Goal: Task Accomplishment & Management: Use online tool/utility

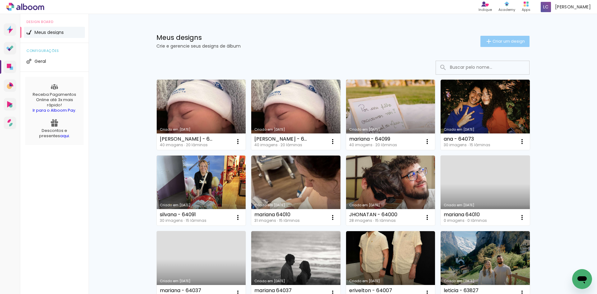
click at [493, 43] on span "Criar um design" at bounding box center [508, 41] width 32 height 4
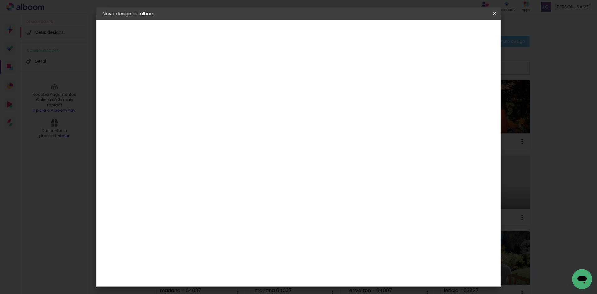
click at [204, 82] on input at bounding box center [204, 84] width 0 height 10
type input "MATHEUS - 64151"
type paper-input "MATHEUS - 64151"
click at [268, 35] on paper-button "Avançar" at bounding box center [252, 33] width 30 height 11
click at [0, 0] on slot "Tamanho Livre Sugerir uma encadernadora" at bounding box center [0, 0] width 0 height 0
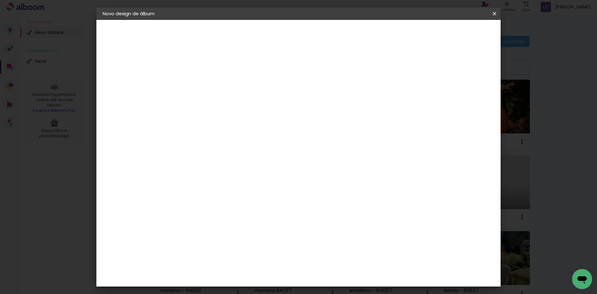
click at [321, 88] on paper-item "Tamanho Livre" at bounding box center [291, 95] width 60 height 14
click at [0, 0] on slot "Avançar" at bounding box center [0, 0] width 0 height 0
drag, startPoint x: 341, startPoint y: 254, endPoint x: 338, endPoint y: 257, distance: 3.7
click at [339, 256] on paper-input-container "60 cm" at bounding box center [337, 260] width 28 height 16
click at [337, 257] on input "60" at bounding box center [333, 259] width 16 height 9
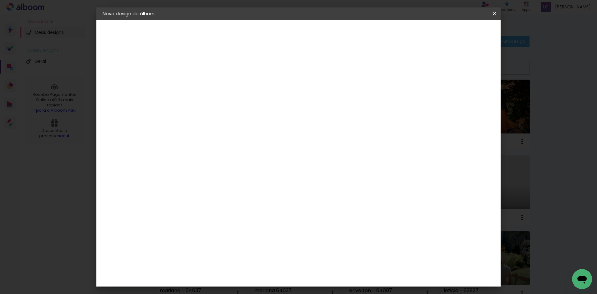
click at [337, 257] on input "60" at bounding box center [333, 259] width 16 height 9
type input "40,6"
type paper-input "40,6"
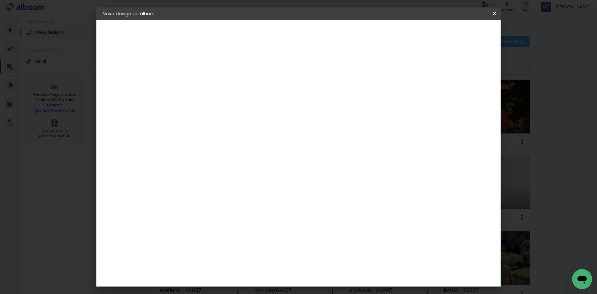
click at [189, 205] on input "30" at bounding box center [185, 205] width 16 height 9
type input "20,"
type paper-input "20,"
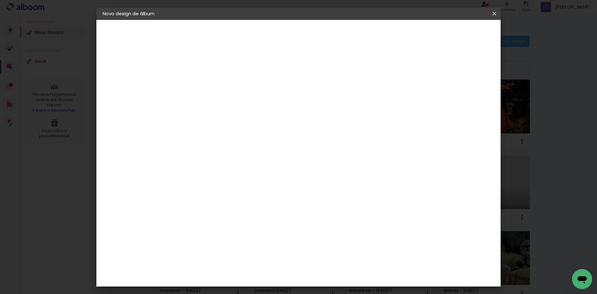
type input "20,3"
type paper-input "20,3"
click at [467, 97] on div "mm" at bounding box center [470, 93] width 9 height 9
type input "4"
type paper-input "4"
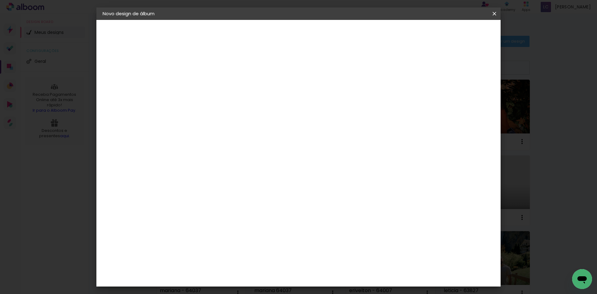
click at [465, 96] on input "4" at bounding box center [461, 93] width 11 height 9
type input "3"
type paper-input "3"
click at [465, 96] on input "3" at bounding box center [461, 93] width 11 height 9
type input "2"
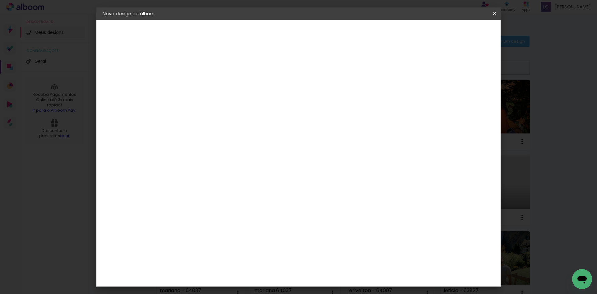
type paper-input "2"
click at [465, 96] on input "2" at bounding box center [462, 93] width 11 height 9
click at [455, 35] on span "Iniciar design" at bounding box center [441, 33] width 28 height 4
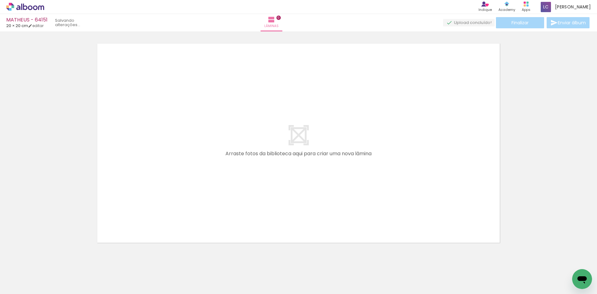
drag, startPoint x: 80, startPoint y: 266, endPoint x: 127, endPoint y: 242, distance: 53.7
click at [117, 226] on quentale-workspace at bounding box center [298, 147] width 597 height 294
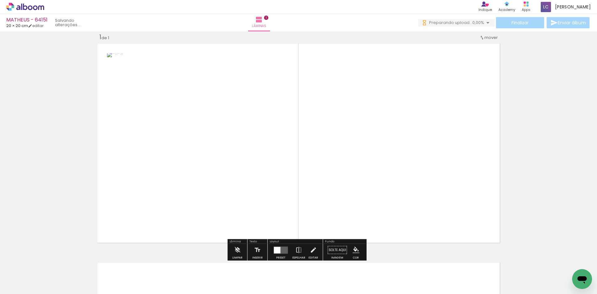
scroll to position [8, 0]
drag, startPoint x: 107, startPoint y: 269, endPoint x: 191, endPoint y: 194, distance: 112.3
click at [186, 206] on quentale-workspace at bounding box center [298, 147] width 597 height 294
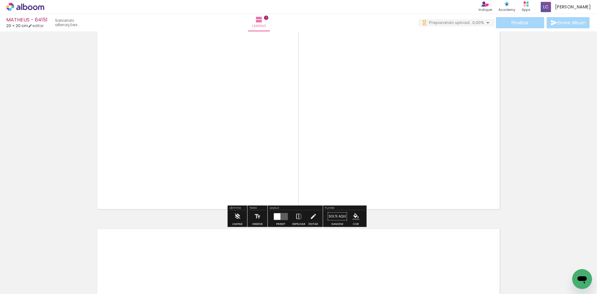
scroll to position [0, 0]
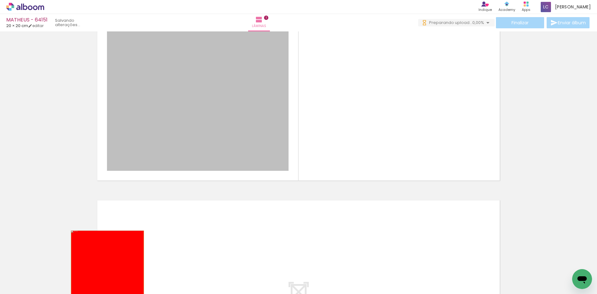
drag, startPoint x: 157, startPoint y: 216, endPoint x: 68, endPoint y: 279, distance: 108.6
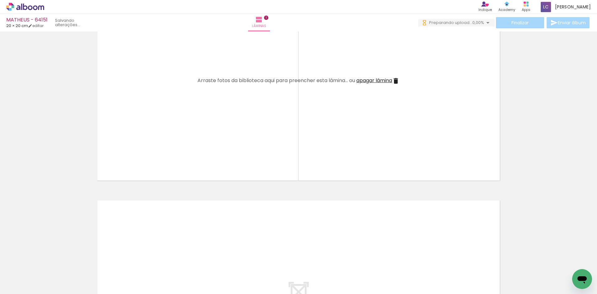
drag, startPoint x: 61, startPoint y: 281, endPoint x: 138, endPoint y: 145, distance: 156.5
click at [138, 145] on quentale-workspace at bounding box center [298, 147] width 597 height 294
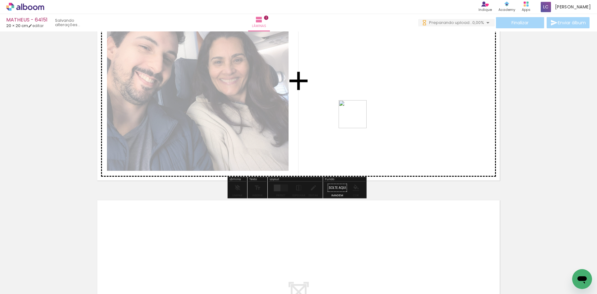
drag, startPoint x: 99, startPoint y: 274, endPoint x: 381, endPoint y: 81, distance: 341.8
click at [381, 81] on quentale-workspace at bounding box center [298, 147] width 597 height 294
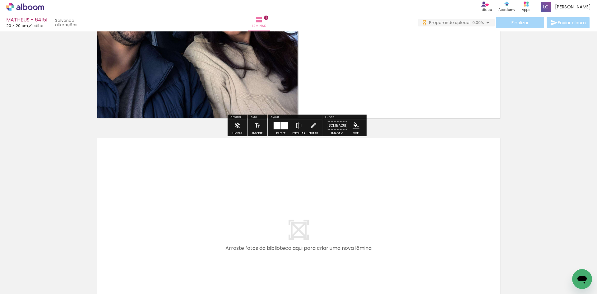
drag, startPoint x: 137, startPoint y: 256, endPoint x: 163, endPoint y: 258, distance: 26.8
click at [149, 231] on quentale-workspace at bounding box center [298, 147] width 597 height 294
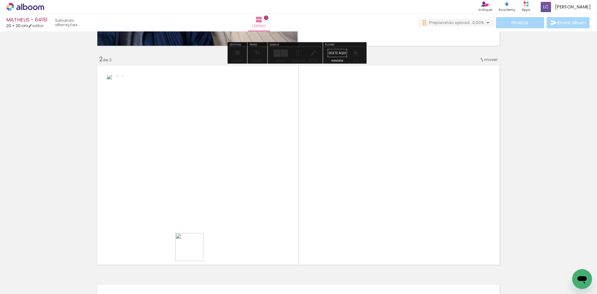
drag, startPoint x: 171, startPoint y: 272, endPoint x: 256, endPoint y: 208, distance: 106.5
click at [229, 222] on quentale-workspace at bounding box center [298, 147] width 597 height 294
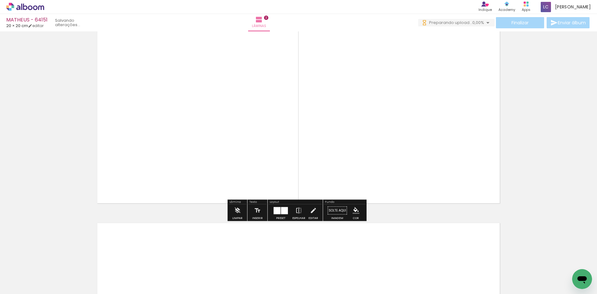
scroll to position [289, 0]
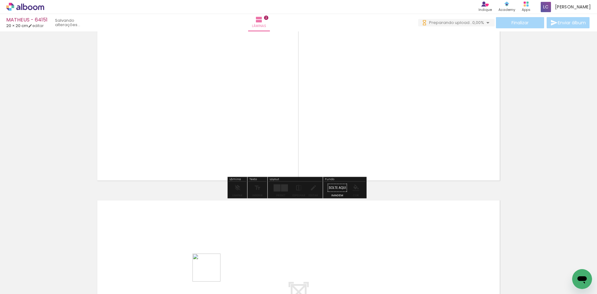
drag, startPoint x: 209, startPoint y: 279, endPoint x: 236, endPoint y: 270, distance: 28.3
click at [218, 251] on quentale-workspace at bounding box center [298, 147] width 597 height 294
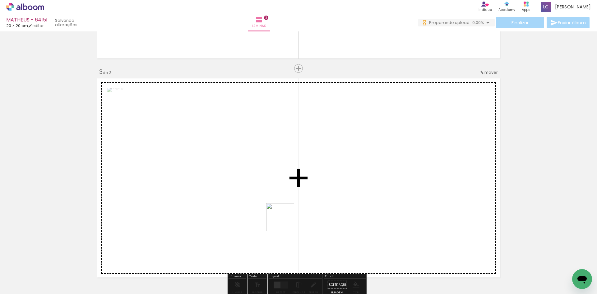
drag, startPoint x: 239, startPoint y: 269, endPoint x: 315, endPoint y: 188, distance: 111.2
click at [315, 188] on quentale-workspace at bounding box center [298, 147] width 597 height 294
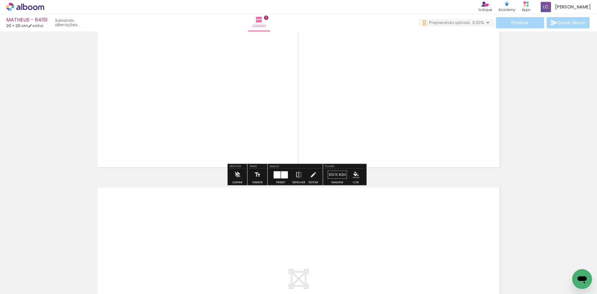
scroll to position [570, 0]
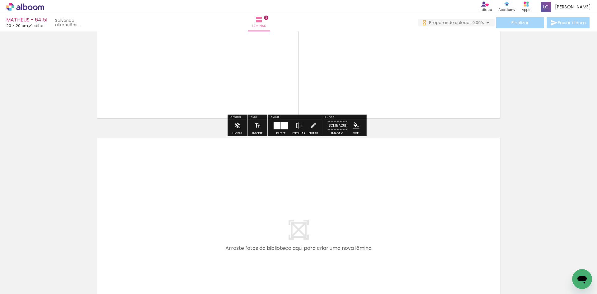
drag, startPoint x: 274, startPoint y: 242, endPoint x: 301, endPoint y: 266, distance: 36.6
click at [278, 235] on quentale-workspace at bounding box center [298, 147] width 597 height 294
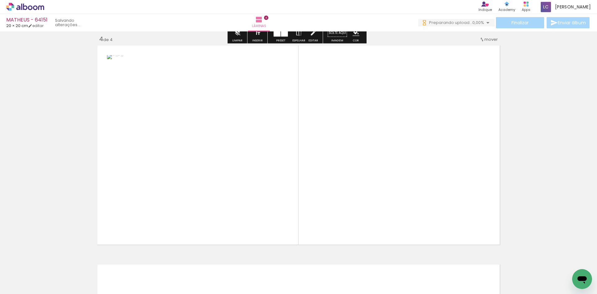
click at [317, 192] on quentale-workspace at bounding box center [298, 147] width 597 height 294
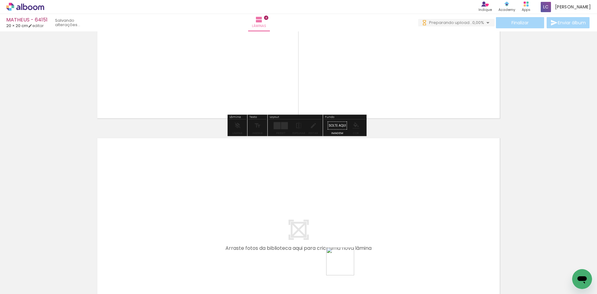
drag, startPoint x: 345, startPoint y: 266, endPoint x: 366, endPoint y: 265, distance: 21.8
click at [366, 216] on quentale-workspace at bounding box center [298, 147] width 597 height 294
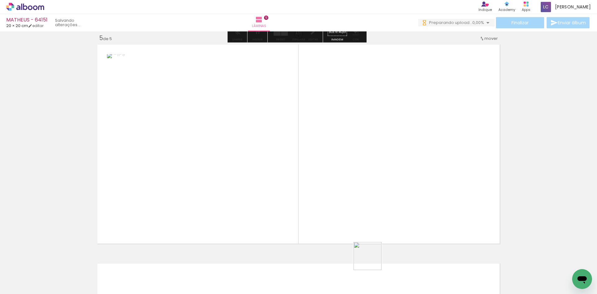
drag, startPoint x: 372, startPoint y: 260, endPoint x: 379, endPoint y: 192, distance: 68.7
click at [379, 192] on quentale-workspace at bounding box center [298, 147] width 597 height 294
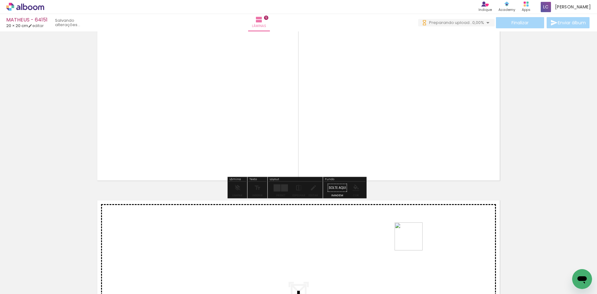
drag, startPoint x: 413, startPoint y: 241, endPoint x: 469, endPoint y: 265, distance: 60.6
click at [416, 234] on quentale-workspace at bounding box center [298, 147] width 597 height 294
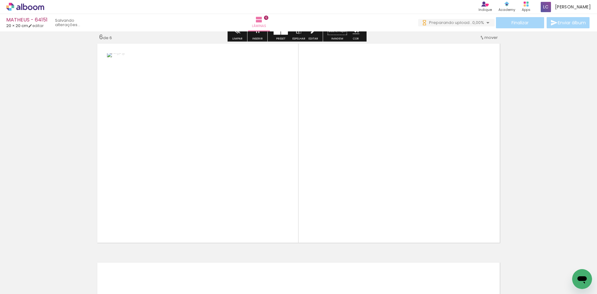
drag, startPoint x: 451, startPoint y: 250, endPoint x: 421, endPoint y: 120, distance: 133.2
click at [421, 120] on quentale-workspace at bounding box center [298, 147] width 597 height 294
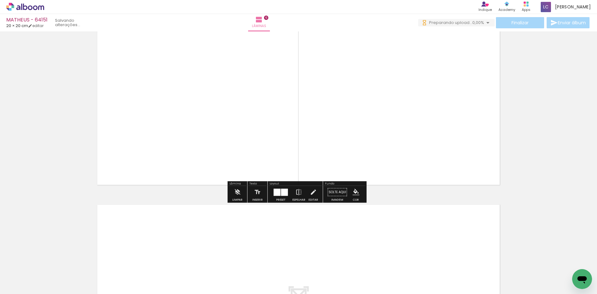
scroll to position [1226, 0]
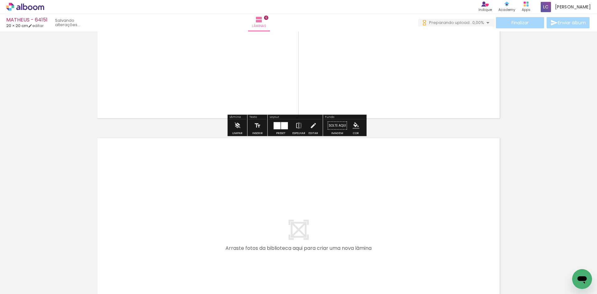
drag, startPoint x: 482, startPoint y: 260, endPoint x: 502, endPoint y: 271, distance: 22.1
click at [455, 240] on quentale-workspace at bounding box center [298, 147] width 597 height 294
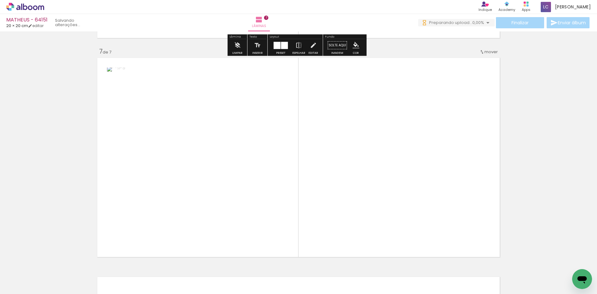
drag, startPoint x: 481, startPoint y: 235, endPoint x: 283, endPoint y: 201, distance: 200.9
click at [426, 200] on quentale-workspace at bounding box center [298, 147] width 597 height 294
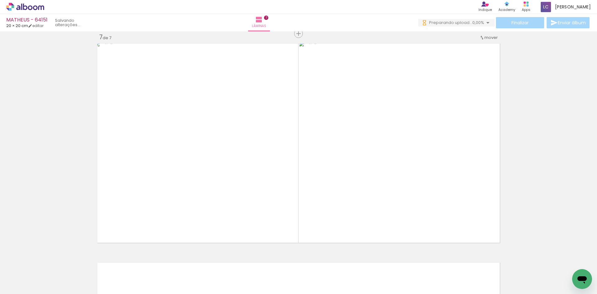
scroll to position [0, 455]
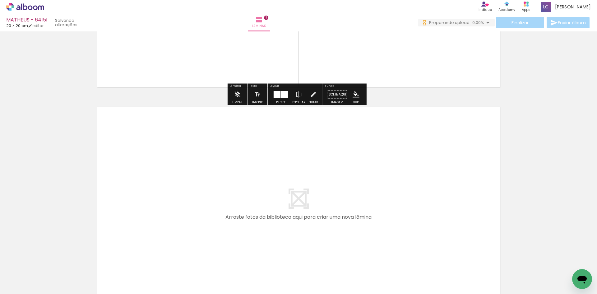
drag, startPoint x: 96, startPoint y: 272, endPoint x: 145, endPoint y: 262, distance: 49.8
click at [148, 219] on quentale-workspace at bounding box center [298, 147] width 597 height 294
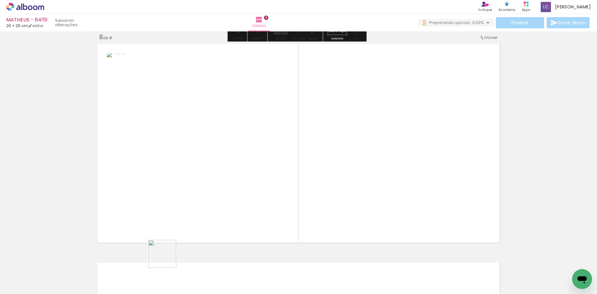
drag, startPoint x: 133, startPoint y: 270, endPoint x: 312, endPoint y: 198, distance: 192.6
click at [312, 198] on quentale-workspace at bounding box center [298, 147] width 597 height 294
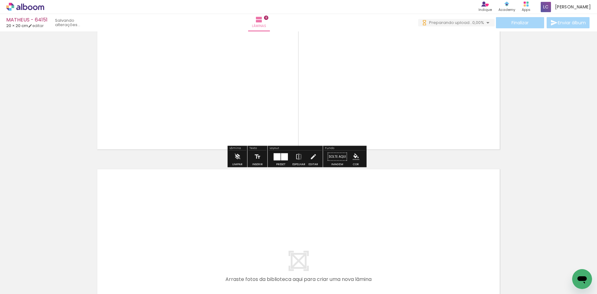
drag, startPoint x: 176, startPoint y: 273, endPoint x: 210, endPoint y: 263, distance: 34.9
click at [202, 239] on quentale-workspace at bounding box center [298, 147] width 597 height 294
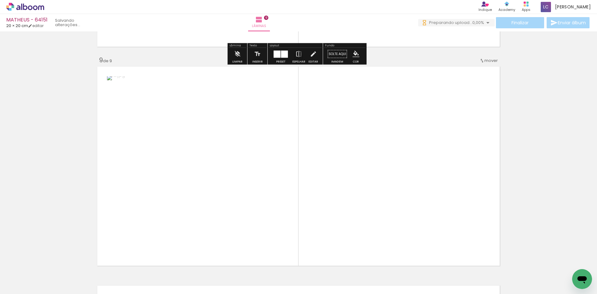
drag, startPoint x: 208, startPoint y: 265, endPoint x: 284, endPoint y: 183, distance: 111.7
click at [284, 177] on quentale-workspace at bounding box center [298, 147] width 597 height 294
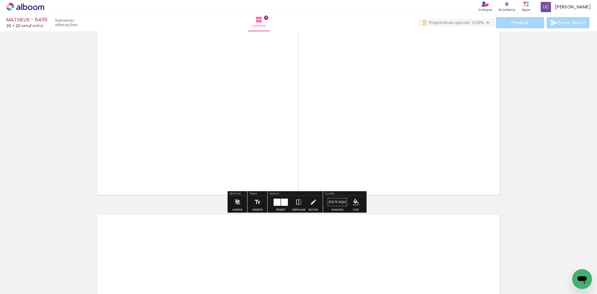
scroll to position [1852, 0]
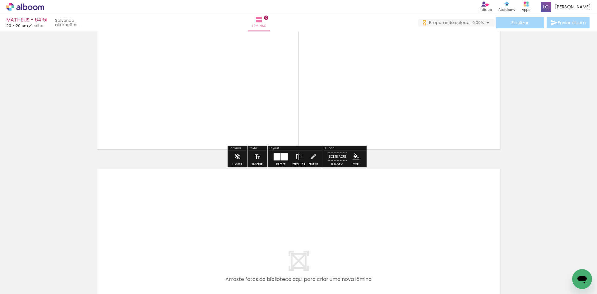
drag, startPoint x: 232, startPoint y: 267, endPoint x: 229, endPoint y: 223, distance: 44.9
click at [229, 223] on quentale-workspace at bounding box center [298, 147] width 597 height 294
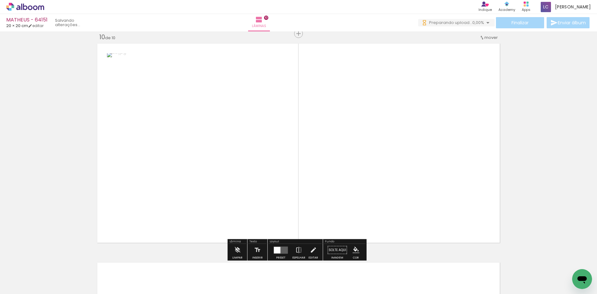
drag, startPoint x: 270, startPoint y: 260, endPoint x: 300, endPoint y: 198, distance: 69.6
click at [300, 198] on quentale-workspace at bounding box center [298, 147] width 597 height 294
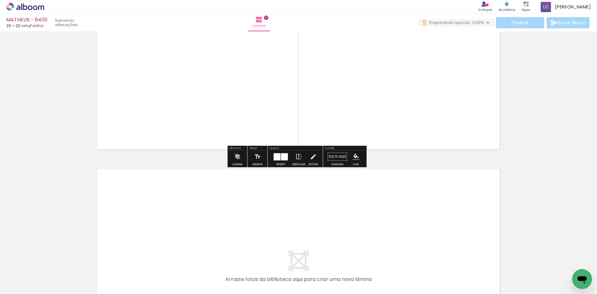
drag, startPoint x: 301, startPoint y: 274, endPoint x: 329, endPoint y: 261, distance: 31.1
click at [304, 238] on quentale-workspace at bounding box center [298, 147] width 597 height 294
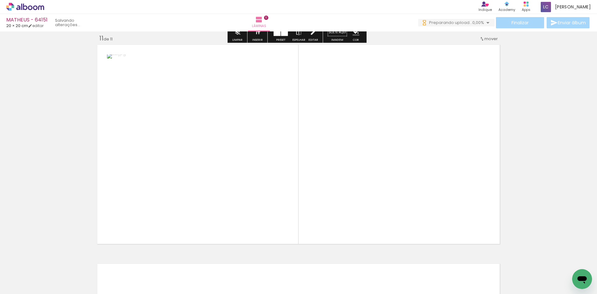
drag, startPoint x: 335, startPoint y: 257, endPoint x: 335, endPoint y: 179, distance: 78.0
click at [335, 179] on quentale-workspace at bounding box center [298, 147] width 597 height 294
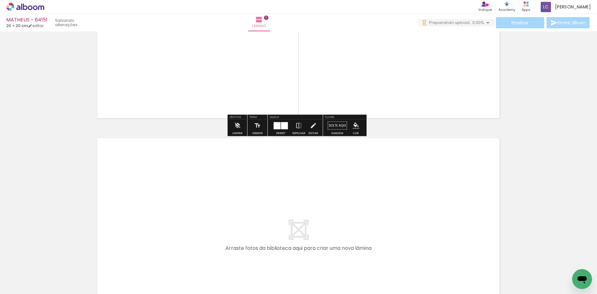
drag, startPoint x: 374, startPoint y: 275, endPoint x: 365, endPoint y: 224, distance: 51.8
click at [365, 224] on quentale-workspace at bounding box center [298, 147] width 597 height 294
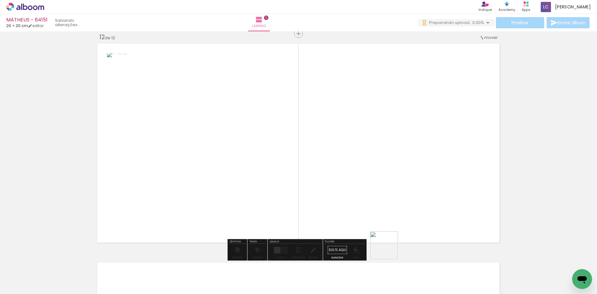
drag, startPoint x: 408, startPoint y: 260, endPoint x: 359, endPoint y: 223, distance: 61.4
click at [359, 223] on quentale-workspace at bounding box center [298, 147] width 597 height 294
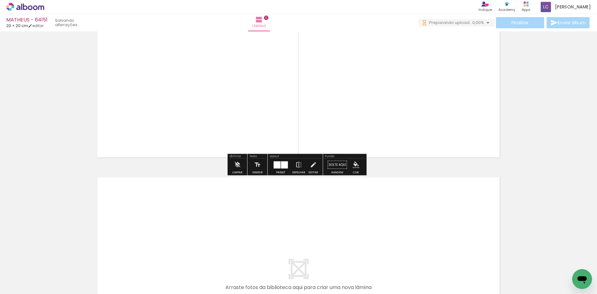
scroll to position [2508, 0]
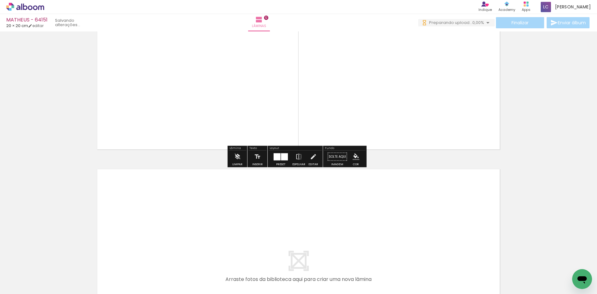
drag, startPoint x: 448, startPoint y: 276, endPoint x: 519, endPoint y: 273, distance: 71.2
click at [439, 241] on quentale-workspace at bounding box center [298, 147] width 597 height 294
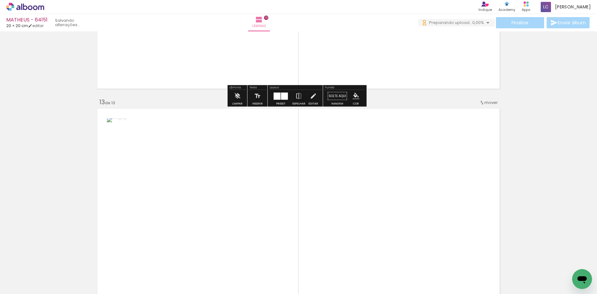
scroll to position [2634, 0]
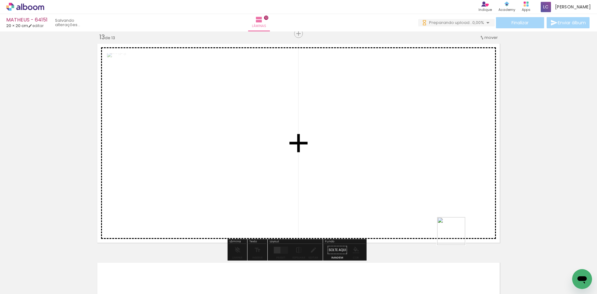
drag, startPoint x: 482, startPoint y: 273, endPoint x: 393, endPoint y: 173, distance: 133.8
click at [393, 173] on quentale-workspace at bounding box center [298, 147] width 597 height 294
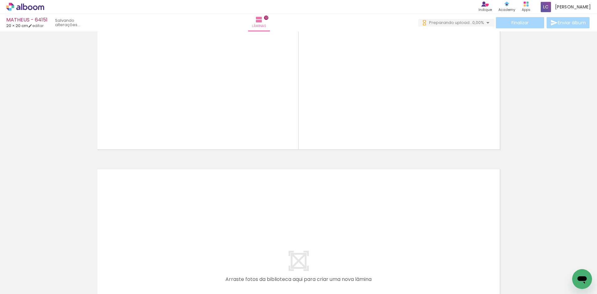
scroll to position [2789, 0]
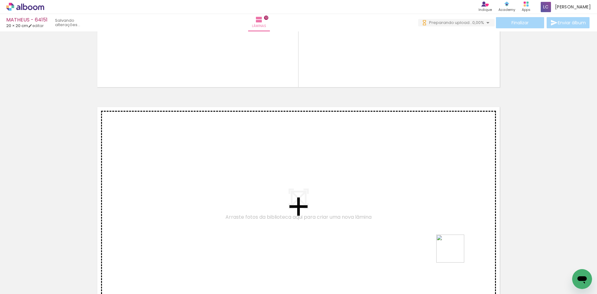
drag, startPoint x: 473, startPoint y: 273, endPoint x: 464, endPoint y: 255, distance: 19.5
click at [450, 246] on quentale-workspace at bounding box center [298, 147] width 597 height 294
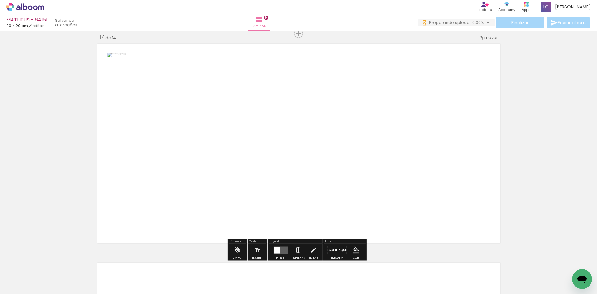
drag, startPoint x: 491, startPoint y: 270, endPoint x: 424, endPoint y: 200, distance: 96.7
click at [424, 200] on quentale-workspace at bounding box center [298, 147] width 597 height 294
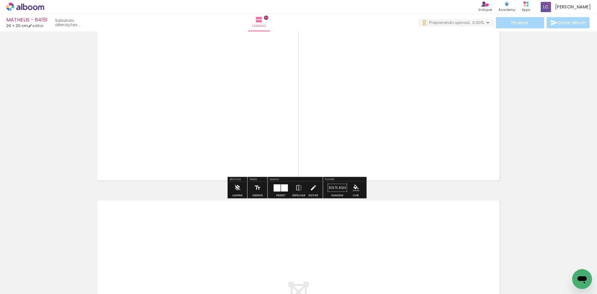
drag
click at [355, 219] on quentale-workspace at bounding box center [298, 147] width 597 height 294
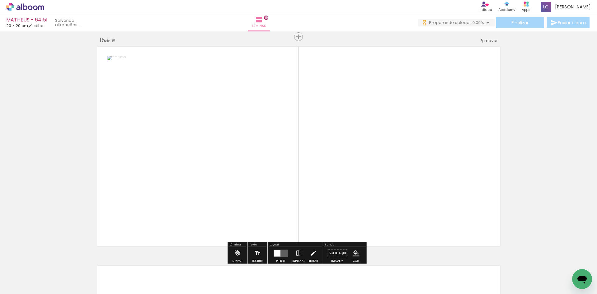
scroll to position [3071, 0]
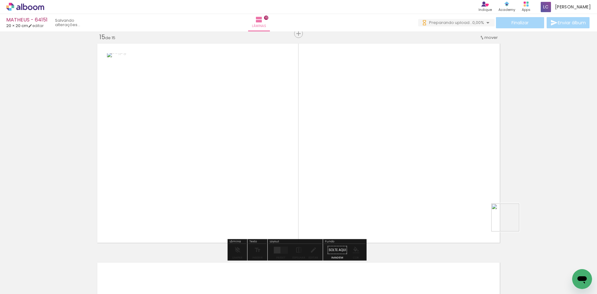
click at [460, 191] on quentale-workspace at bounding box center [298, 147] width 597 height 294
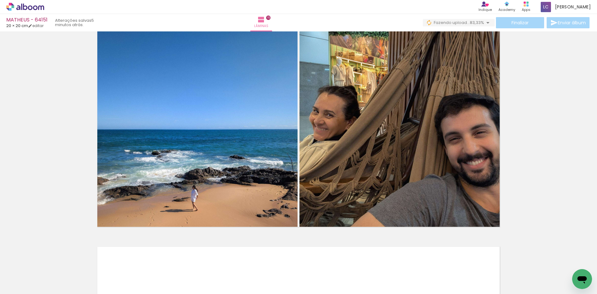
scroll to position [3103, 0]
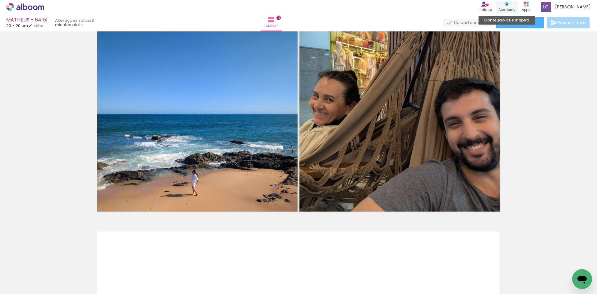
scroll to position [0, 500]
click at [516, 13] on div "Conteúdo que inspira Academy" at bounding box center [507, 7] width 22 height 13
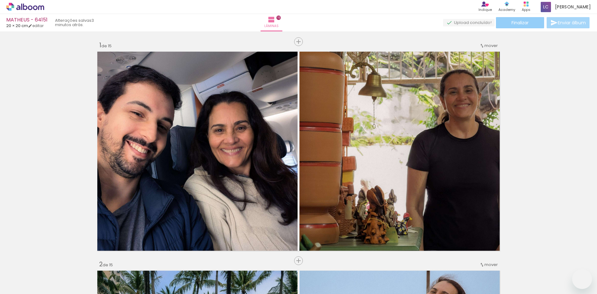
click at [508, 19] on paper-button "Finalizar" at bounding box center [520, 22] width 48 height 11
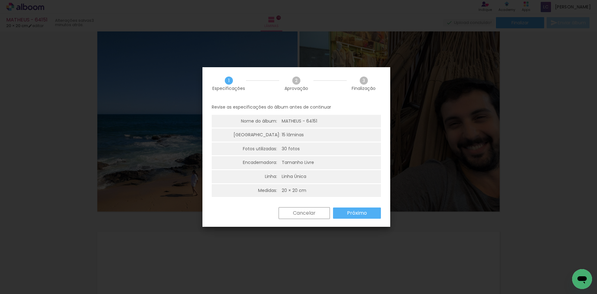
scroll to position [0, 500]
click at [0, 0] on slot "Próximo" at bounding box center [0, 0] width 0 height 0
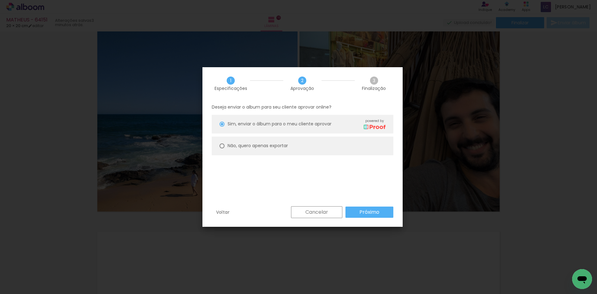
click at [329, 150] on paper-radio-button "Não, quero apenas exportar" at bounding box center [303, 145] width 182 height 19
type paper-radio-button "on"
click at [0, 0] on slot "Próximo" at bounding box center [0, 0] width 0 height 0
type input "Alta, 300 DPI"
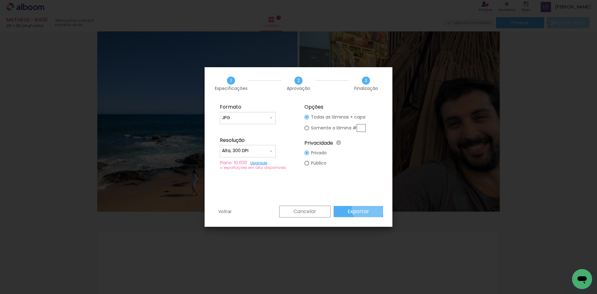
click at [0, 0] on slot "Exportar" at bounding box center [0, 0] width 0 height 0
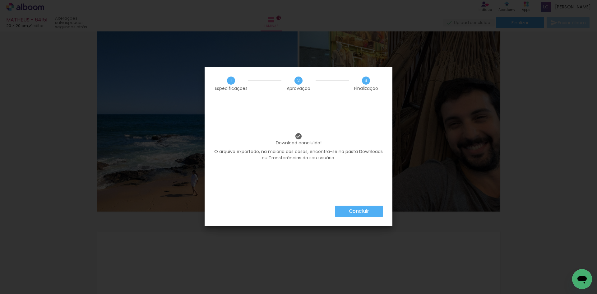
scroll to position [0, 500]
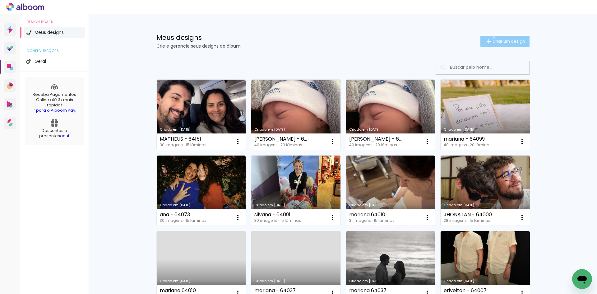
click at [490, 37] on paper-button "Criar um design" at bounding box center [504, 41] width 49 height 11
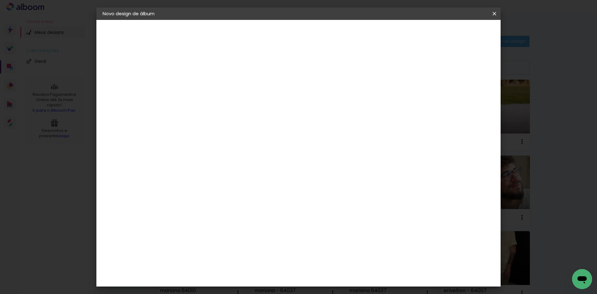
click at [204, 85] on input at bounding box center [204, 84] width 0 height 10
type input "karen - 64100"
type paper-input "karen - 64100"
click at [0, 0] on slot "Avançar" at bounding box center [0, 0] width 0 height 0
click at [321, 91] on paper-item "Tamanho Livre" at bounding box center [291, 95] width 60 height 14
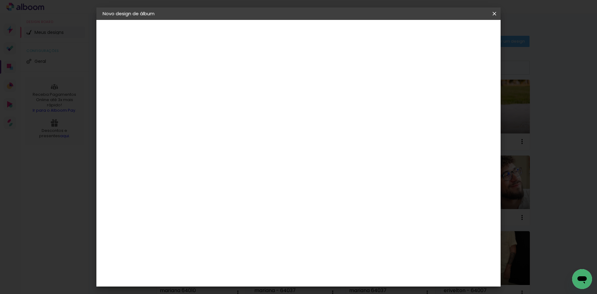
click at [320, 30] on paper-button "Avançar" at bounding box center [305, 33] width 30 height 11
click at [340, 260] on input "60" at bounding box center [333, 259] width 16 height 9
type input "40"
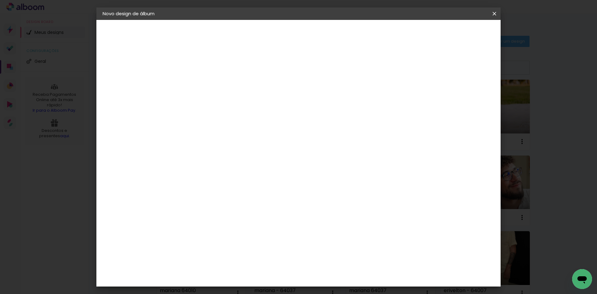
type paper-input "40"
click at [188, 211] on input "30" at bounding box center [185, 206] width 16 height 9
type input "25,4"
type paper-input "25,4"
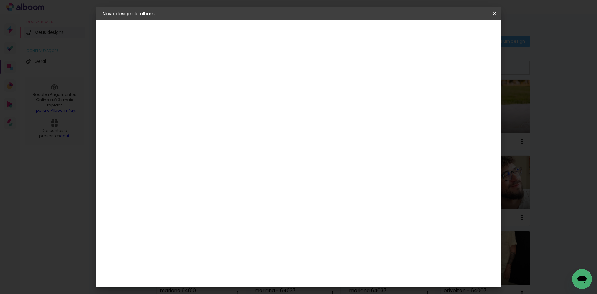
type input "4"
type paper-input "4"
click at [465, 97] on input "4" at bounding box center [461, 93] width 11 height 9
type input "3"
type paper-input "3"
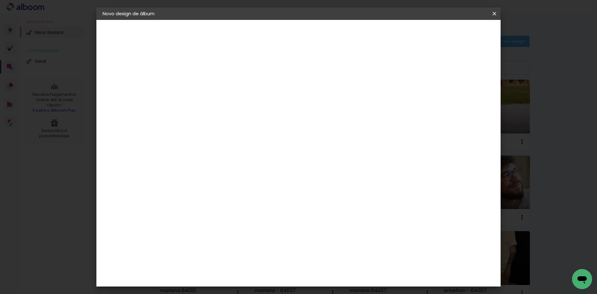
click at [465, 97] on input "3" at bounding box center [462, 93] width 11 height 9
type input "2"
type paper-input "2"
click at [465, 97] on input "2" at bounding box center [462, 93] width 11 height 9
click at [455, 35] on span "Iniciar design" at bounding box center [441, 33] width 28 height 4
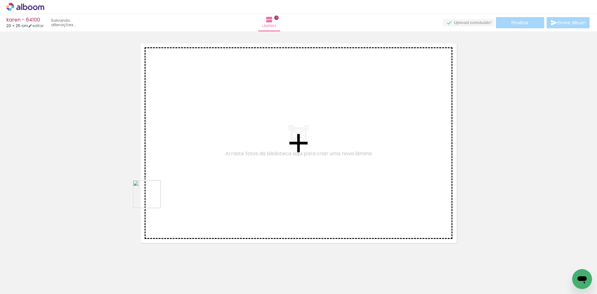
drag, startPoint x: 76, startPoint y: 257, endPoint x: 119, endPoint y: 261, distance: 43.1
click at [153, 196] on quentale-workspace at bounding box center [298, 147] width 597 height 294
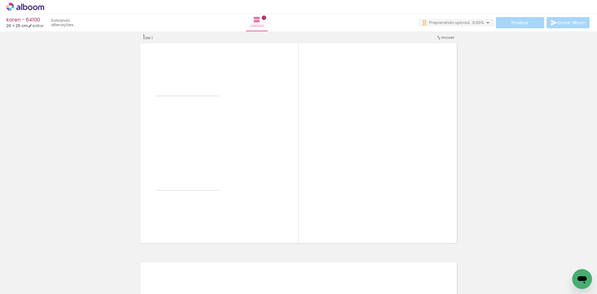
scroll to position [8, 0]
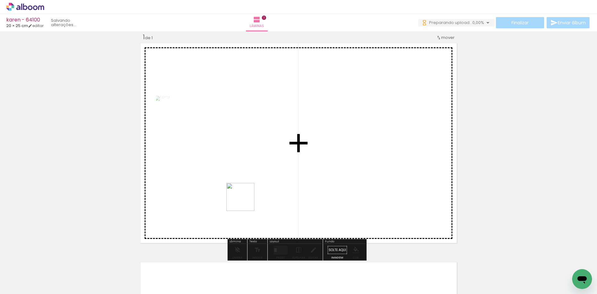
drag, startPoint x: 100, startPoint y: 268, endPoint x: 268, endPoint y: 259, distance: 167.5
click at [264, 195] on quentale-workspace at bounding box center [298, 147] width 597 height 294
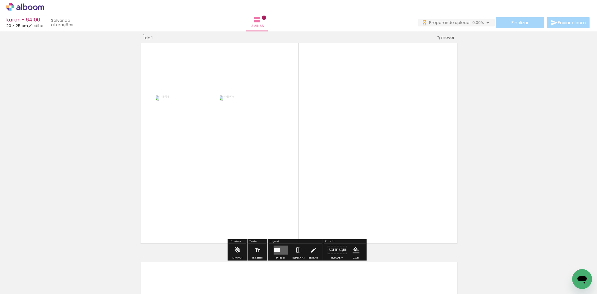
click at [280, 238] on quentale-layouter at bounding box center [299, 142] width 320 height 203
click at [278, 243] on div "Layout" at bounding box center [295, 242] width 53 height 4
click at [278, 247] on quentale-layouter at bounding box center [281, 249] width 14 height 9
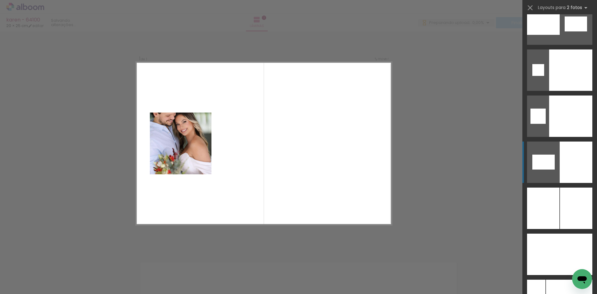
scroll to position [0, 0]
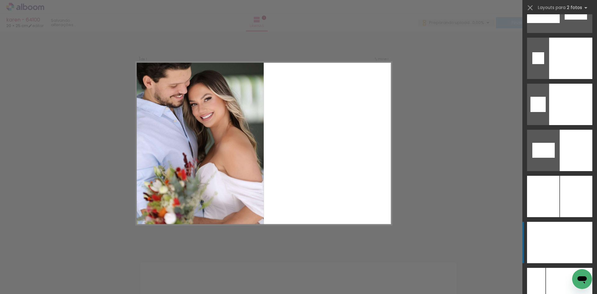
click at [570, 261] on div at bounding box center [575, 242] width 33 height 41
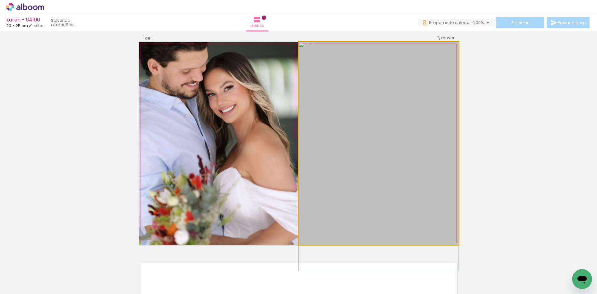
drag, startPoint x: 368, startPoint y: 154, endPoint x: 370, endPoint y: 172, distance: 18.8
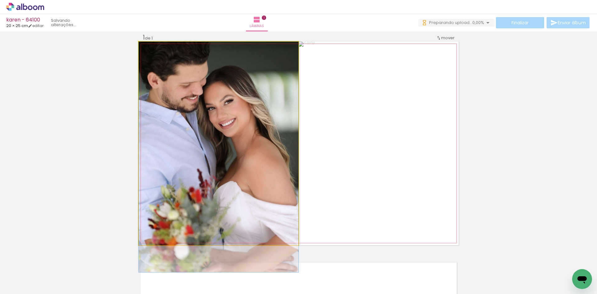
drag, startPoint x: 199, startPoint y: 128, endPoint x: 198, endPoint y: 153, distance: 24.9
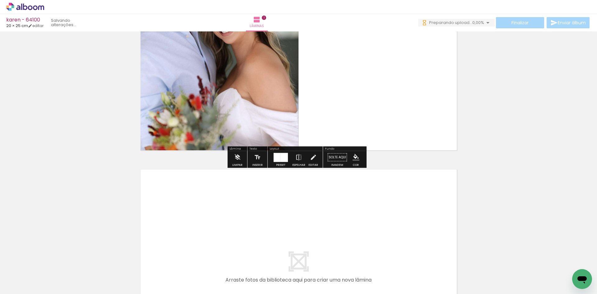
scroll to position [101, 0]
drag, startPoint x: 134, startPoint y: 273, endPoint x: 170, endPoint y: 256, distance: 39.2
click at [0, 0] on slot at bounding box center [0, 0] width 0 height 0
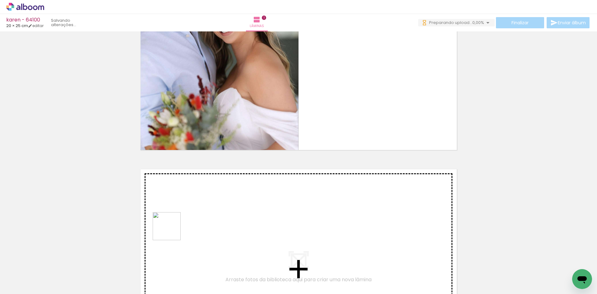
drag, startPoint x: 143, startPoint y: 266, endPoint x: 172, endPoint y: 271, distance: 28.6
click at [173, 230] on quentale-workspace at bounding box center [298, 147] width 597 height 294
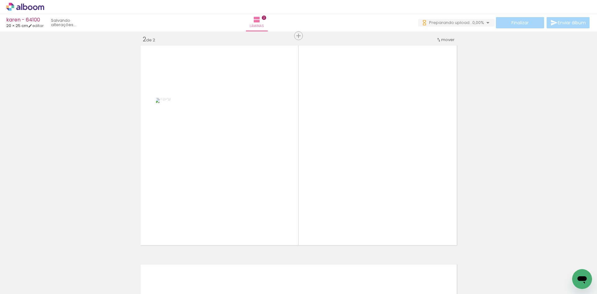
drag, startPoint x: 171, startPoint y: 278, endPoint x: 266, endPoint y: 211, distance: 116.3
click at [223, 226] on quentale-workspace at bounding box center [298, 147] width 597 height 294
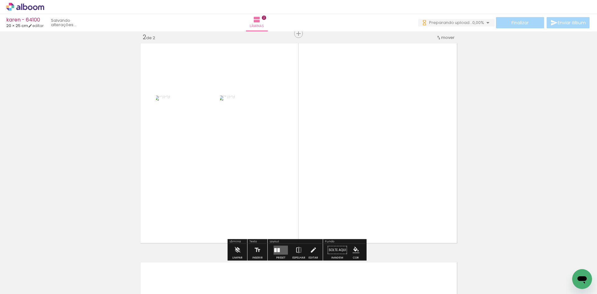
click at [272, 247] on div at bounding box center [280, 250] width 17 height 12
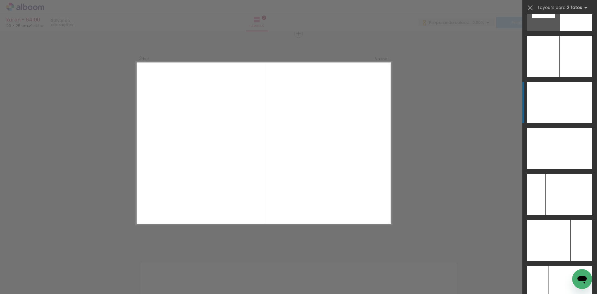
click at [546, 94] on div at bounding box center [543, 102] width 33 height 41
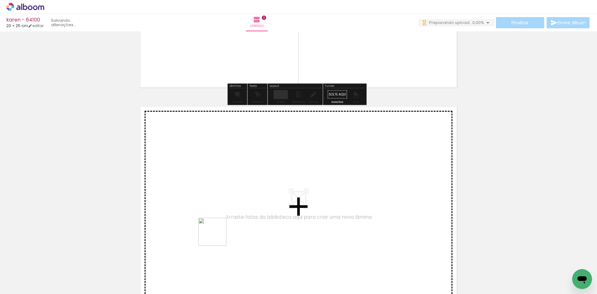
drag, startPoint x: 195, startPoint y: 269, endPoint x: 218, endPoint y: 230, distance: 45.1
click at [218, 230] on quentale-workspace at bounding box center [298, 147] width 597 height 294
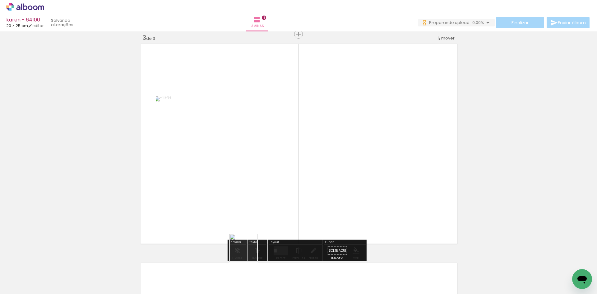
drag, startPoint x: 248, startPoint y: 252, endPoint x: 269, endPoint y: 218, distance: 40.1
click at [262, 229] on quentale-workspace at bounding box center [298, 147] width 597 height 294
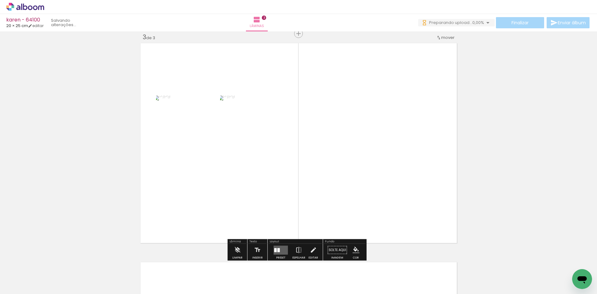
click at [278, 253] on quentale-layouter at bounding box center [281, 249] width 14 height 9
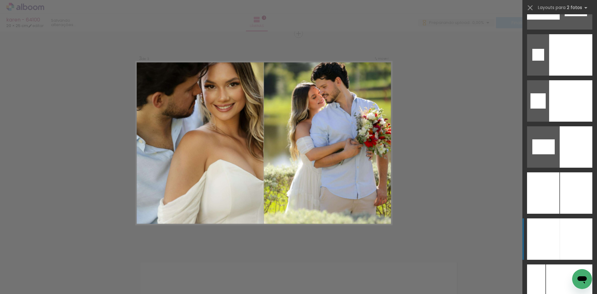
click at [580, 225] on div at bounding box center [575, 238] width 33 height 41
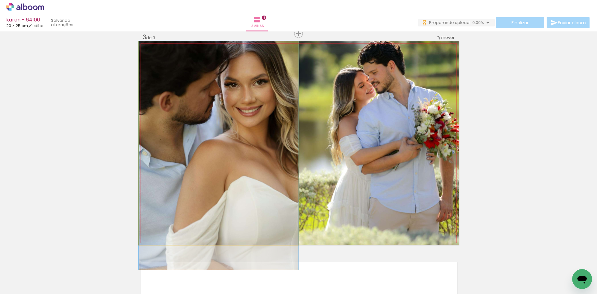
drag, startPoint x: 174, startPoint y: 74, endPoint x: 184, endPoint y: 162, distance: 88.5
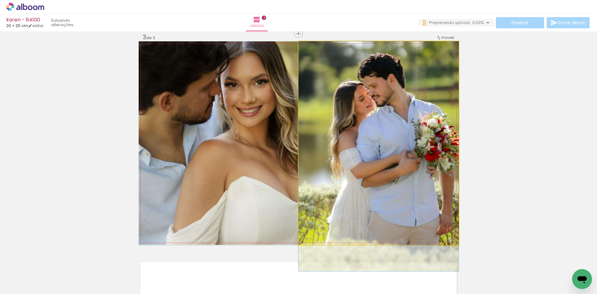
drag, startPoint x: 309, startPoint y: 130, endPoint x: 310, endPoint y: 163, distance: 33.3
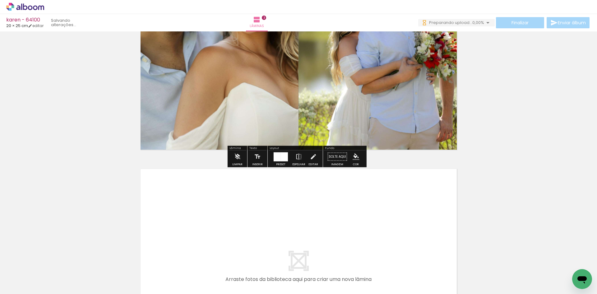
drag, startPoint x: 277, startPoint y: 278, endPoint x: 323, endPoint y: 288, distance: 47.3
click at [284, 248] on quentale-workspace at bounding box center [298, 147] width 597 height 294
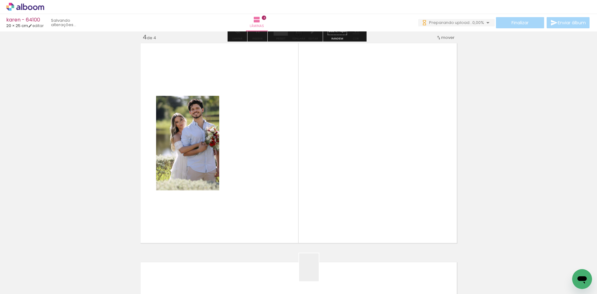
drag, startPoint x: 318, startPoint y: 272, endPoint x: 313, endPoint y: 252, distance: 20.4
click at [329, 223] on quentale-workspace at bounding box center [298, 147] width 597 height 294
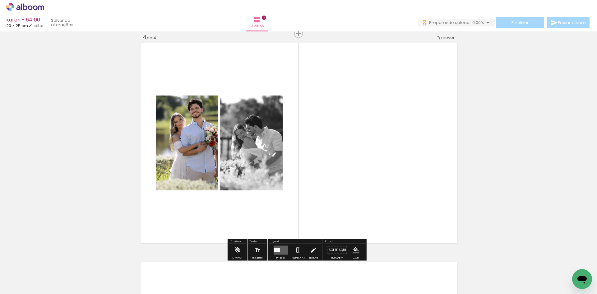
click at [274, 248] on quentale-layouter at bounding box center [281, 249] width 14 height 9
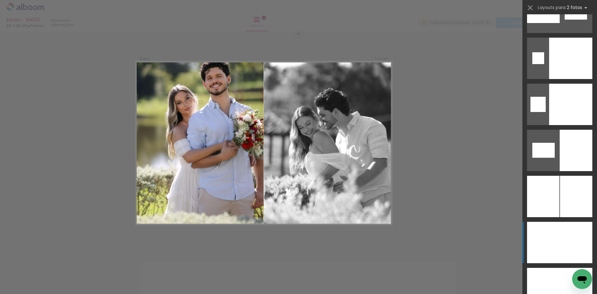
click at [564, 234] on div at bounding box center [575, 242] width 33 height 41
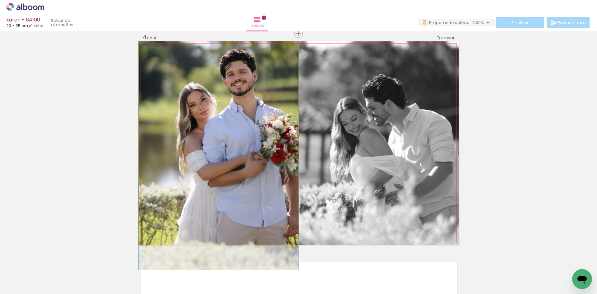
drag, startPoint x: 214, startPoint y: 126, endPoint x: 243, endPoint y: 189, distance: 69.4
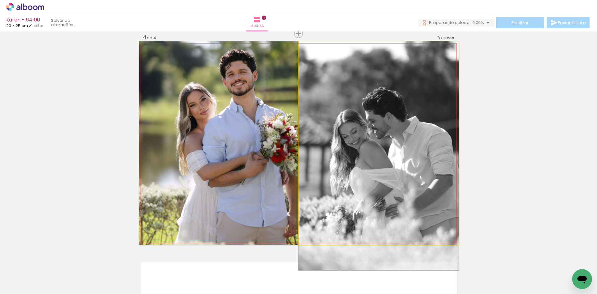
drag, startPoint x: 412, startPoint y: 172, endPoint x: 414, endPoint y: 167, distance: 5.7
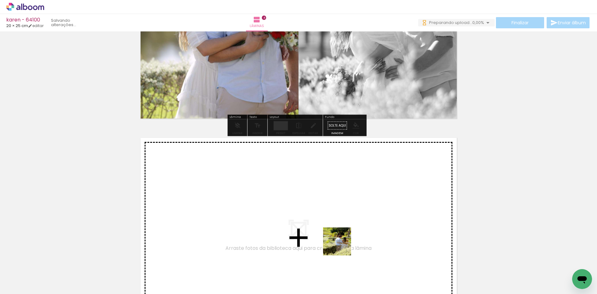
drag, startPoint x: 336, startPoint y: 269, endPoint x: 343, endPoint y: 242, distance: 28.1
click at [343, 242] on quentale-workspace at bounding box center [298, 147] width 597 height 294
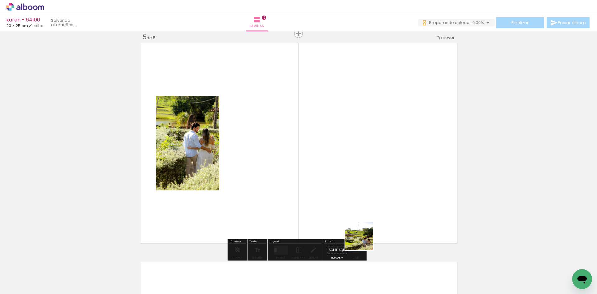
drag, startPoint x: 370, startPoint y: 258, endPoint x: 352, endPoint y: 214, distance: 47.7
click at [354, 217] on quentale-workspace at bounding box center [298, 147] width 597 height 294
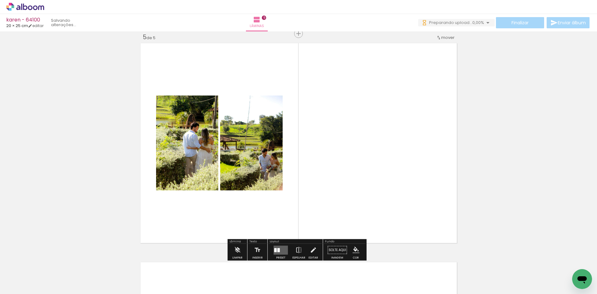
click at [281, 244] on div at bounding box center [280, 250] width 17 height 12
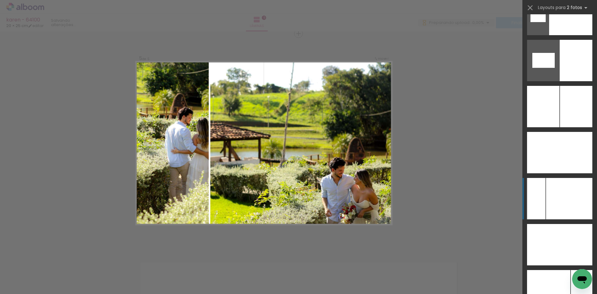
scroll to position [3295, 0]
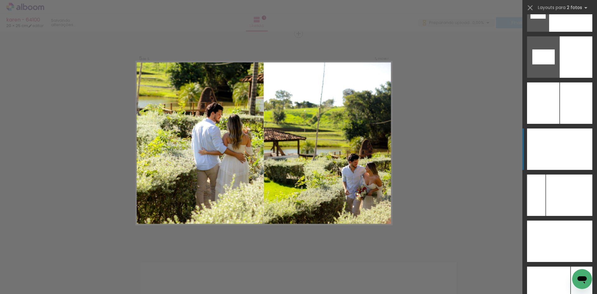
click at [543, 134] on div at bounding box center [543, 148] width 33 height 41
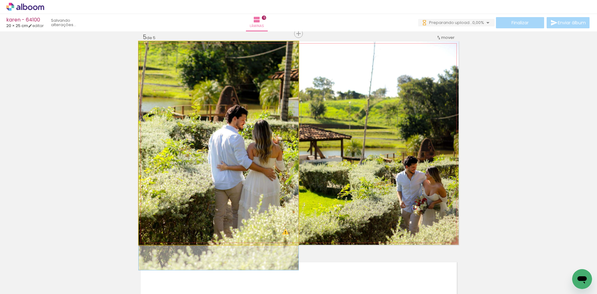
drag, startPoint x: 232, startPoint y: 164, endPoint x: 229, endPoint y: 182, distance: 17.9
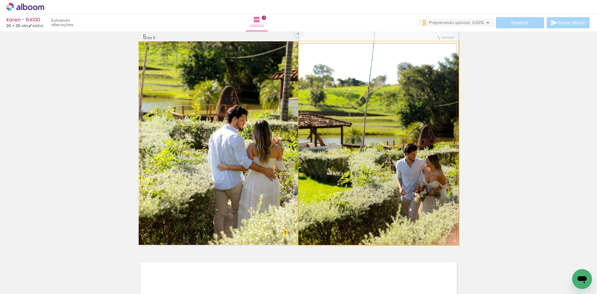
drag, startPoint x: 378, startPoint y: 173, endPoint x: 381, endPoint y: 145, distance: 28.8
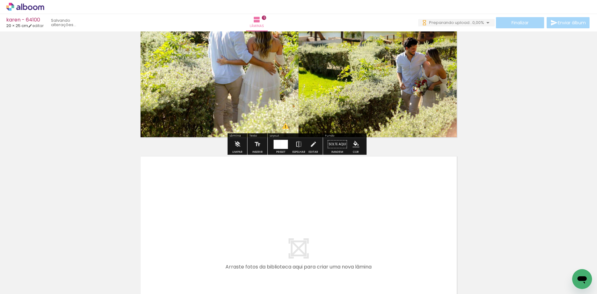
scroll to position [945, 0]
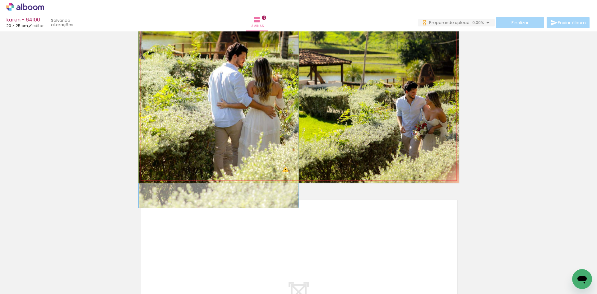
drag, startPoint x: 282, startPoint y: 120, endPoint x: 282, endPoint y: 134, distance: 14.0
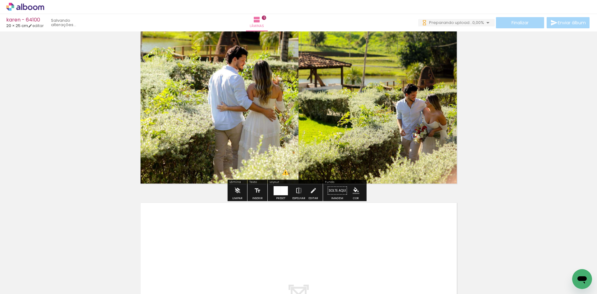
scroll to position [1039, 0]
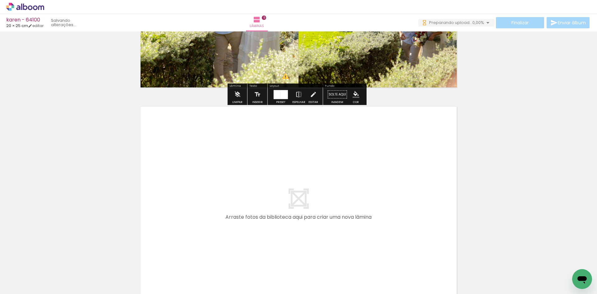
click at [423, 224] on quentale-workspace at bounding box center [298, 147] width 597 height 294
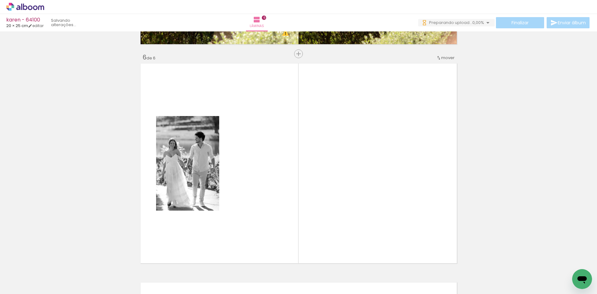
drag, startPoint x: 437, startPoint y: 266, endPoint x: 258, endPoint y: 247, distance: 179.8
click at [422, 233] on quentale-workspace at bounding box center [298, 147] width 597 height 294
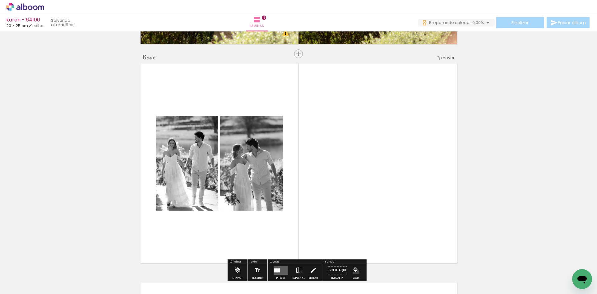
scroll to position [1102, 0]
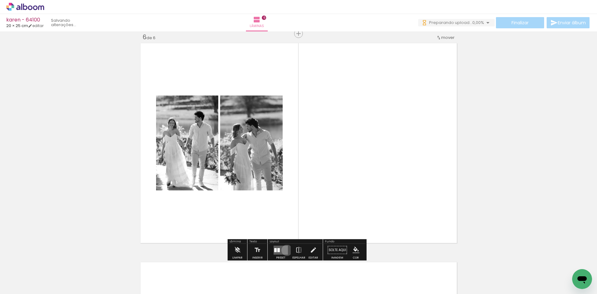
click at [285, 250] on quentale-layouter at bounding box center [281, 249] width 14 height 9
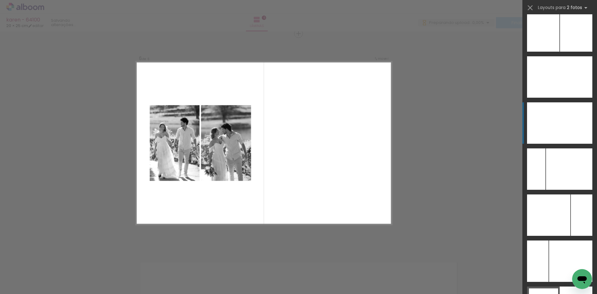
scroll to position [3372, 0]
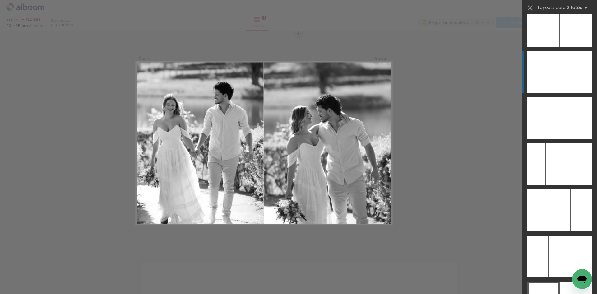
click at [552, 79] on div at bounding box center [543, 71] width 33 height 41
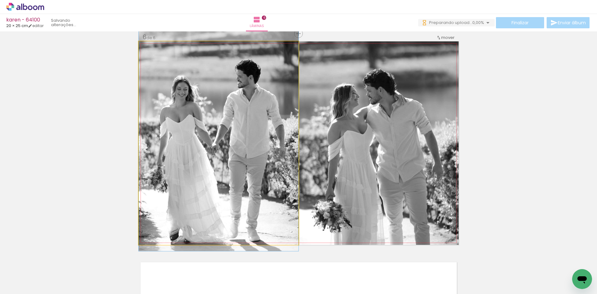
drag, startPoint x: 161, startPoint y: 135, endPoint x: 163, endPoint y: 132, distance: 3.3
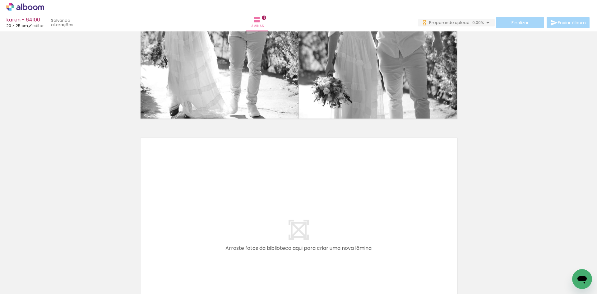
scroll to position [0, 264]
drag, startPoint x: 222, startPoint y: 270, endPoint x: 248, endPoint y: 268, distance: 26.5
click at [231, 240] on quentale-workspace at bounding box center [298, 147] width 597 height 294
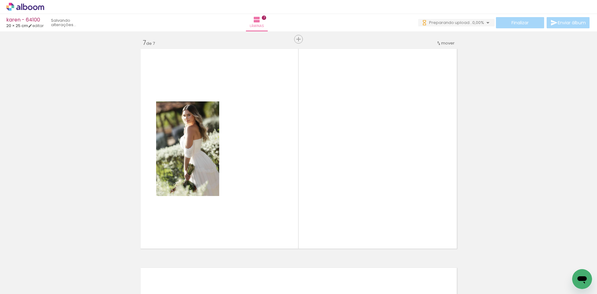
drag, startPoint x: 248, startPoint y: 268, endPoint x: 268, endPoint y: 231, distance: 42.1
click at [266, 220] on quentale-workspace at bounding box center [298, 147] width 597 height 294
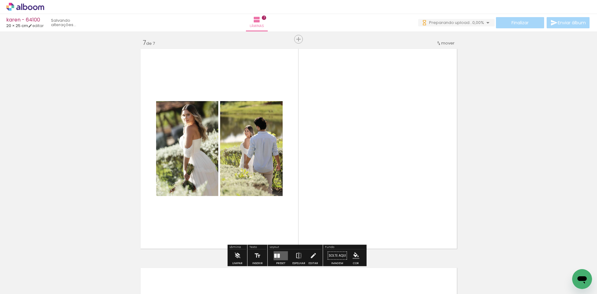
scroll to position [1321, 0]
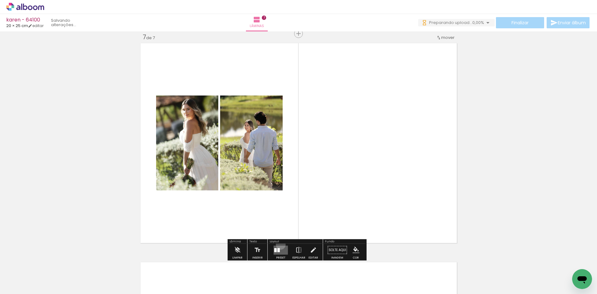
click at [279, 244] on div at bounding box center [280, 250] width 17 height 12
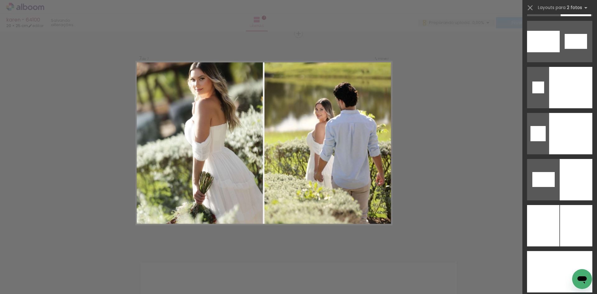
scroll to position [3284, 0]
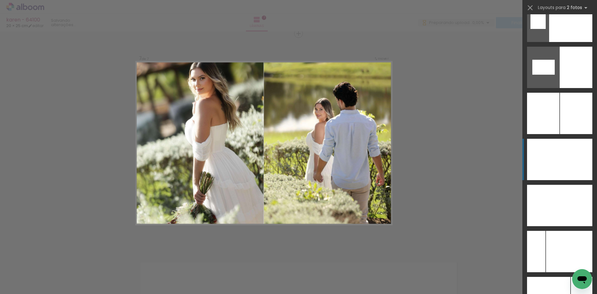
click at [556, 154] on div at bounding box center [543, 159] width 33 height 41
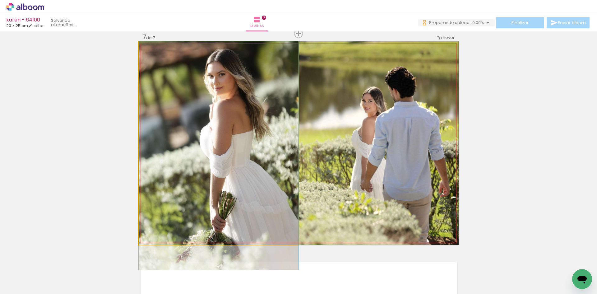
drag, startPoint x: 210, startPoint y: 125, endPoint x: 214, endPoint y: 156, distance: 31.3
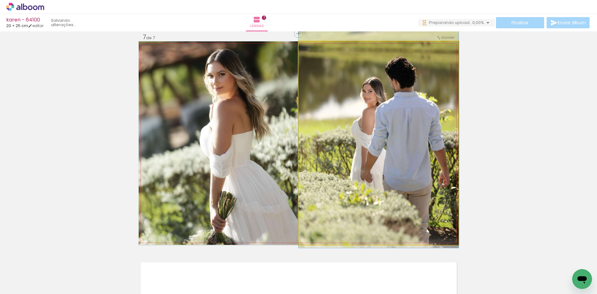
drag, startPoint x: 357, startPoint y: 146, endPoint x: 358, endPoint y: 137, distance: 9.7
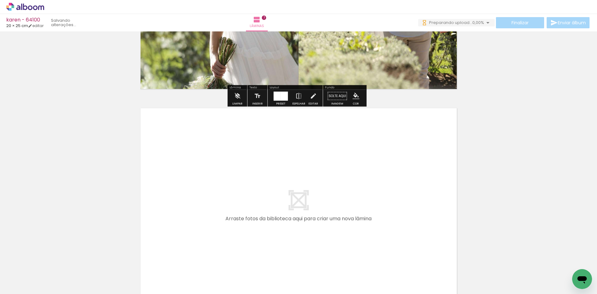
scroll to position [1476, 0]
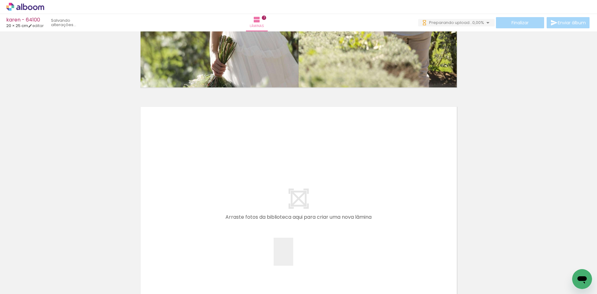
drag, startPoint x: 292, startPoint y: 269, endPoint x: 298, endPoint y: 274, distance: 6.9
click at [297, 240] on quentale-workspace at bounding box center [298, 147] width 597 height 294
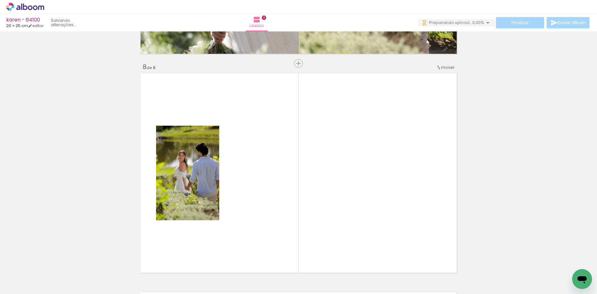
scroll to position [1540, 0]
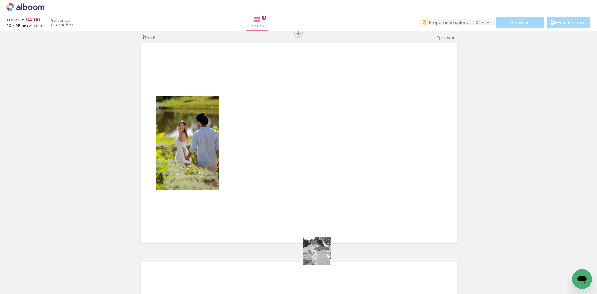
drag, startPoint x: 322, startPoint y: 255, endPoint x: 304, endPoint y: 237, distance: 25.5
click at [321, 228] on quentale-workspace at bounding box center [298, 147] width 597 height 294
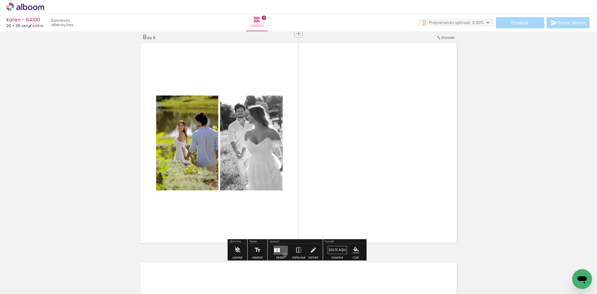
click at [283, 255] on div at bounding box center [280, 250] width 17 height 12
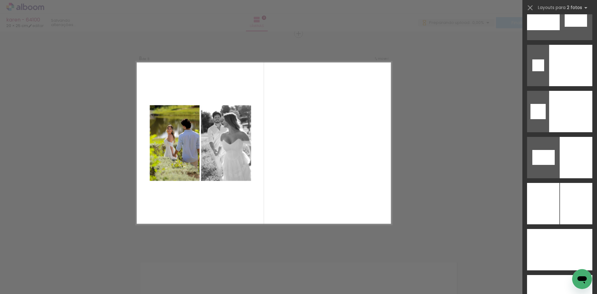
scroll to position [3245, 0]
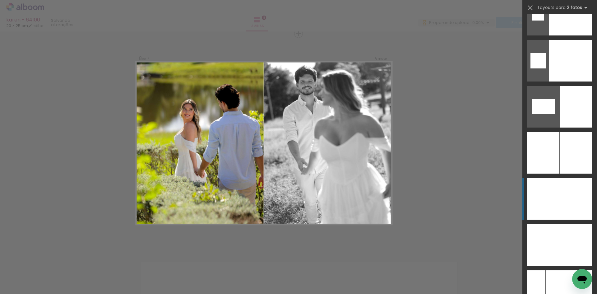
click at [563, 201] on div at bounding box center [575, 198] width 33 height 41
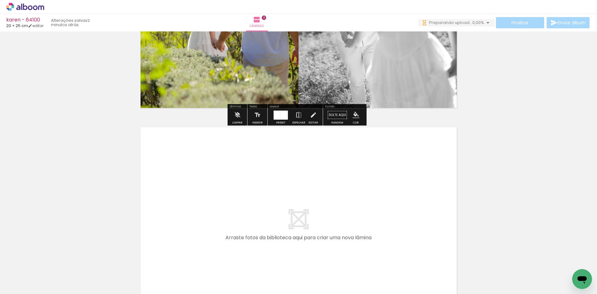
scroll to position [1770, 0]
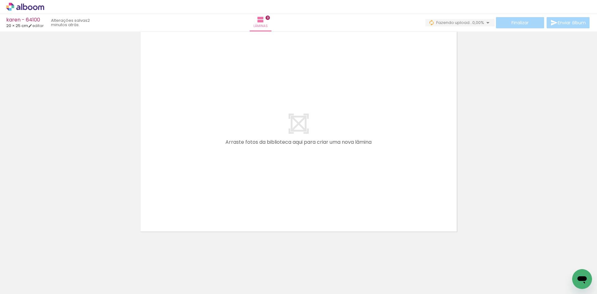
drag, startPoint x: 360, startPoint y: 275, endPoint x: 363, endPoint y: 240, distance: 34.7
click at [361, 242] on quentale-workspace at bounding box center [298, 147] width 597 height 294
drag, startPoint x: 360, startPoint y: 253, endPoint x: 377, endPoint y: 256, distance: 17.6
click at [361, 211] on quentale-workspace at bounding box center [298, 147] width 597 height 294
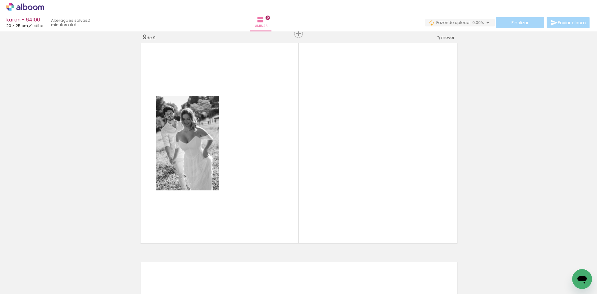
drag, startPoint x: 384, startPoint y: 271, endPoint x: 306, endPoint y: 225, distance: 90.1
click at [354, 209] on quentale-workspace at bounding box center [298, 147] width 597 height 294
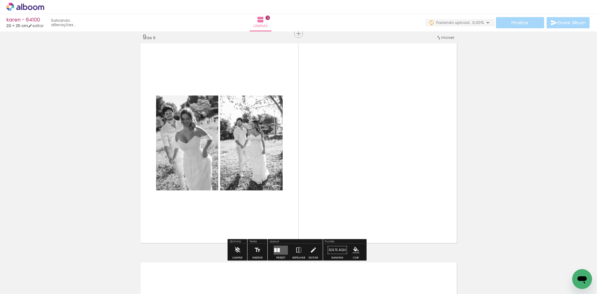
scroll to position [1759, 0]
drag, startPoint x: 298, startPoint y: 237, endPoint x: 291, endPoint y: 245, distance: 10.1
click at [279, 246] on quentale-layouter at bounding box center [281, 249] width 14 height 9
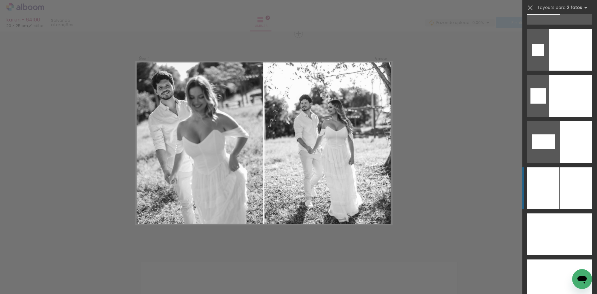
scroll to position [3179, 0]
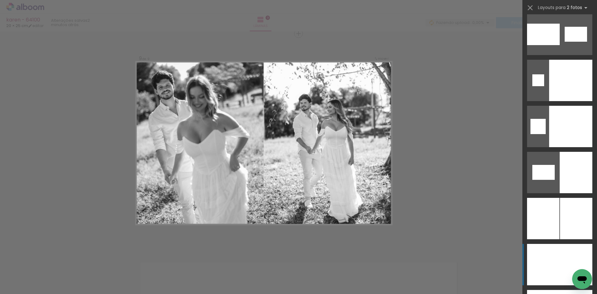
click at [569, 254] on div at bounding box center [575, 264] width 33 height 41
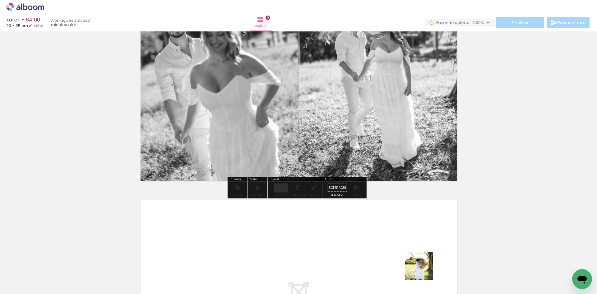
drag, startPoint x: 423, startPoint y: 271, endPoint x: 448, endPoint y: 271, distance: 24.6
click at [412, 243] on quentale-workspace at bounding box center [298, 147] width 597 height 294
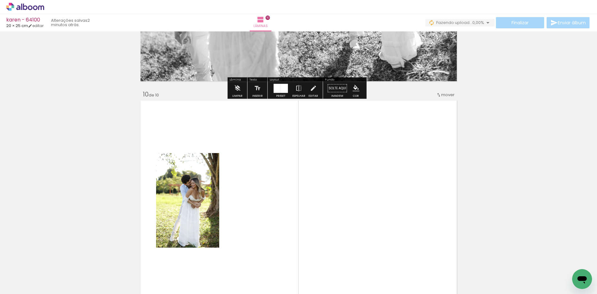
scroll to position [1977, 0]
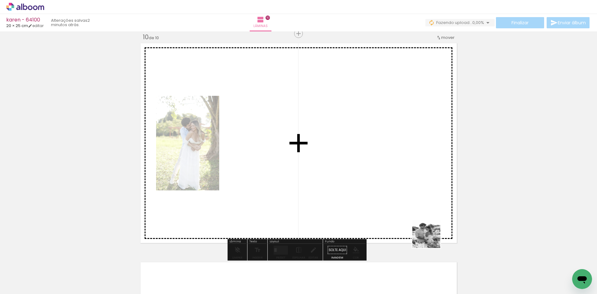
drag, startPoint x: 453, startPoint y: 274, endPoint x: 300, endPoint y: 242, distance: 155.9
click at [389, 204] on quentale-workspace at bounding box center [298, 147] width 597 height 294
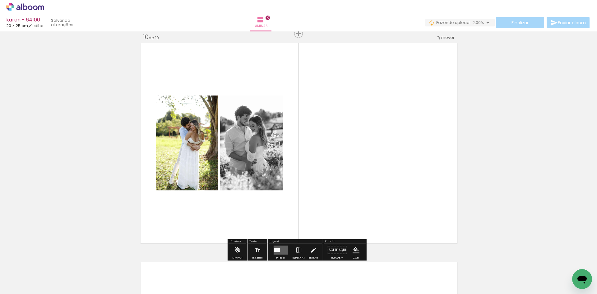
click at [285, 246] on quentale-layouter at bounding box center [281, 249] width 14 height 9
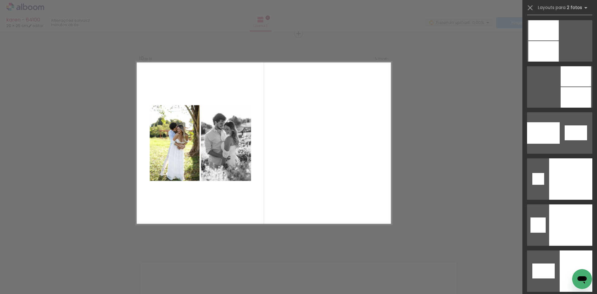
scroll to position [3192, 0]
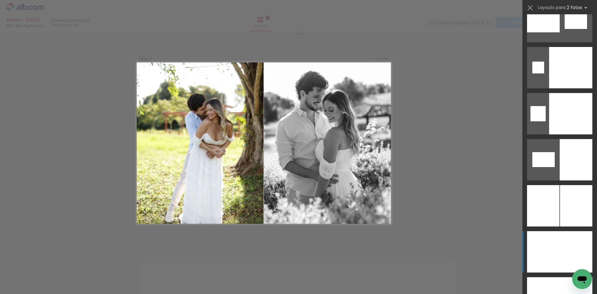
click at [559, 255] on div at bounding box center [575, 251] width 33 height 41
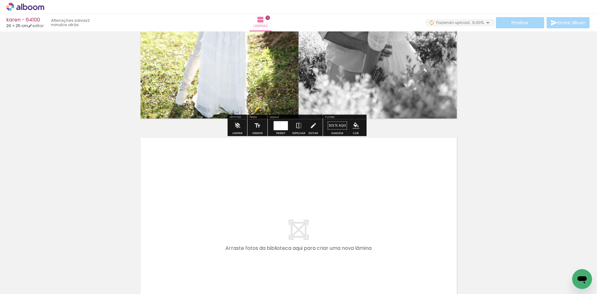
scroll to position [0, 600]
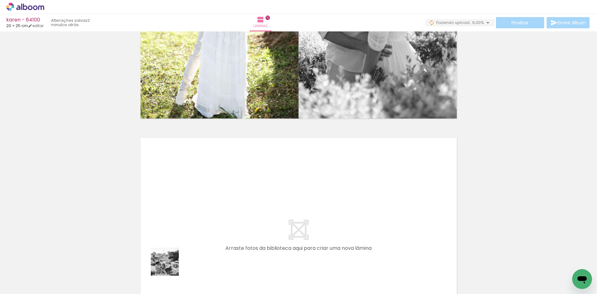
drag, startPoint x: 169, startPoint y: 270, endPoint x: 203, endPoint y: 278, distance: 34.7
click at [172, 239] on quentale-workspace at bounding box center [298, 147] width 597 height 294
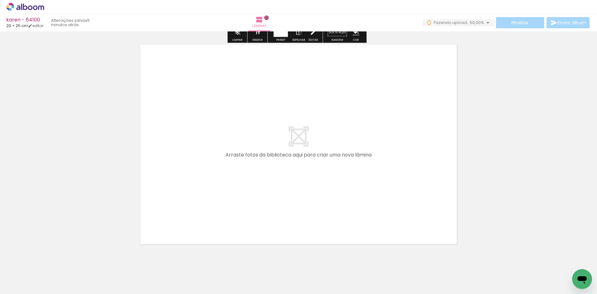
scroll to position [0, 1197]
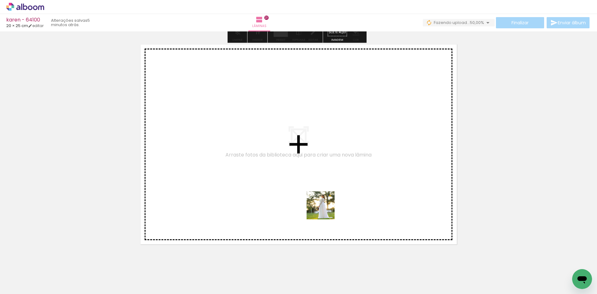
drag, startPoint x: 325, startPoint y: 269, endPoint x: 362, endPoint y: 269, distance: 36.7
click at [325, 200] on quentale-workspace at bounding box center [298, 147] width 597 height 294
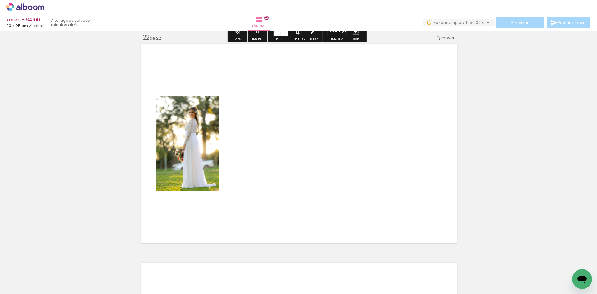
drag, startPoint x: 366, startPoint y: 270, endPoint x: 328, endPoint y: 259, distance: 39.3
click at [353, 226] on quentale-workspace at bounding box center [298, 147] width 597 height 294
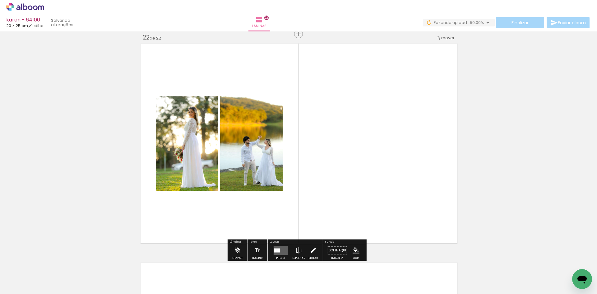
scroll to position [4603, 0]
click at [281, 248] on quentale-layouter at bounding box center [281, 249] width 14 height 9
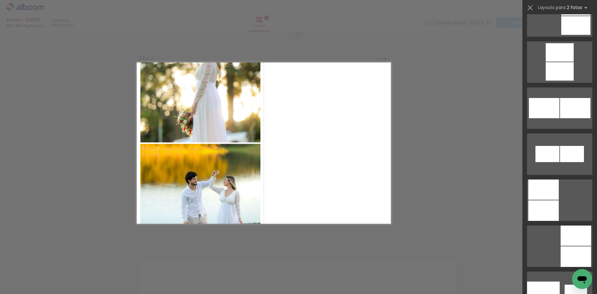
scroll to position [3170, 0]
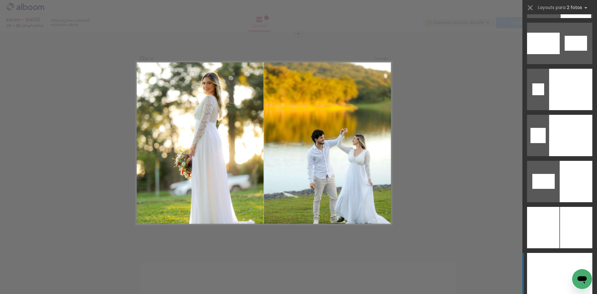
click at [559, 265] on div at bounding box center [575, 273] width 33 height 41
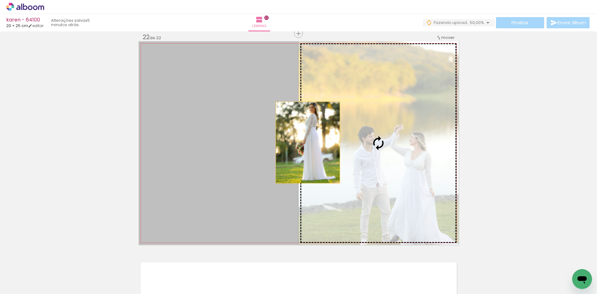
drag, startPoint x: 288, startPoint y: 205, endPoint x: 309, endPoint y: 136, distance: 72.5
click at [0, 0] on slot at bounding box center [0, 0] width 0 height 0
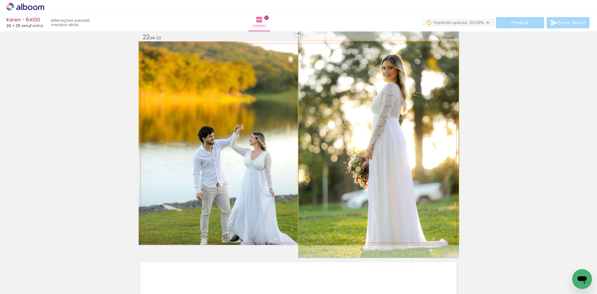
drag, startPoint x: 329, startPoint y: 150, endPoint x: 262, endPoint y: 160, distance: 67.9
click at [0, 0] on slot at bounding box center [0, 0] width 0 height 0
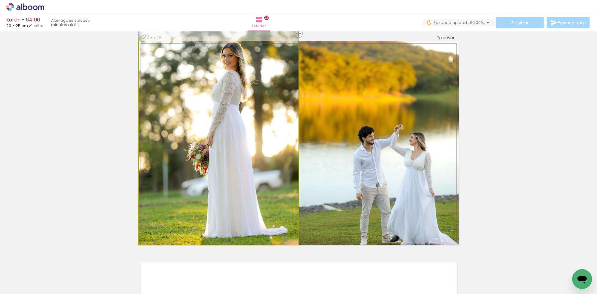
drag, startPoint x: 261, startPoint y: 159, endPoint x: 263, endPoint y: 145, distance: 14.1
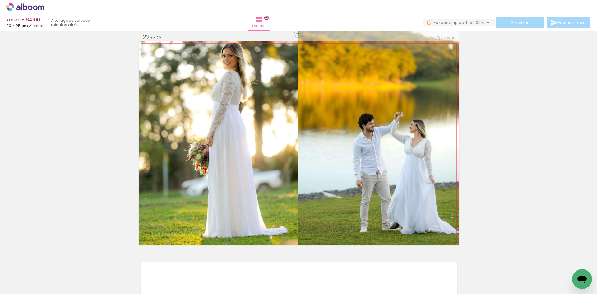
drag, startPoint x: 315, startPoint y: 152, endPoint x: 320, endPoint y: 134, distance: 18.2
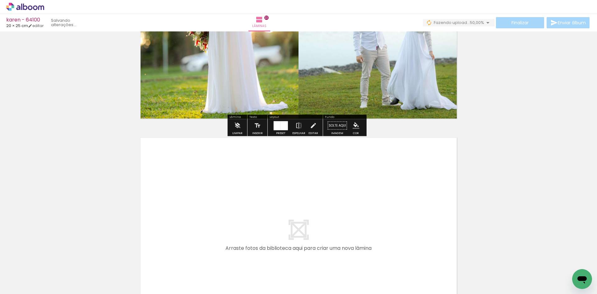
drag, startPoint x: 402, startPoint y: 266, endPoint x: 422, endPoint y: 262, distance: 20.2
click at [403, 236] on quentale-workspace at bounding box center [298, 147] width 597 height 294
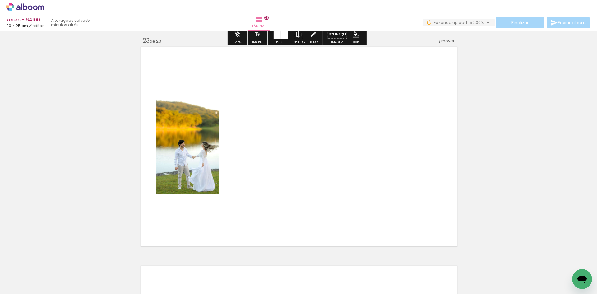
scroll to position [4822, 0]
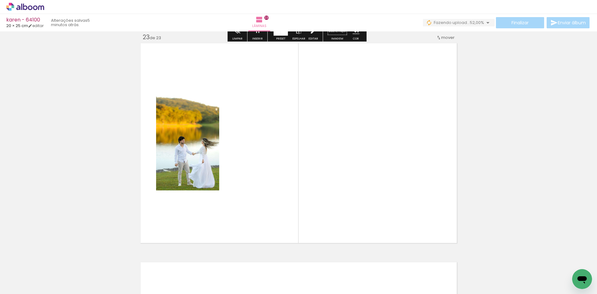
drag, startPoint x: 426, startPoint y: 266, endPoint x: 351, endPoint y: 239, distance: 79.1
click at [403, 227] on quentale-workspace at bounding box center [298, 147] width 597 height 294
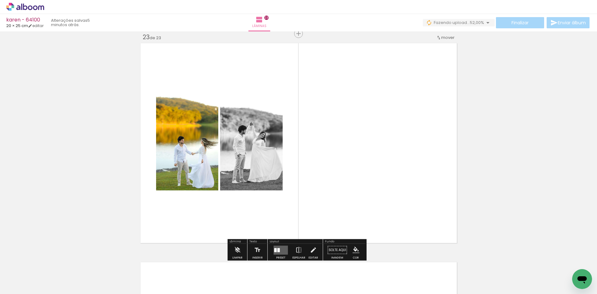
drag, startPoint x: 282, startPoint y: 242, endPoint x: 283, endPoint y: 248, distance: 6.9
click at [282, 244] on div "Layout Preset Espelhar Editar" at bounding box center [295, 249] width 55 height 21
click at [283, 248] on quentale-layouter at bounding box center [281, 249] width 14 height 9
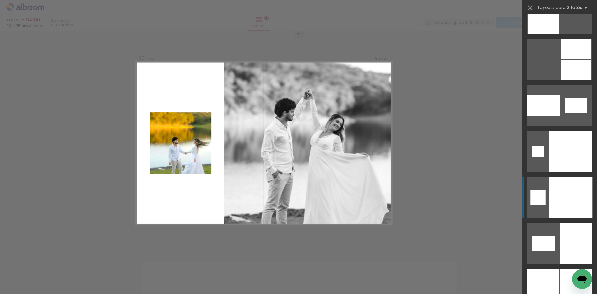
scroll to position [3232, 0]
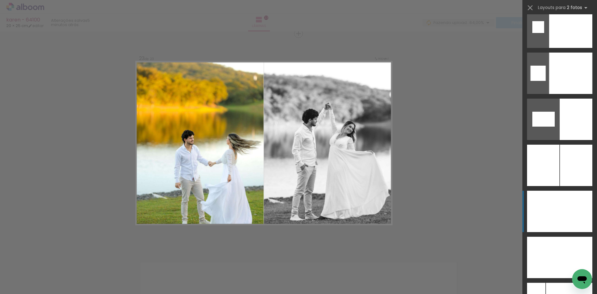
click at [560, 205] on div at bounding box center [575, 211] width 33 height 41
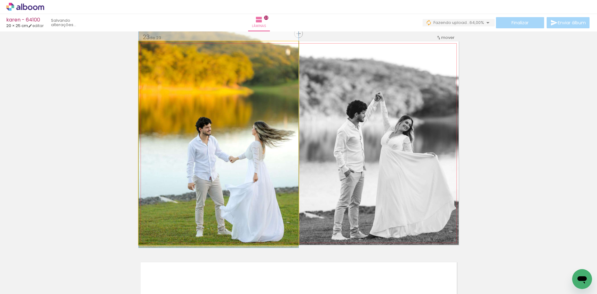
drag, startPoint x: 246, startPoint y: 149, endPoint x: 246, endPoint y: 127, distance: 22.1
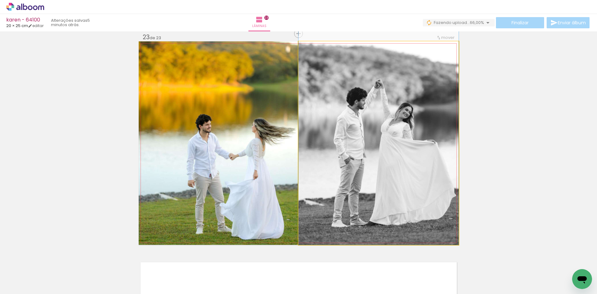
drag, startPoint x: 322, startPoint y: 149, endPoint x: 320, endPoint y: 131, distance: 18.1
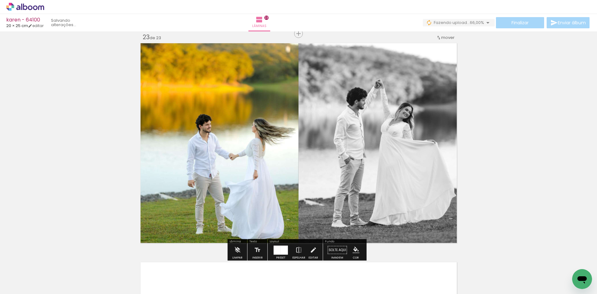
scroll to position [4977, 0]
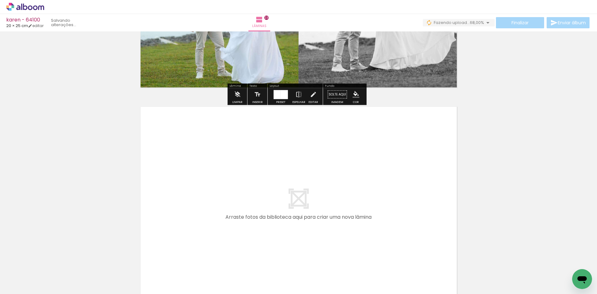
drag, startPoint x: 472, startPoint y: 272, endPoint x: 463, endPoint y: 261, distance: 14.0
click at [414, 224] on quentale-workspace at bounding box center [298, 147] width 597 height 294
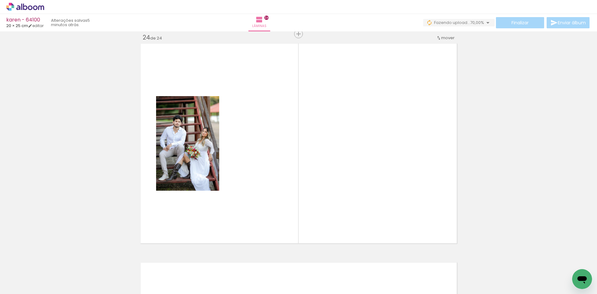
scroll to position [5041, 0]
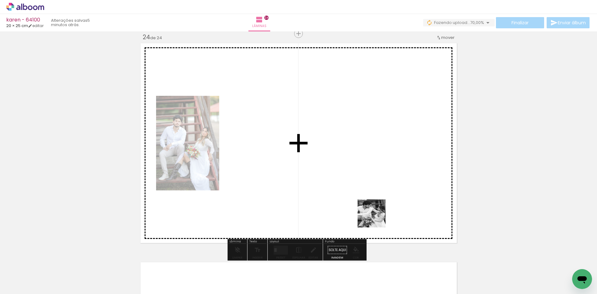
drag, startPoint x: 500, startPoint y: 275, endPoint x: 286, endPoint y: 244, distance: 216.1
click at [316, 214] on quentale-workspace at bounding box center [298, 147] width 597 height 294
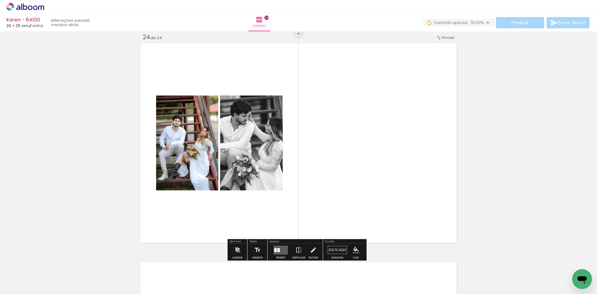
click at [283, 249] on quentale-layouter at bounding box center [281, 249] width 14 height 9
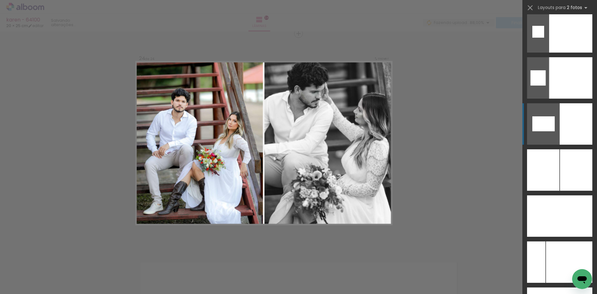
scroll to position [3232, 0]
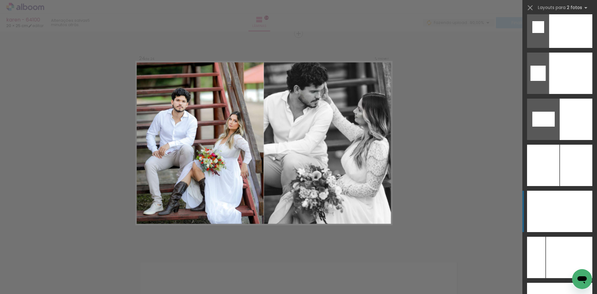
click at [559, 200] on div at bounding box center [575, 211] width 33 height 41
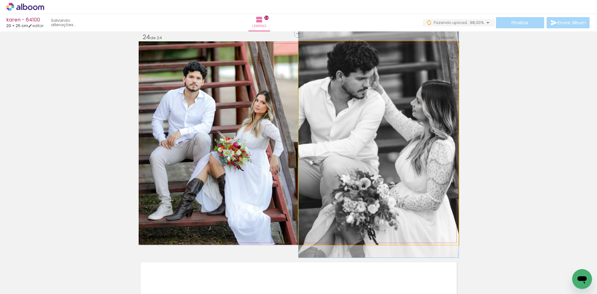
click at [360, 132] on quentale-photo at bounding box center [378, 142] width 160 height 203
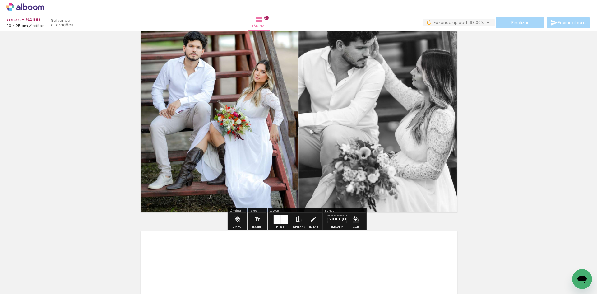
scroll to position [5134, 0]
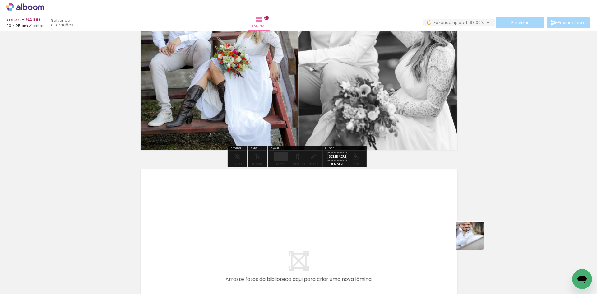
drag, startPoint x: 525, startPoint y: 268, endPoint x: 537, endPoint y: 240, distance: 29.9
click at [440, 234] on quentale-workspace at bounding box center [298, 147] width 597 height 294
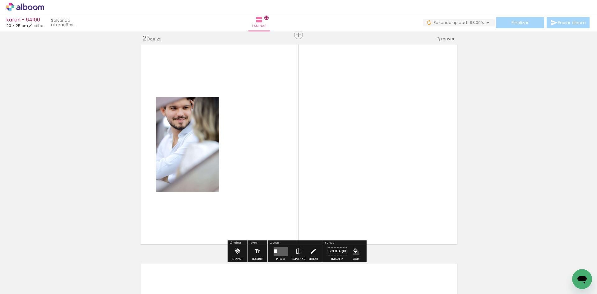
scroll to position [5260, 0]
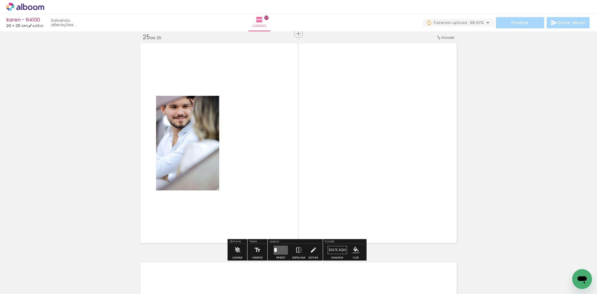
drag, startPoint x: 579, startPoint y: 265, endPoint x: 242, endPoint y: 273, distance: 337.6
click at [446, 221] on quentale-workspace at bounding box center [298, 147] width 597 height 294
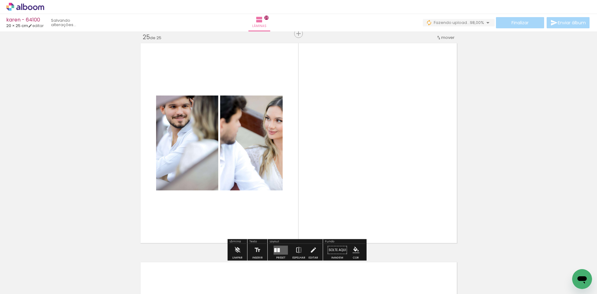
click at [278, 252] on quentale-layouter at bounding box center [281, 249] width 14 height 9
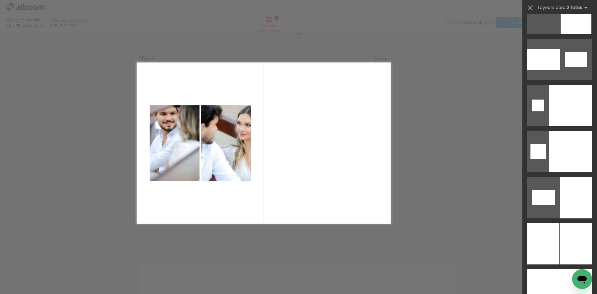
scroll to position [3164, 0]
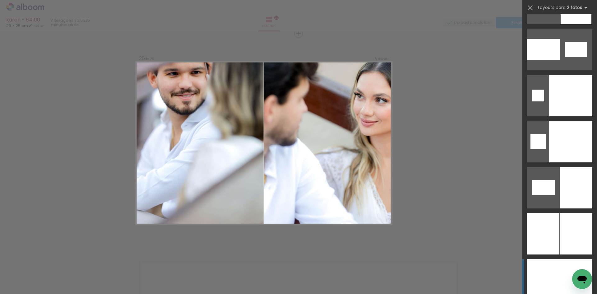
click at [539, 265] on div at bounding box center [543, 279] width 33 height 41
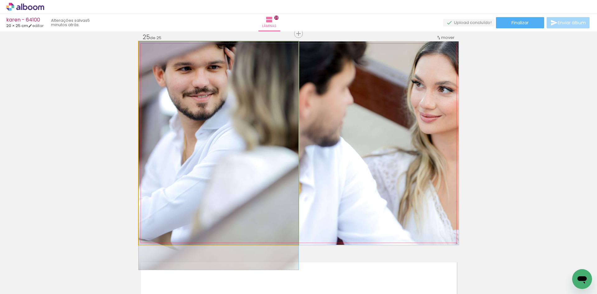
drag, startPoint x: 261, startPoint y: 132, endPoint x: 252, endPoint y: 160, distance: 30.0
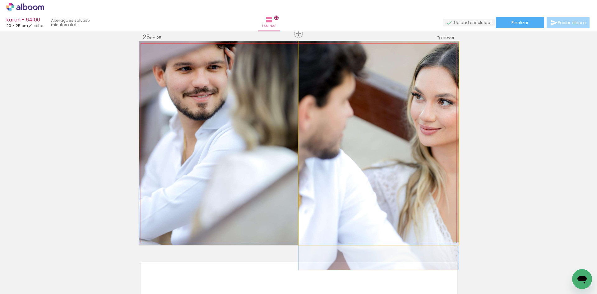
drag, startPoint x: 421, startPoint y: 134, endPoint x: 453, endPoint y: 110, distance: 40.0
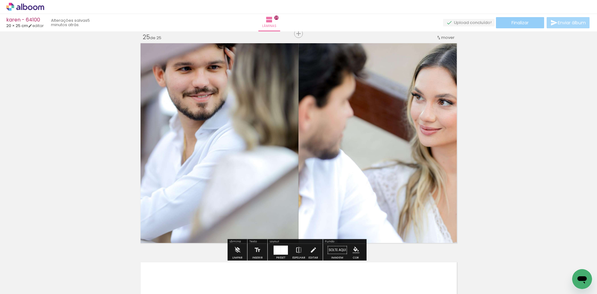
click at [517, 28] on paper-button "Finalizar" at bounding box center [520, 22] width 48 height 11
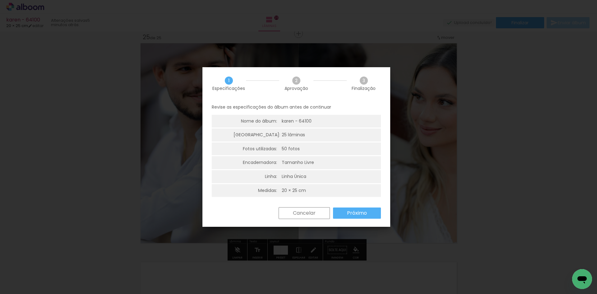
drag, startPoint x: 369, startPoint y: 213, endPoint x: 357, endPoint y: 209, distance: 11.7
click at [368, 213] on paper-button "Próximo" at bounding box center [357, 212] width 48 height 11
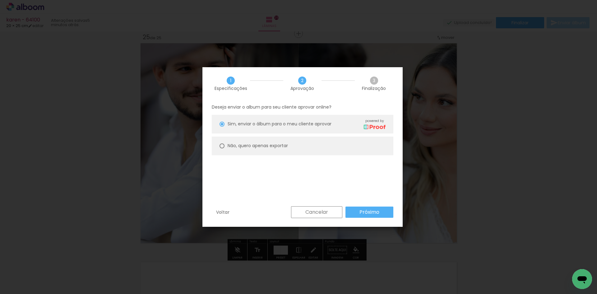
click at [270, 149] on paper-radio-button "Não, quero apenas exportar" at bounding box center [303, 145] width 182 height 19
type paper-radio-button "on"
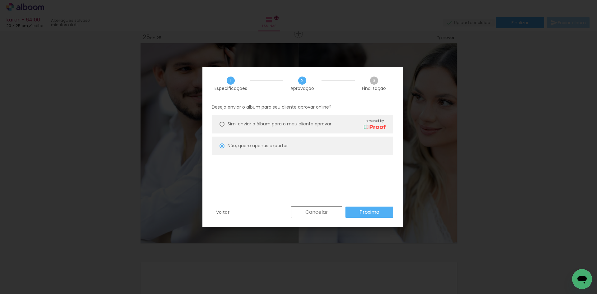
click at [0, 0] on slot "Próximo" at bounding box center [0, 0] width 0 height 0
type input "Alta, 300 DPI"
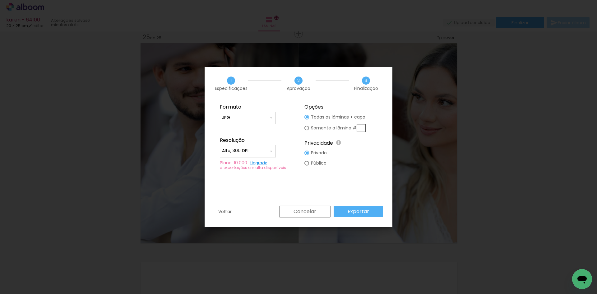
click at [0, 0] on slot "Exportar" at bounding box center [0, 0] width 0 height 0
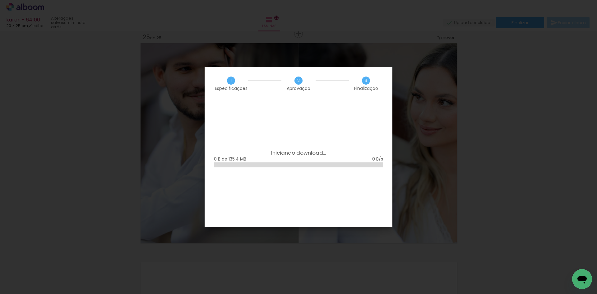
scroll to position [0, 1197]
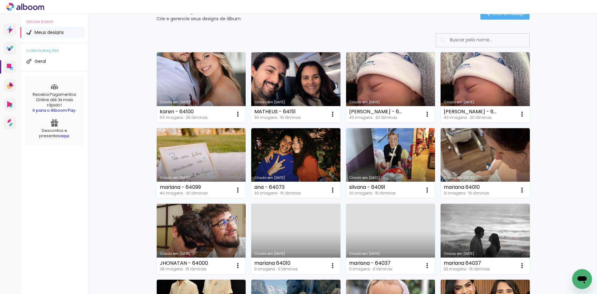
click at [474, 18] on p "Crie e gerencie seus designs de álbum" at bounding box center [318, 18] width 324 height 4
click at [480, 18] on paper-button "Criar um design" at bounding box center [504, 13] width 49 height 11
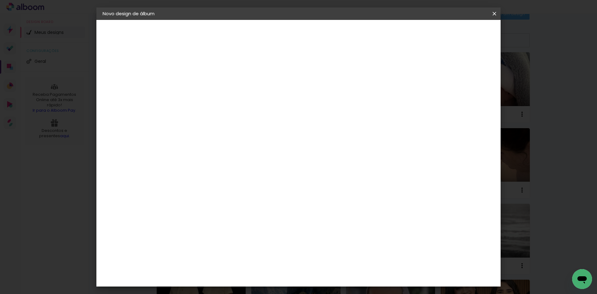
click at [204, 85] on input at bounding box center [204, 84] width 0 height 10
type input "silvanir"
type paper-input "silvanir"
click at [268, 37] on paper-button "Avançar" at bounding box center [252, 33] width 30 height 11
click at [321, 95] on paper-item "Tamanho Livre" at bounding box center [291, 95] width 60 height 14
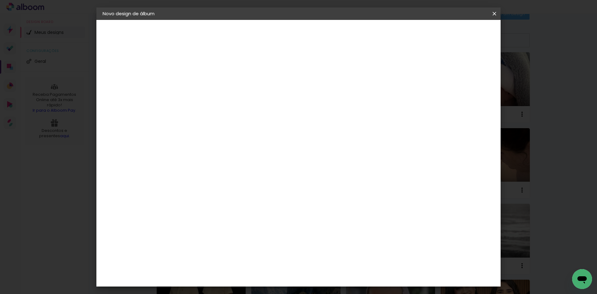
click at [0, 0] on slot "Avançar" at bounding box center [0, 0] width 0 height 0
click at [339, 262] on input "60" at bounding box center [333, 259] width 16 height 9
type input "50,6"
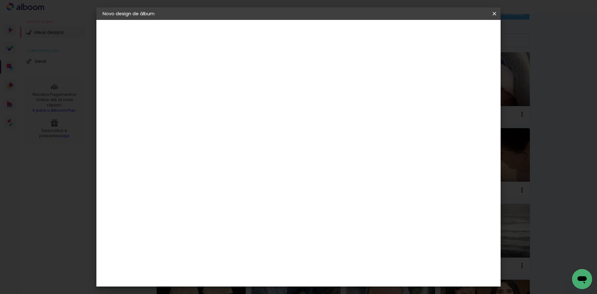
type paper-input "50,6"
click at [188, 192] on input "30" at bounding box center [185, 187] width 16 height 9
type input "25,4"
type paper-input "25,4"
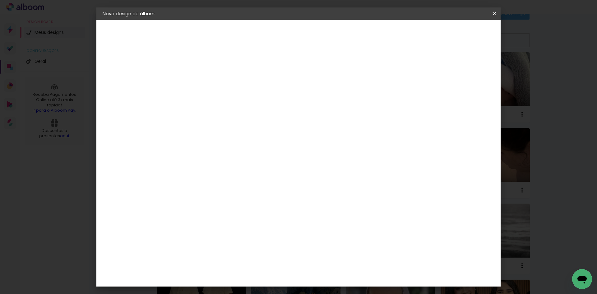
type input "4"
type paper-input "4"
click at [465, 96] on input "4" at bounding box center [462, 93] width 11 height 9
type input "3"
type paper-input "3"
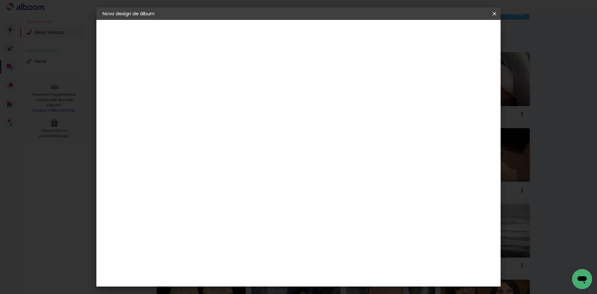
click at [465, 96] on input "3" at bounding box center [462, 93] width 11 height 9
type input "2"
type paper-input "2"
click at [465, 96] on input "2" at bounding box center [464, 93] width 11 height 9
click at [455, 33] on span "Iniciar design" at bounding box center [441, 33] width 28 height 4
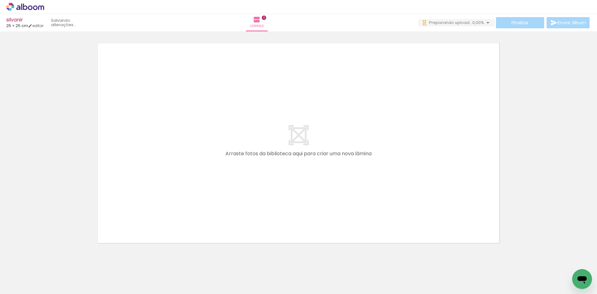
drag, startPoint x: 60, startPoint y: 274, endPoint x: 121, endPoint y: 251, distance: 65.3
click at [183, 167] on quentale-workspace at bounding box center [298, 147] width 597 height 294
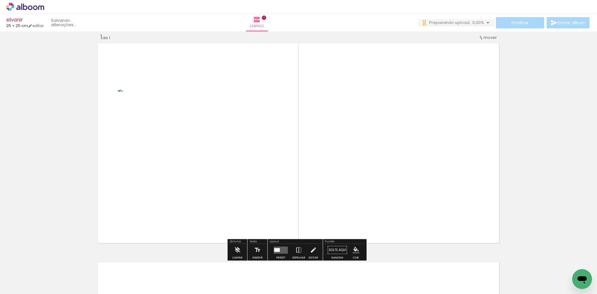
scroll to position [8, 0]
drag, startPoint x: 100, startPoint y: 274, endPoint x: 243, endPoint y: 234, distance: 148.2
click at [193, 193] on quentale-workspace at bounding box center [298, 147] width 597 height 294
click at [278, 242] on div "Layout" at bounding box center [295, 242] width 53 height 4
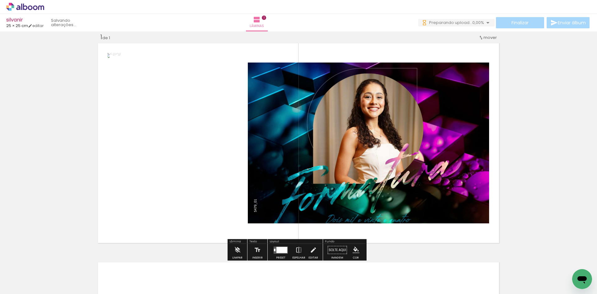
scroll to position [0, 0]
click at [277, 246] on div at bounding box center [281, 249] width 11 height 6
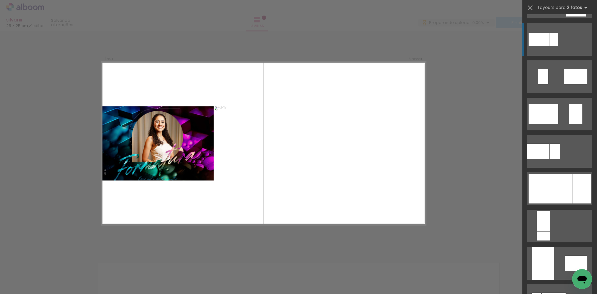
scroll to position [155, 0]
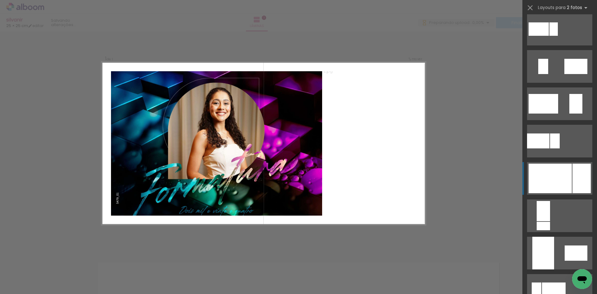
click at [559, 169] on div at bounding box center [549, 178] width 43 height 30
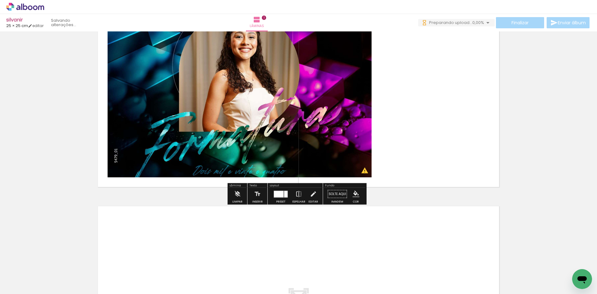
scroll to position [70, 0]
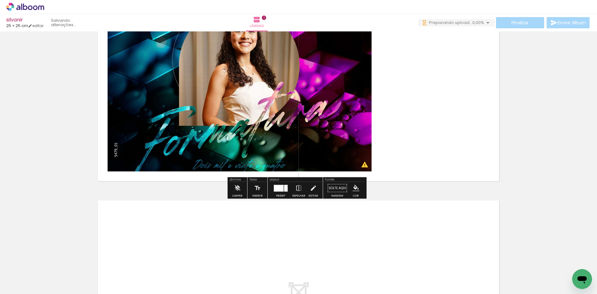
click at [155, 250] on quentale-workspace at bounding box center [298, 147] width 597 height 294
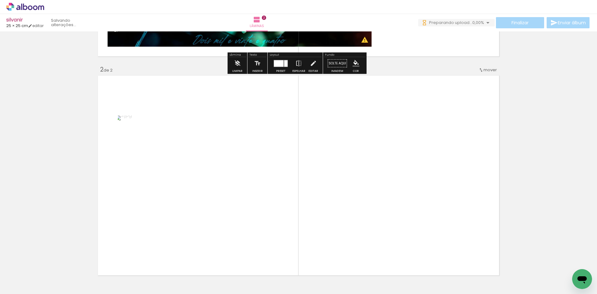
drag, startPoint x: 163, startPoint y: 274, endPoint x: 226, endPoint y: 242, distance: 70.5
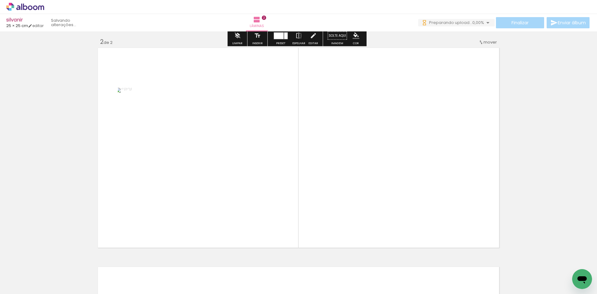
click at [212, 217] on quentale-workspace at bounding box center [298, 147] width 597 height 294
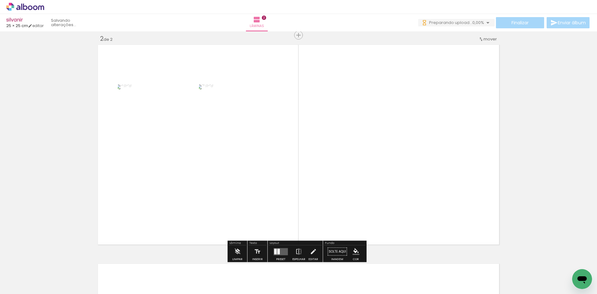
scroll to position [227, 0]
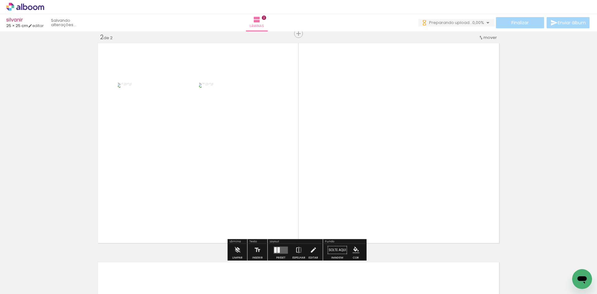
click at [274, 247] on div at bounding box center [275, 250] width 2 height 6
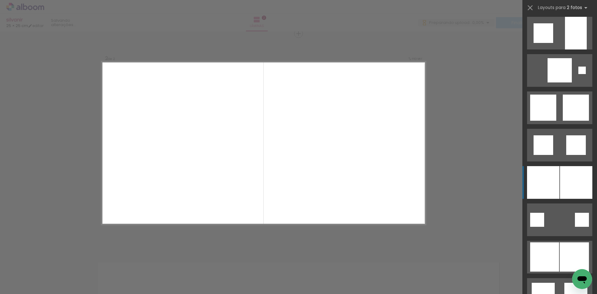
scroll to position [622, 0]
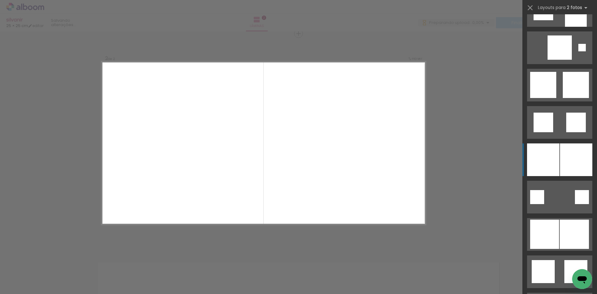
click at [564, 155] on div at bounding box center [576, 159] width 32 height 33
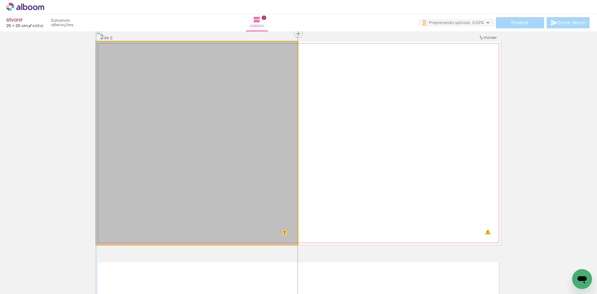
drag, startPoint x: 252, startPoint y: 123, endPoint x: 252, endPoint y: 153, distance: 29.8
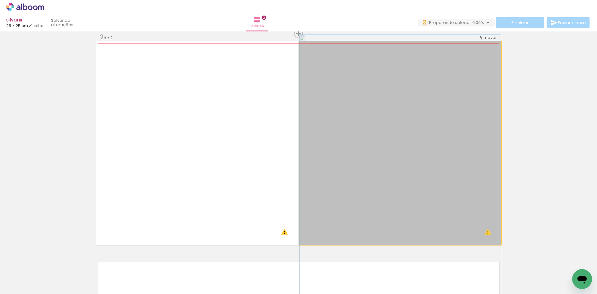
drag, startPoint x: 415, startPoint y: 127, endPoint x: 404, endPoint y: 163, distance: 37.4
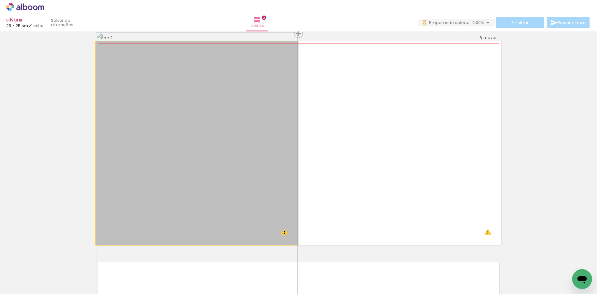
drag, startPoint x: 243, startPoint y: 162, endPoint x: 243, endPoint y: 166, distance: 4.0
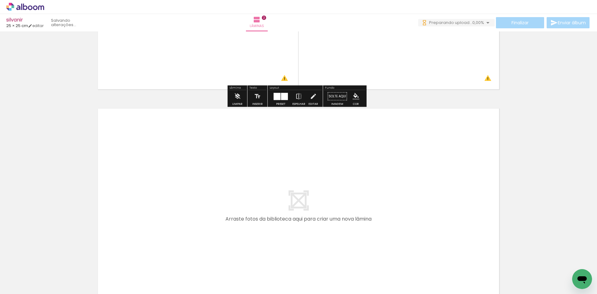
scroll to position [382, 0]
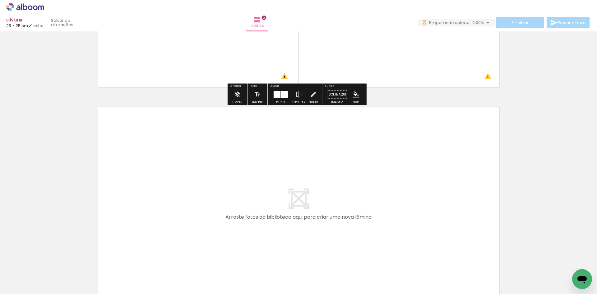
drag, startPoint x: 192, startPoint y: 270, endPoint x: 226, endPoint y: 271, distance: 33.9
click at [214, 237] on quentale-workspace at bounding box center [298, 147] width 597 height 294
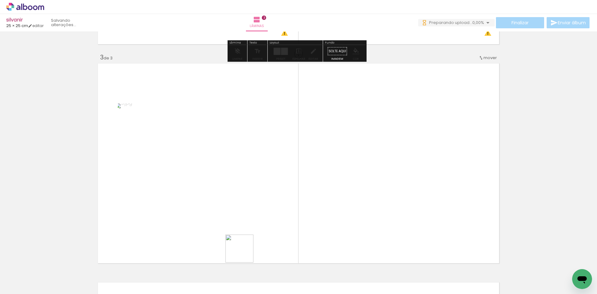
scroll to position [446, 0]
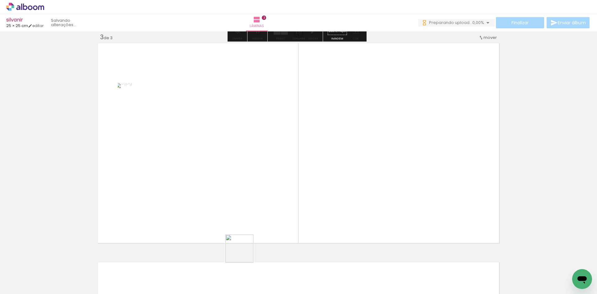
drag, startPoint x: 234, startPoint y: 279, endPoint x: 270, endPoint y: 254, distance: 44.5
click at [279, 203] on quentale-workspace at bounding box center [298, 147] width 597 height 294
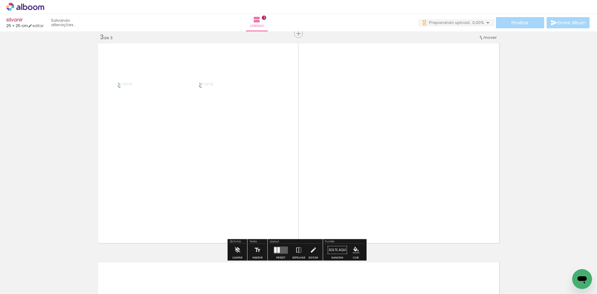
click at [278, 254] on div at bounding box center [280, 250] width 17 height 12
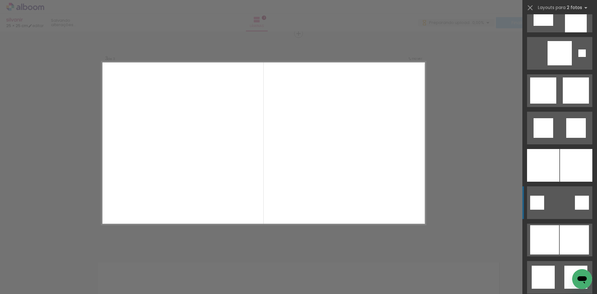
scroll to position [653, 0]
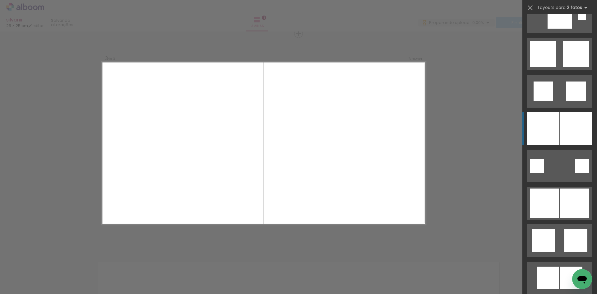
click at [569, 133] on div at bounding box center [576, 128] width 32 height 33
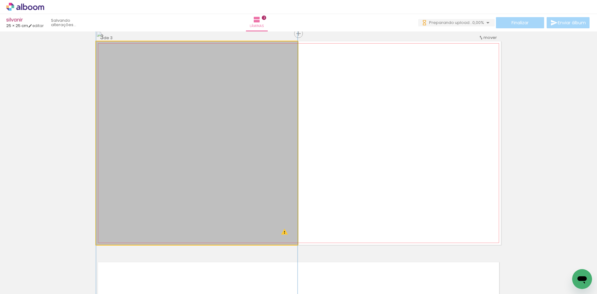
drag, startPoint x: 244, startPoint y: 135, endPoint x: 243, endPoint y: 167, distance: 32.0
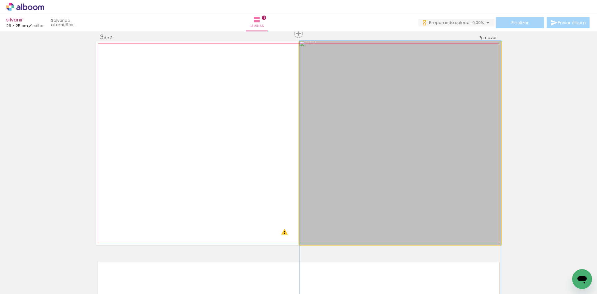
drag, startPoint x: 427, startPoint y: 116, endPoint x: 433, endPoint y: 158, distance: 42.0
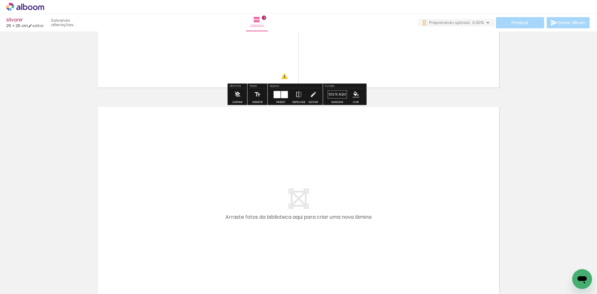
drag, startPoint x: 274, startPoint y: 274, endPoint x: 282, endPoint y: 223, distance: 51.3
click at [282, 223] on quentale-workspace at bounding box center [298, 147] width 597 height 294
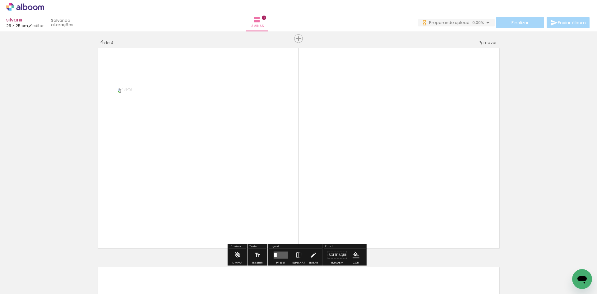
scroll to position [665, 0]
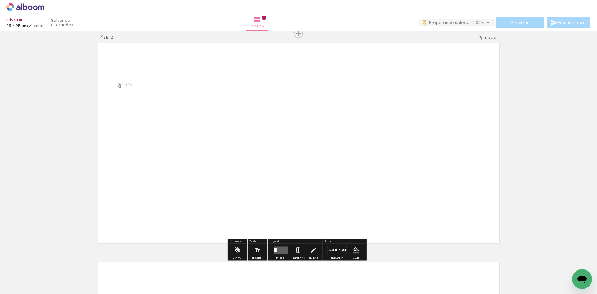
drag, startPoint x: 312, startPoint y: 272, endPoint x: 268, endPoint y: 263, distance: 45.2
click at [310, 221] on quentale-workspace at bounding box center [298, 147] width 597 height 294
click at [276, 254] on div at bounding box center [280, 250] width 17 height 12
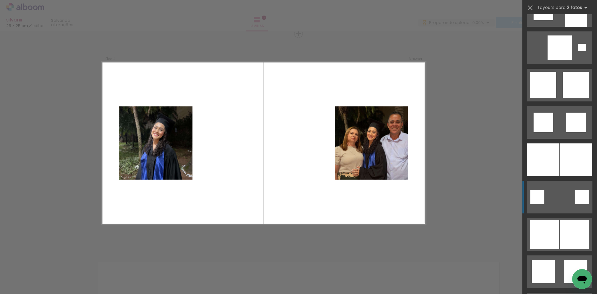
scroll to position [684, 0]
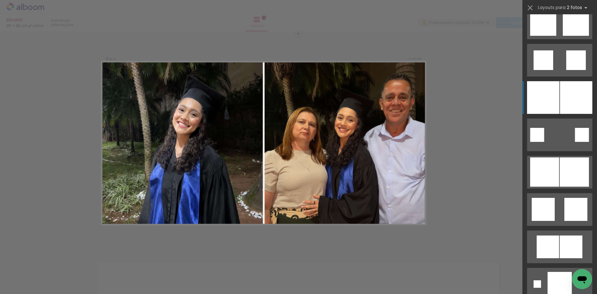
click at [553, 104] on div at bounding box center [543, 97] width 32 height 33
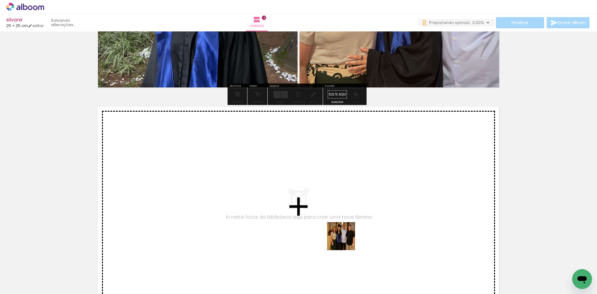
click at [346, 241] on quentale-workspace at bounding box center [298, 147] width 597 height 294
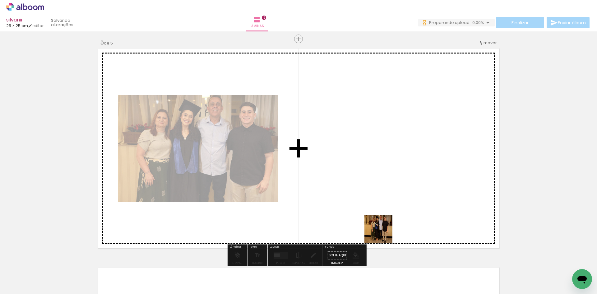
drag, startPoint x: 384, startPoint y: 238, endPoint x: 377, endPoint y: 230, distance: 10.1
click at [382, 227] on quentale-workspace at bounding box center [298, 147] width 597 height 294
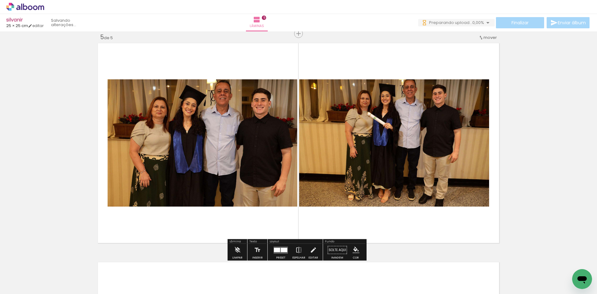
click at [283, 250] on div at bounding box center [284, 249] width 7 height 4
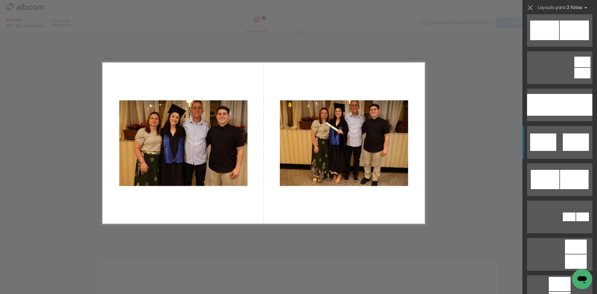
scroll to position [342, 0]
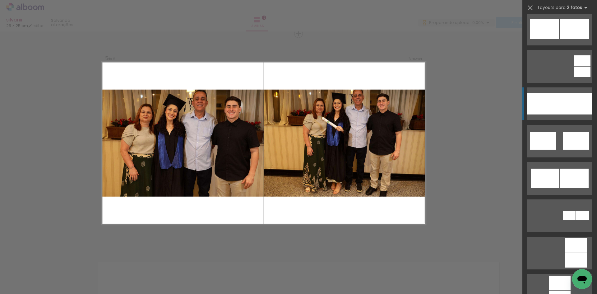
click at [567, 99] on div at bounding box center [575, 104] width 33 height 22
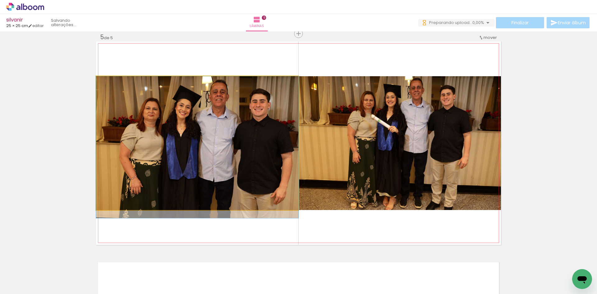
drag, startPoint x: 217, startPoint y: 163, endPoint x: 216, endPoint y: 166, distance: 3.8
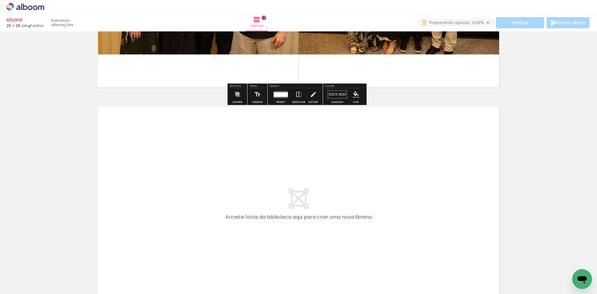
drag, startPoint x: 415, startPoint y: 271, endPoint x: 444, endPoint y: 260, distance: 30.1
click at [417, 233] on quentale-workspace at bounding box center [298, 147] width 597 height 294
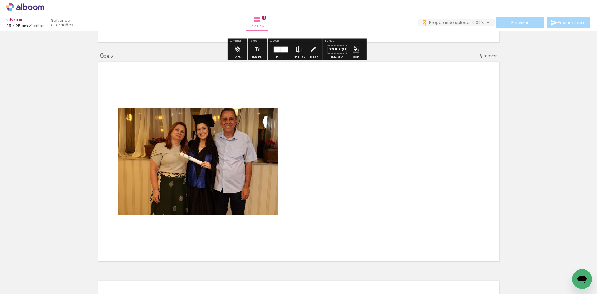
drag, startPoint x: 444, startPoint y: 262, endPoint x: 348, endPoint y: 223, distance: 103.1
click at [423, 204] on quentale-workspace at bounding box center [298, 147] width 597 height 294
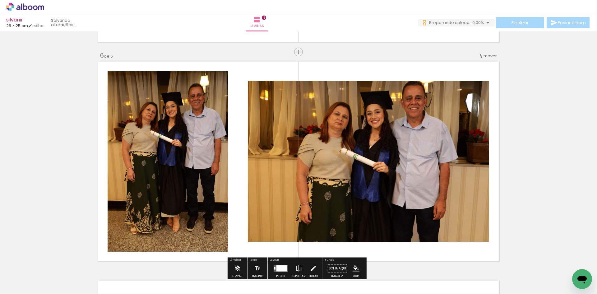
scroll to position [1102, 0]
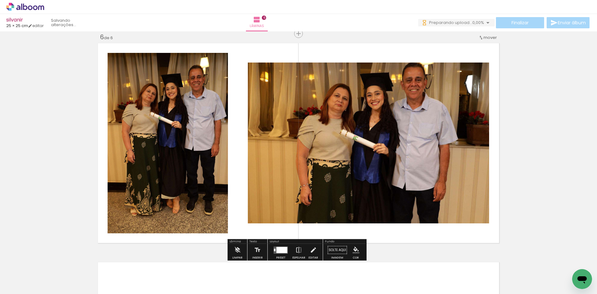
click at [281, 249] on div at bounding box center [281, 249] width 11 height 6
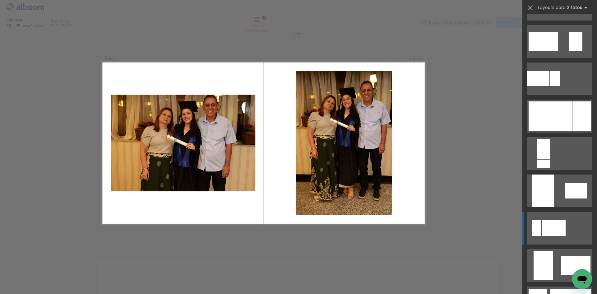
scroll to position [249, 0]
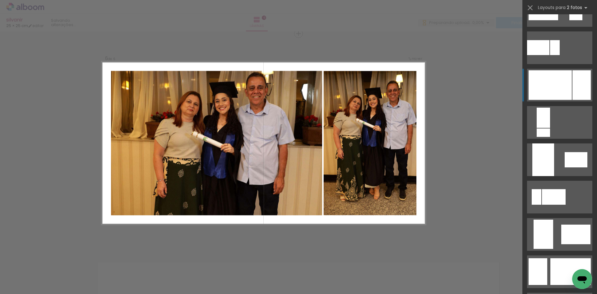
click at [572, 86] on div at bounding box center [581, 85] width 18 height 30
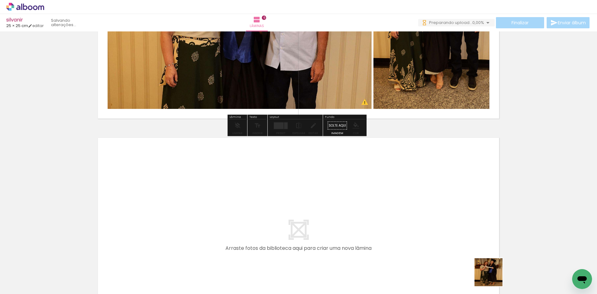
drag, startPoint x: 499, startPoint y: 283, endPoint x: 509, endPoint y: 269, distance: 16.6
click at [475, 251] on quentale-workspace at bounding box center [298, 147] width 597 height 294
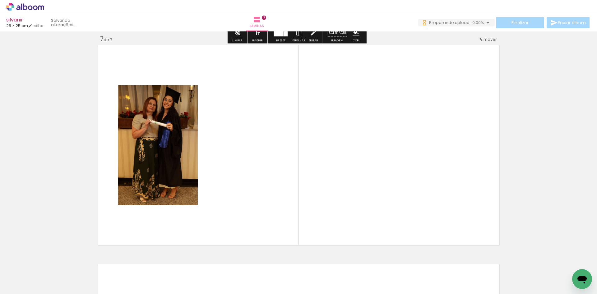
drag, startPoint x: 510, startPoint y: 271, endPoint x: 256, endPoint y: 242, distance: 255.5
click at [388, 222] on quentale-workspace at bounding box center [298, 147] width 597 height 294
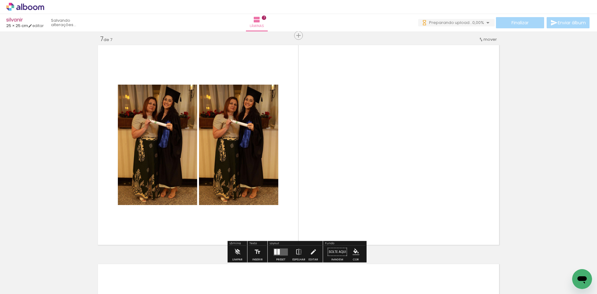
scroll to position [1321, 0]
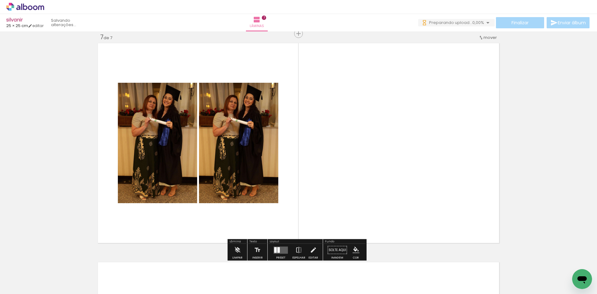
click at [281, 250] on quentale-layouter at bounding box center [281, 249] width 14 height 7
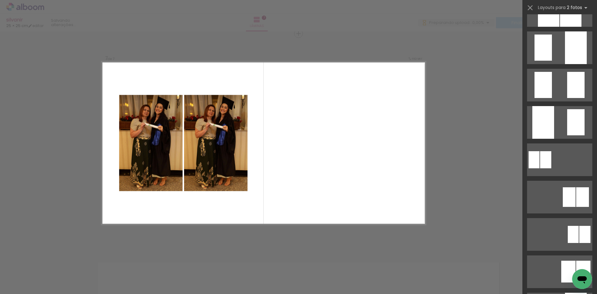
scroll to position [0, 0]
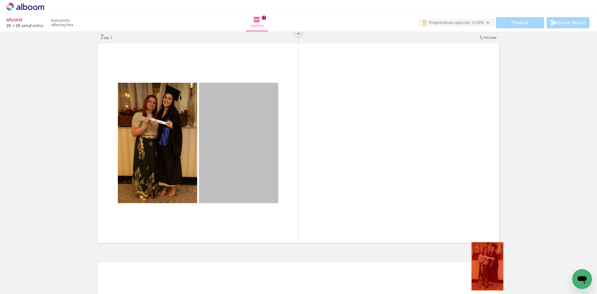
drag, startPoint x: 273, startPoint y: 170, endPoint x: 488, endPoint y: 269, distance: 236.7
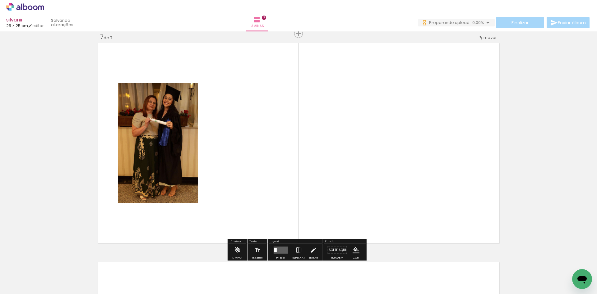
drag, startPoint x: 480, startPoint y: 274, endPoint x: 318, endPoint y: 239, distance: 165.3
click at [433, 217] on quentale-workspace at bounding box center [298, 147] width 597 height 294
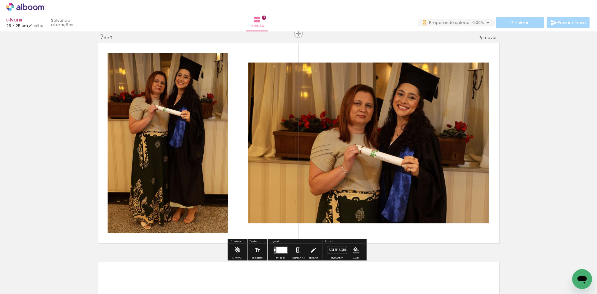
click at [295, 250] on iron-icon at bounding box center [298, 250] width 7 height 12
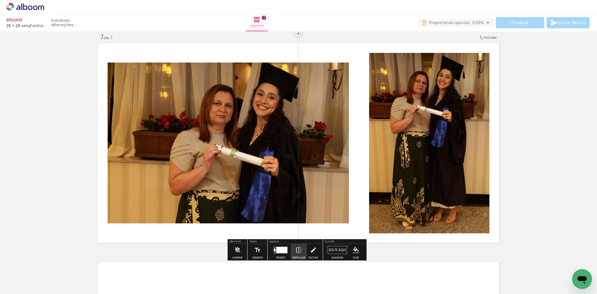
drag, startPoint x: 280, startPoint y: 250, endPoint x: 345, endPoint y: 245, distance: 65.2
click at [280, 250] on div at bounding box center [281, 249] width 11 height 6
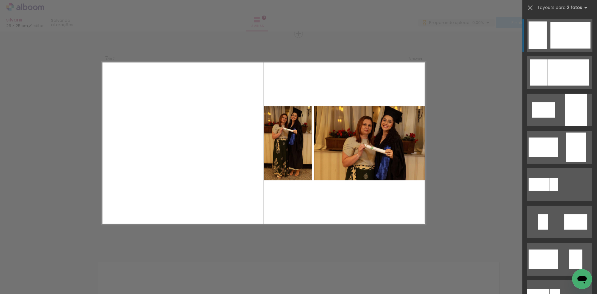
scroll to position [280, 0]
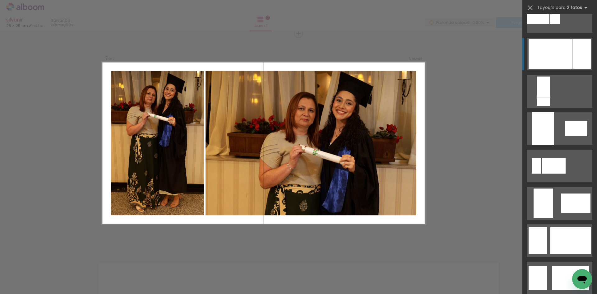
click at [578, 50] on div at bounding box center [581, 54] width 18 height 30
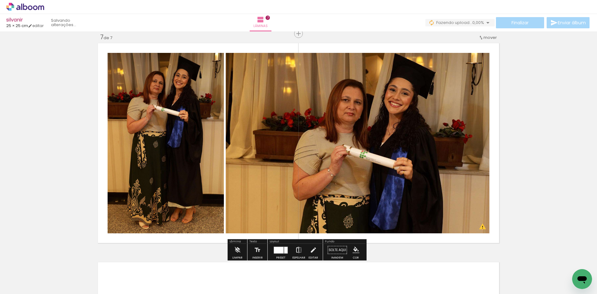
click at [297, 247] on iron-icon at bounding box center [298, 250] width 7 height 12
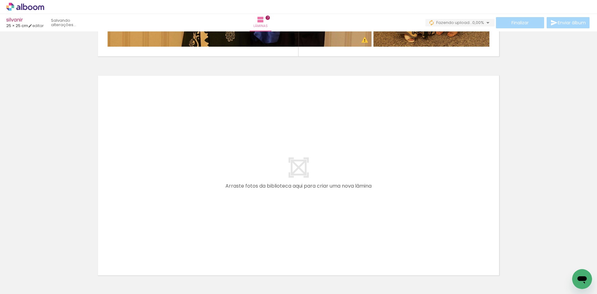
scroll to position [0, 268]
drag, startPoint x: 281, startPoint y: 246, endPoint x: 316, endPoint y: 274, distance: 45.0
click at [292, 231] on quentale-workspace at bounding box center [298, 147] width 597 height 294
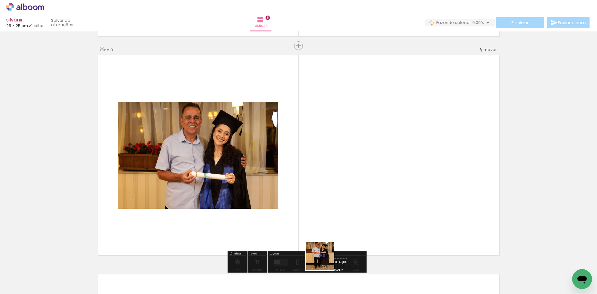
drag, startPoint x: 324, startPoint y: 260, endPoint x: 332, endPoint y: 210, distance: 51.3
click at [366, 174] on quentale-workspace at bounding box center [298, 147] width 597 height 294
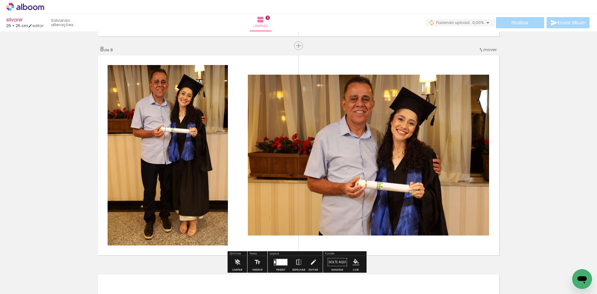
scroll to position [1540, 0]
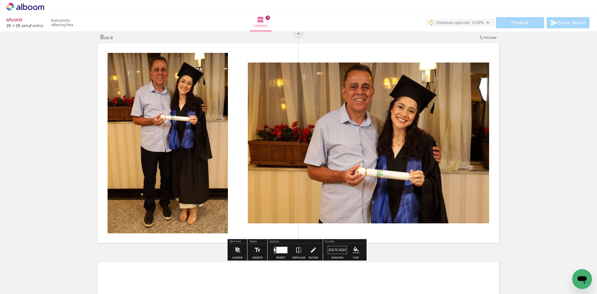
click at [283, 252] on quentale-layouter at bounding box center [281, 249] width 14 height 7
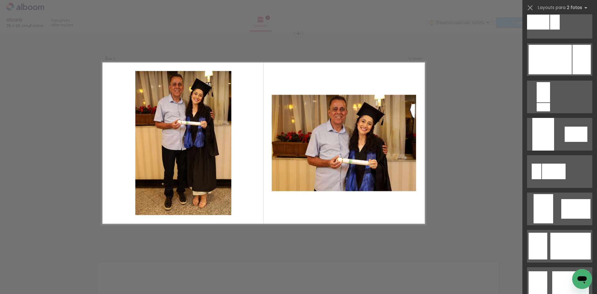
scroll to position [0, 0]
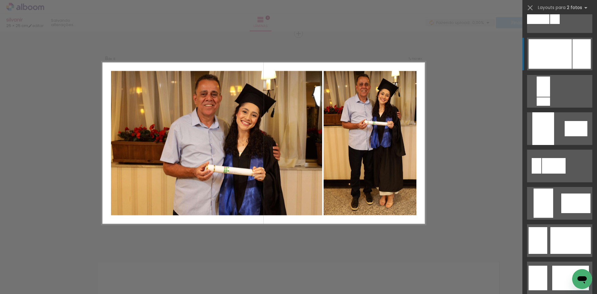
click at [579, 44] on div at bounding box center [581, 54] width 18 height 30
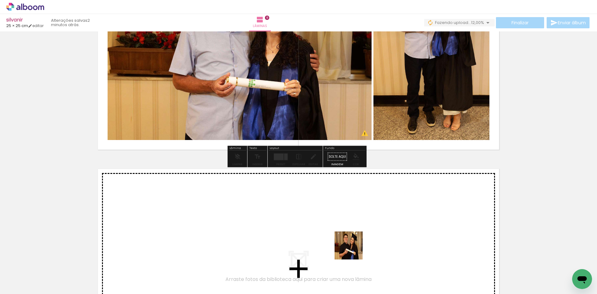
drag, startPoint x: 354, startPoint y: 263, endPoint x: 370, endPoint y: 270, distance: 18.0
click at [353, 239] on quentale-workspace at bounding box center [298, 147] width 597 height 294
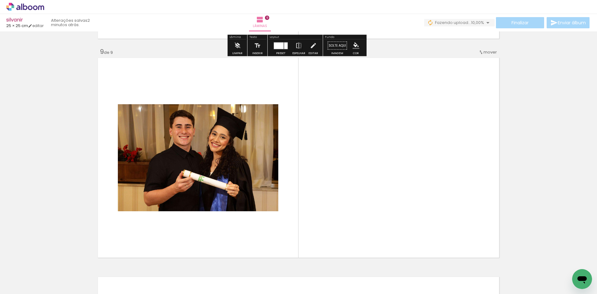
scroll to position [1759, 0]
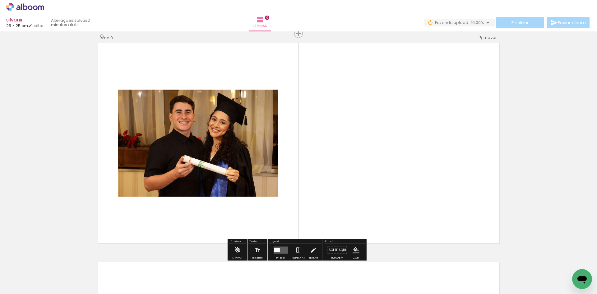
drag, startPoint x: 376, startPoint y: 218, endPoint x: 348, endPoint y: 207, distance: 30.3
click at [366, 206] on quentale-layouter at bounding box center [298, 142] width 405 height 203
drag, startPoint x: 385, startPoint y: 258, endPoint x: 306, endPoint y: 240, distance: 80.9
click at [371, 192] on quentale-workspace at bounding box center [298, 147] width 597 height 294
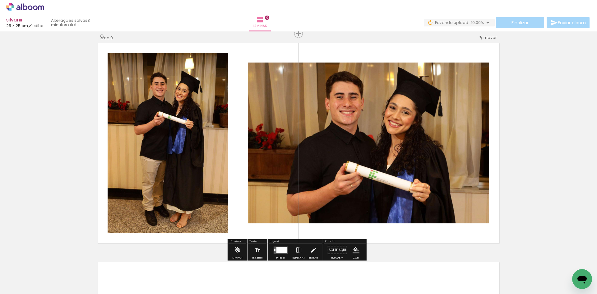
click at [283, 248] on div at bounding box center [281, 249] width 11 height 6
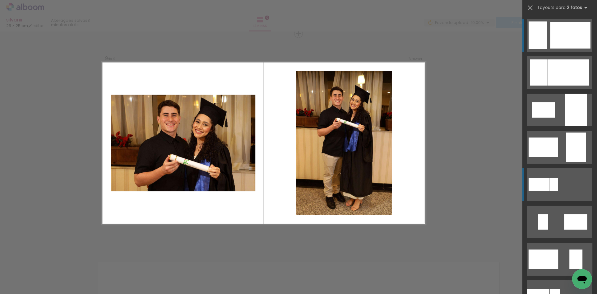
scroll to position [186, 0]
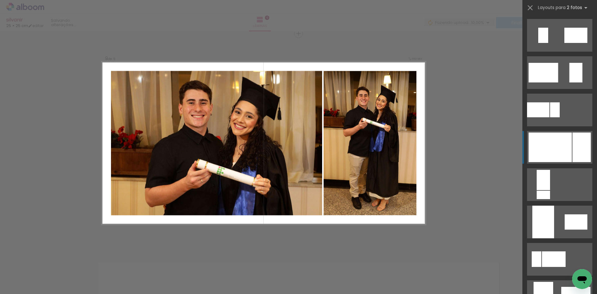
click at [567, 151] on div at bounding box center [549, 147] width 43 height 30
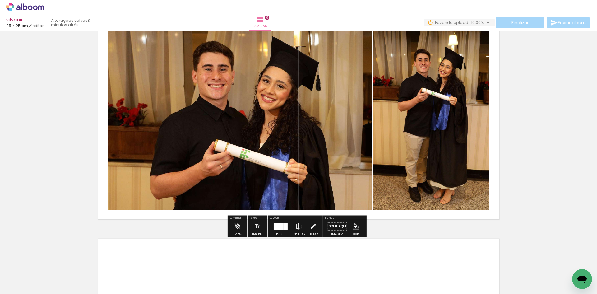
scroll to position [1852, 0]
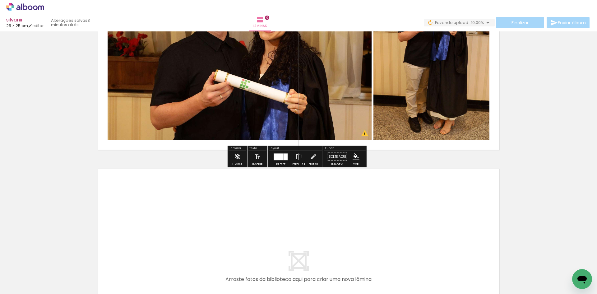
click at [397, 282] on div at bounding box center [385, 272] width 21 height 31
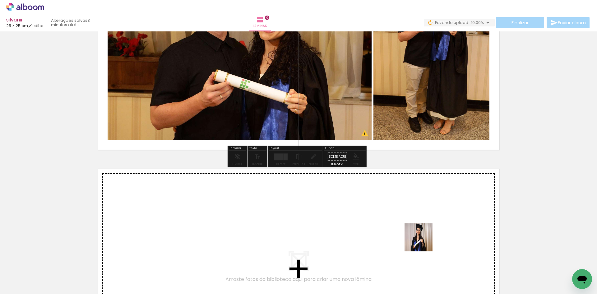
drag, startPoint x: 423, startPoint y: 242, endPoint x: 444, endPoint y: 270, distance: 35.2
click at [423, 238] on quentale-workspace at bounding box center [298, 147] width 597 height 294
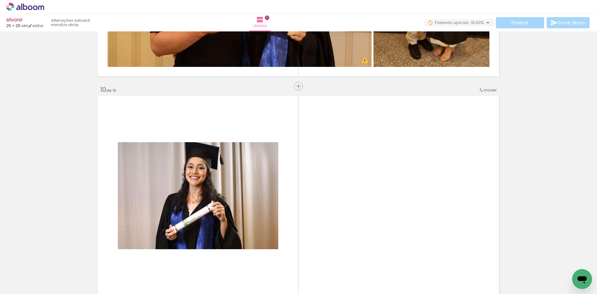
scroll to position [1977, 0]
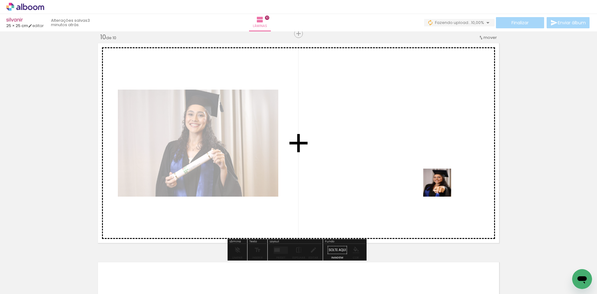
drag, startPoint x: 452, startPoint y: 271, endPoint x: 355, endPoint y: 236, distance: 103.4
click at [436, 182] on quentale-workspace at bounding box center [298, 147] width 597 height 294
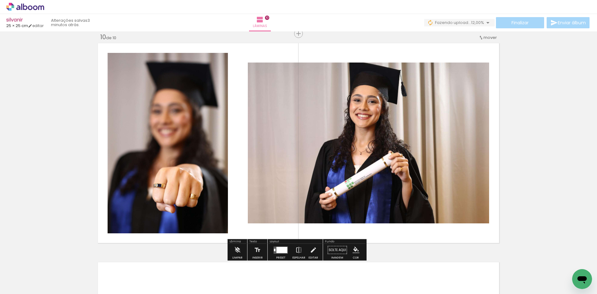
click at [282, 247] on div at bounding box center [281, 249] width 11 height 6
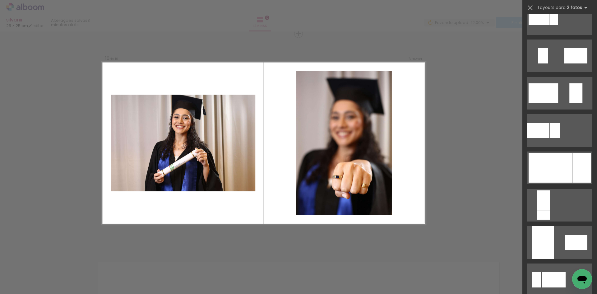
scroll to position [280, 0]
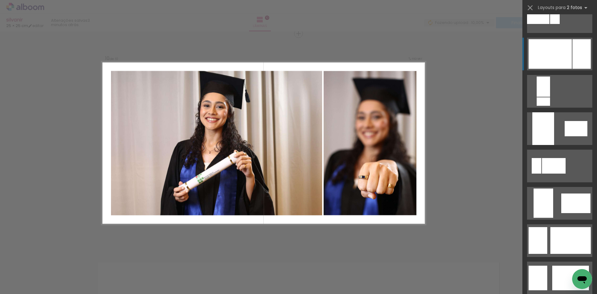
click at [564, 38] on quentale-layouter at bounding box center [559, 54] width 65 height 33
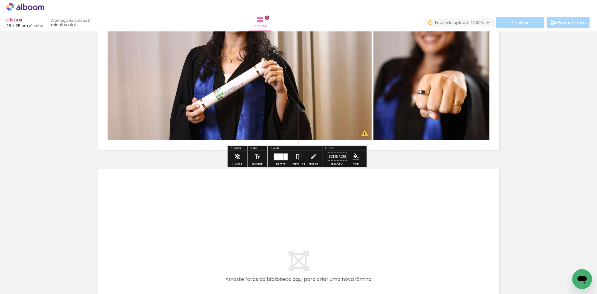
drag, startPoint x: 490, startPoint y: 266, endPoint x: 495, endPoint y: 265, distance: 4.5
click at [465, 239] on quentale-workspace at bounding box center [298, 147] width 597 height 294
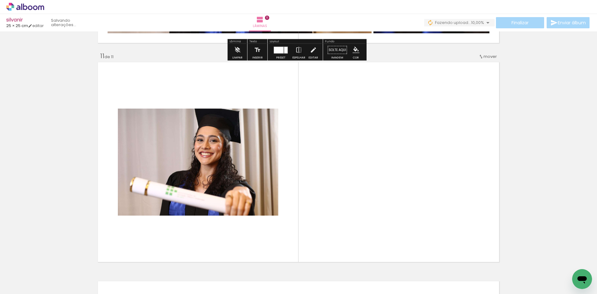
scroll to position [2196, 0]
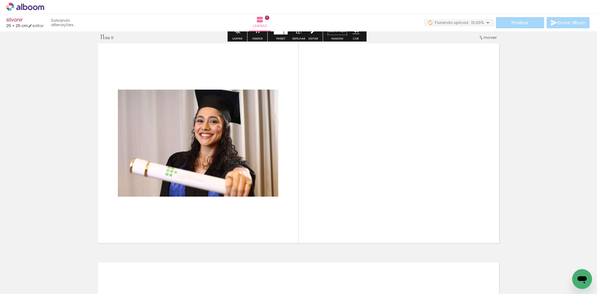
drag, startPoint x: 522, startPoint y: 270, endPoint x: 332, endPoint y: 238, distance: 192.3
click at [421, 212] on quentale-workspace at bounding box center [298, 147] width 597 height 294
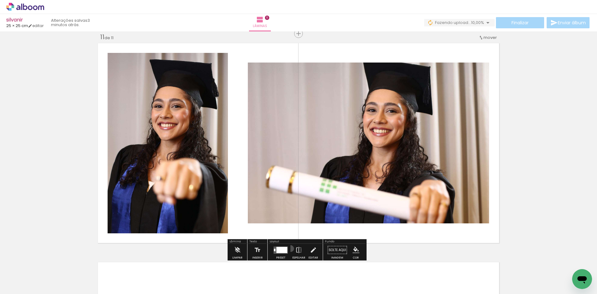
click at [289, 248] on div "Preset Espelhar Editar" at bounding box center [295, 252] width 53 height 16
click at [274, 248] on quentale-layouter at bounding box center [281, 249] width 14 height 7
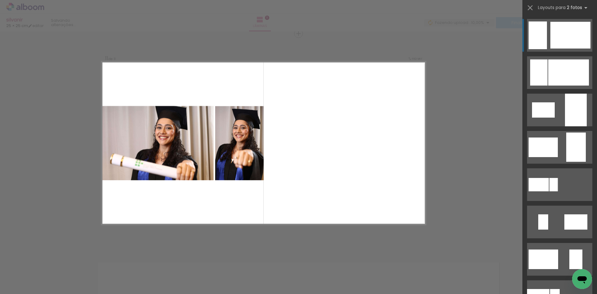
scroll to position [249, 0]
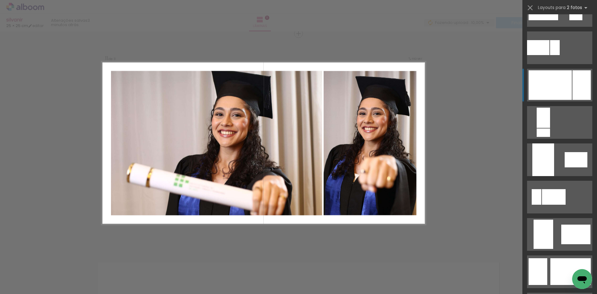
click at [563, 86] on div at bounding box center [549, 85] width 43 height 30
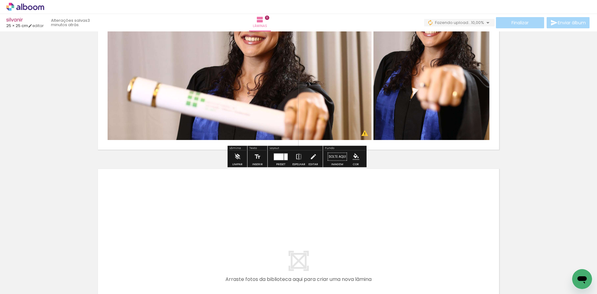
scroll to position [0, 519]
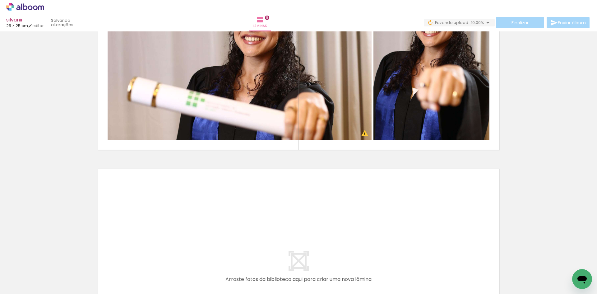
click at [320, 238] on quentale-workspace at bounding box center [298, 147] width 597 height 294
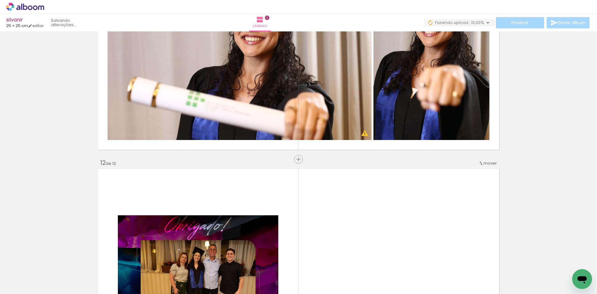
click at [372, 165] on quentale-workspace at bounding box center [298, 147] width 597 height 294
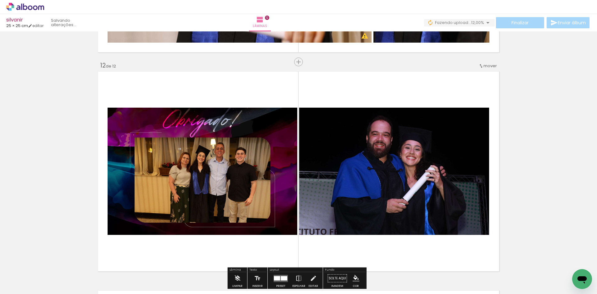
scroll to position [2415, 0]
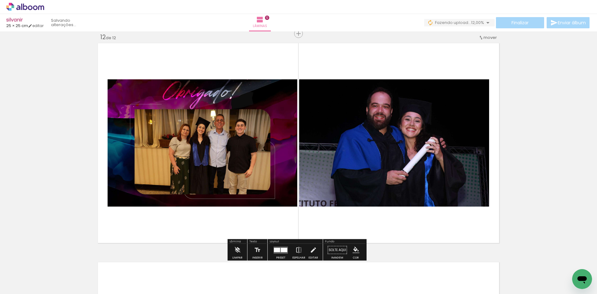
click at [282, 252] on quentale-layouter at bounding box center [281, 249] width 14 height 7
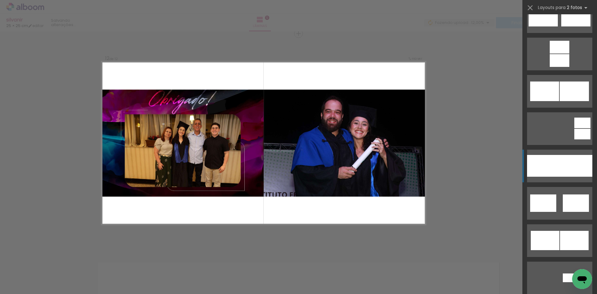
click at [559, 159] on div at bounding box center [575, 166] width 33 height 22
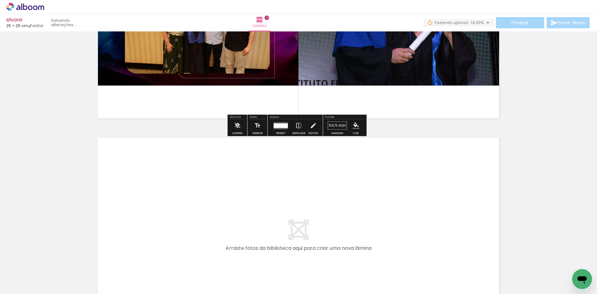
drag, startPoint x: 383, startPoint y: 266, endPoint x: 426, endPoint y: 283, distance: 46.7
click at [386, 222] on quentale-workspace at bounding box center [298, 147] width 597 height 294
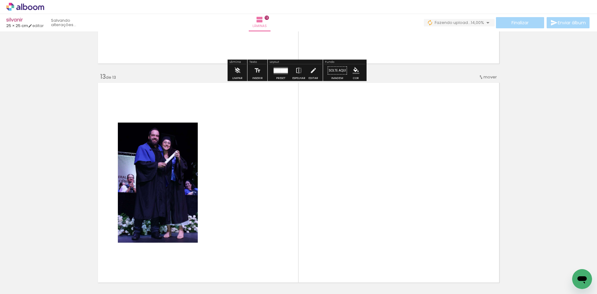
drag, startPoint x: 427, startPoint y: 288, endPoint x: 406, endPoint y: 223, distance: 69.0
click at [406, 223] on quentale-workspace at bounding box center [298, 147] width 597 height 294
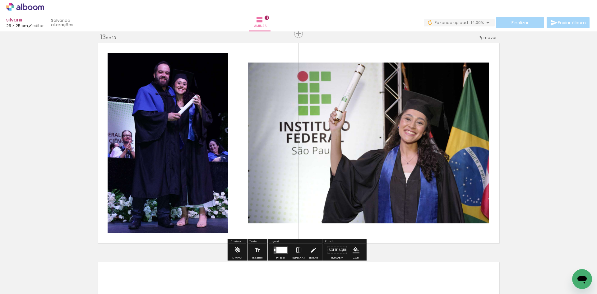
drag, startPoint x: 282, startPoint y: 252, endPoint x: 291, endPoint y: 245, distance: 11.5
click at [282, 252] on div at bounding box center [281, 249] width 11 height 6
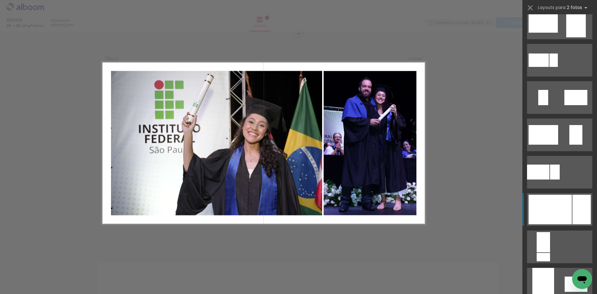
click at [565, 218] on div at bounding box center [549, 210] width 43 height 30
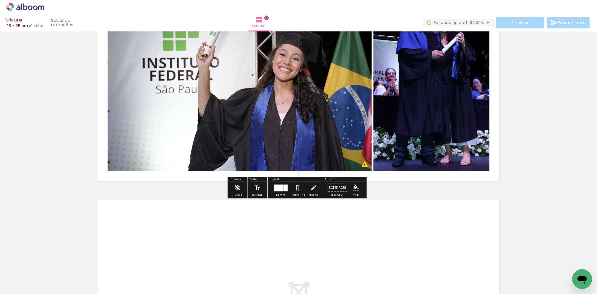
drag, startPoint x: 442, startPoint y: 263, endPoint x: 462, endPoint y: 266, distance: 20.2
click at [444, 253] on quentale-workspace at bounding box center [298, 147] width 597 height 294
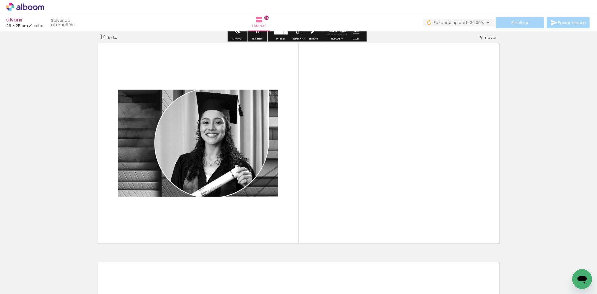
drag, startPoint x: 483, startPoint y: 269, endPoint x: 287, endPoint y: 232, distance: 200.1
click at [442, 226] on quentale-workspace at bounding box center [298, 147] width 597 height 294
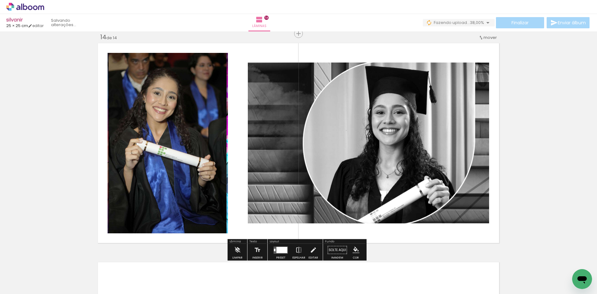
click at [285, 248] on div at bounding box center [281, 249] width 11 height 6
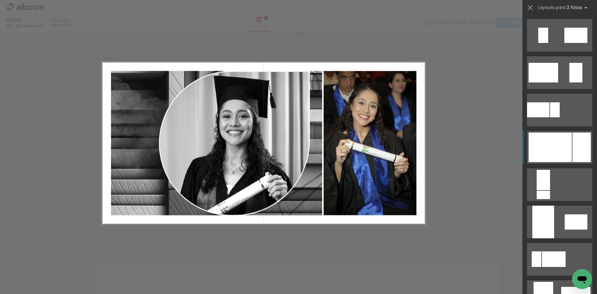
click at [576, 157] on div at bounding box center [581, 147] width 18 height 30
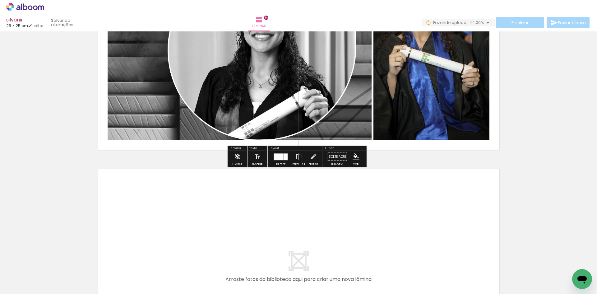
drag, startPoint x: 504, startPoint y: 263, endPoint x: 497, endPoint y: 256, distance: 9.5
click at [475, 248] on quentale-workspace at bounding box center [298, 147] width 597 height 294
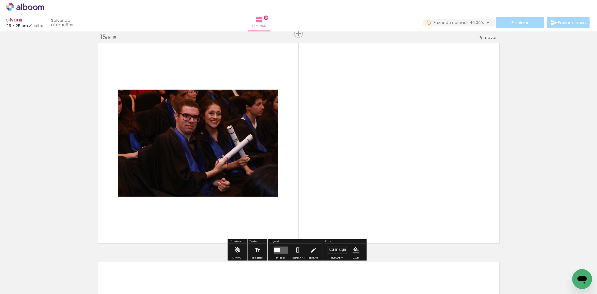
drag, startPoint x: 501, startPoint y: 233, endPoint x: 232, endPoint y: 221, distance: 269.1
click at [452, 212] on quentale-workspace at bounding box center [298, 147] width 597 height 294
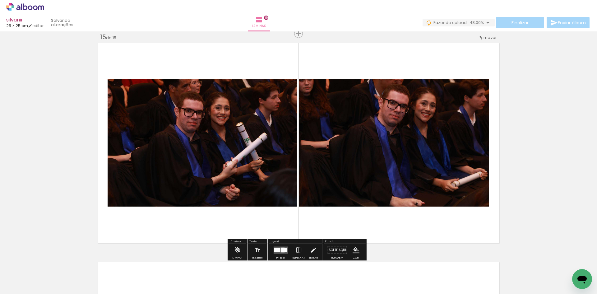
click at [281, 250] on div at bounding box center [284, 249] width 7 height 4
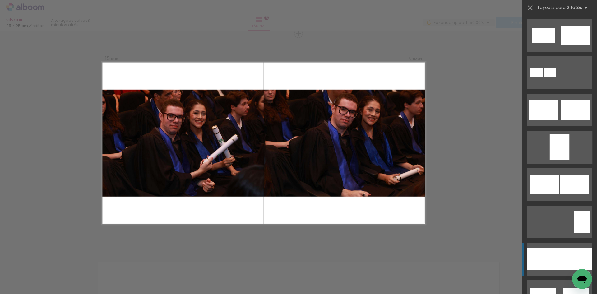
click at [568, 252] on div at bounding box center [575, 259] width 33 height 22
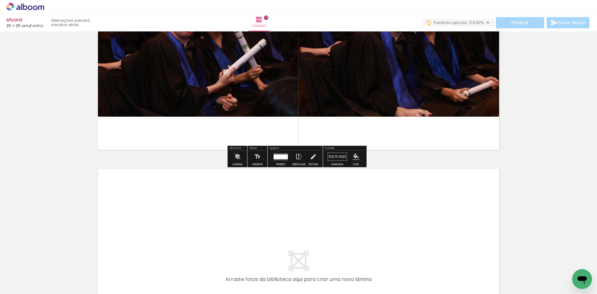
drag, startPoint x: 339, startPoint y: 271, endPoint x: 373, endPoint y: 262, distance: 34.9
click at [352, 222] on quentale-workspace at bounding box center [298, 147] width 597 height 294
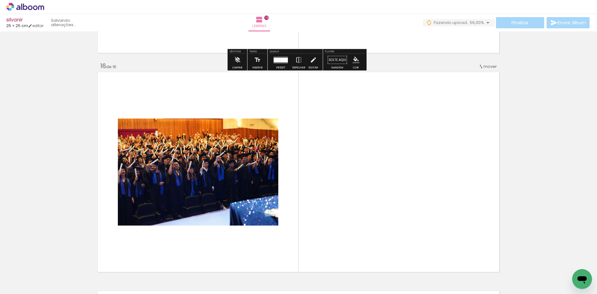
click at [357, 216] on quentale-workspace at bounding box center [298, 147] width 597 height 294
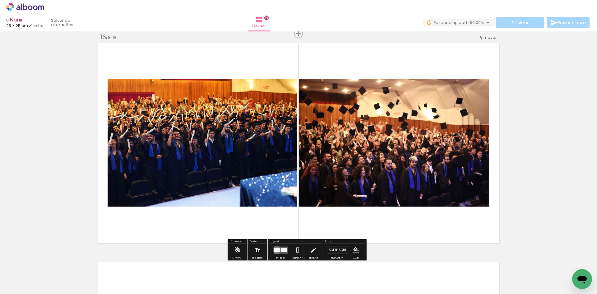
click at [275, 250] on div at bounding box center [277, 249] width 6 height 4
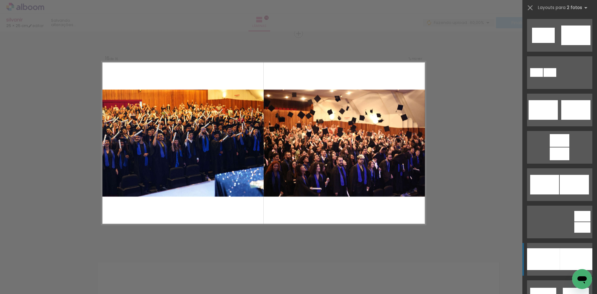
click at [550, 259] on div at bounding box center [543, 259] width 33 height 22
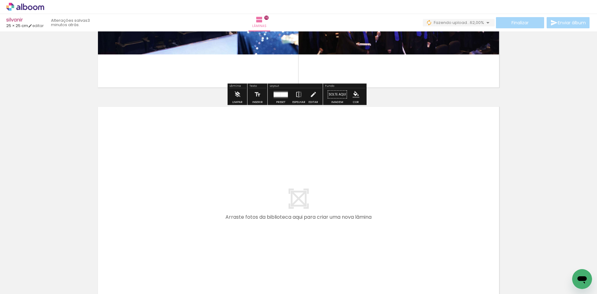
drag, startPoint x: 416, startPoint y: 265, endPoint x: 439, endPoint y: 271, distance: 24.0
click at [423, 234] on quentale-workspace at bounding box center [298, 147] width 597 height 294
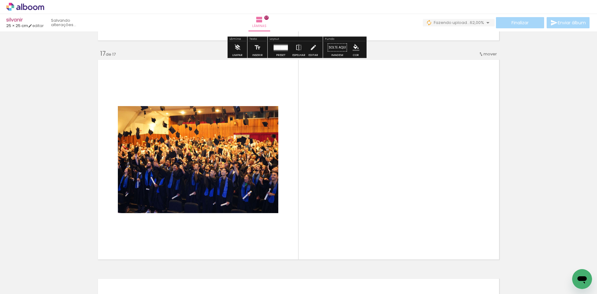
click at [423, 193] on quentale-workspace at bounding box center [298, 147] width 597 height 294
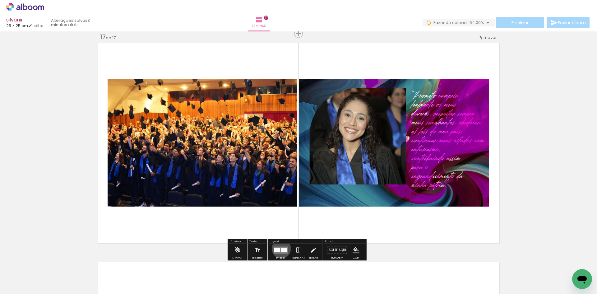
click at [281, 248] on div at bounding box center [284, 249] width 7 height 4
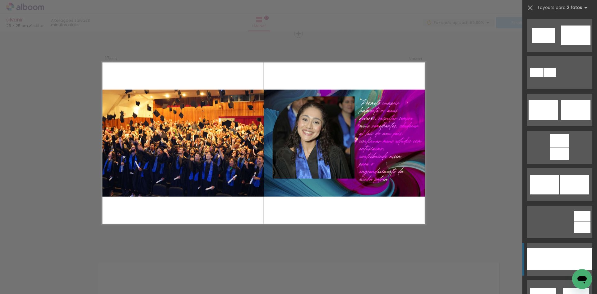
click at [555, 247] on quentale-layouter at bounding box center [559, 259] width 65 height 33
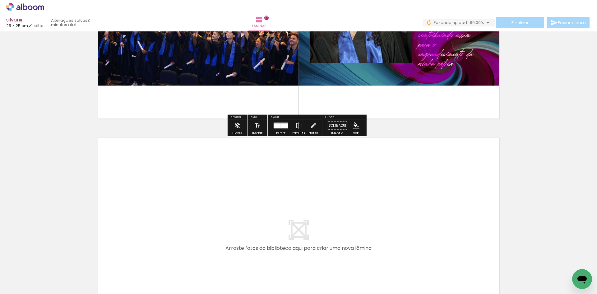
drag, startPoint x: 476, startPoint y: 268, endPoint x: 499, endPoint y: 265, distance: 22.8
click at [459, 235] on quentale-workspace at bounding box center [298, 147] width 597 height 294
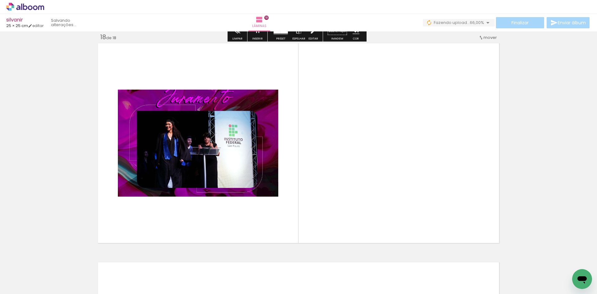
drag, startPoint x: 482, startPoint y: 233, endPoint x: 301, endPoint y: 241, distance: 181.4
click at [433, 215] on quentale-workspace at bounding box center [298, 147] width 597 height 294
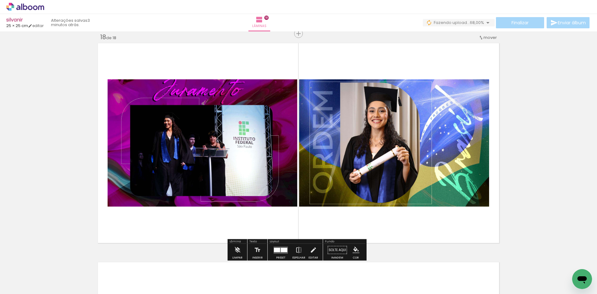
click at [279, 246] on div at bounding box center [280, 250] width 17 height 12
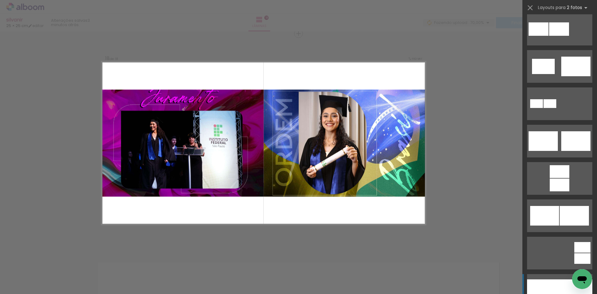
click at [547, 284] on div at bounding box center [543, 290] width 33 height 22
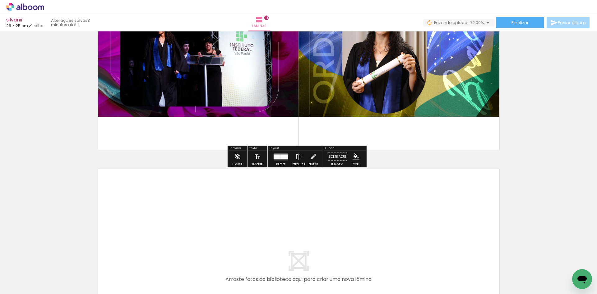
drag, startPoint x: 300, startPoint y: 267, endPoint x: 318, endPoint y: 260, distance: 19.9
click at [301, 222] on quentale-workspace at bounding box center [298, 147] width 597 height 294
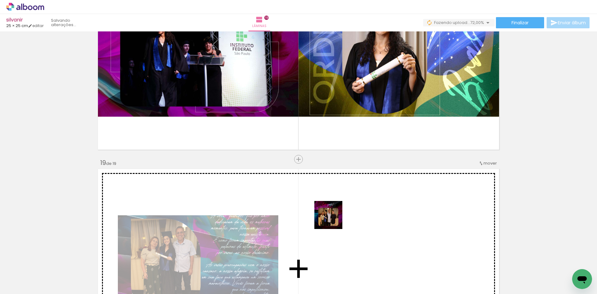
drag, startPoint x: 318, startPoint y: 260, endPoint x: 331, endPoint y: 272, distance: 18.2
click at [336, 209] on quentale-workspace at bounding box center [298, 147] width 597 height 294
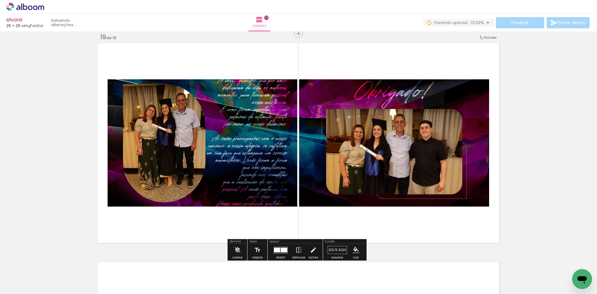
click at [283, 247] on div at bounding box center [284, 249] width 7 height 4
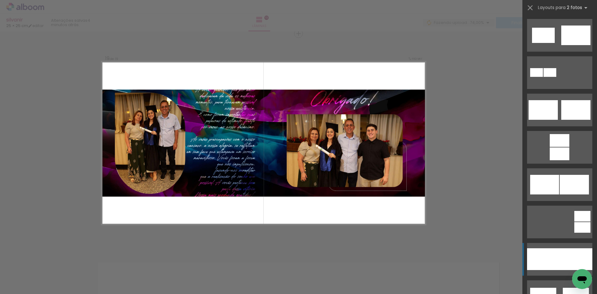
click at [574, 243] on quentale-layouter at bounding box center [559, 259] width 65 height 33
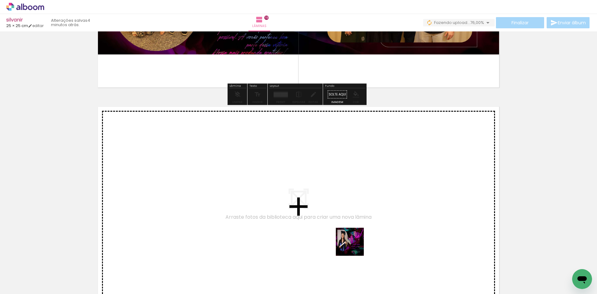
drag, startPoint x: 354, startPoint y: 246, endPoint x: 385, endPoint y: 269, distance: 38.4
click at [356, 243] on quentale-workspace at bounding box center [298, 147] width 597 height 294
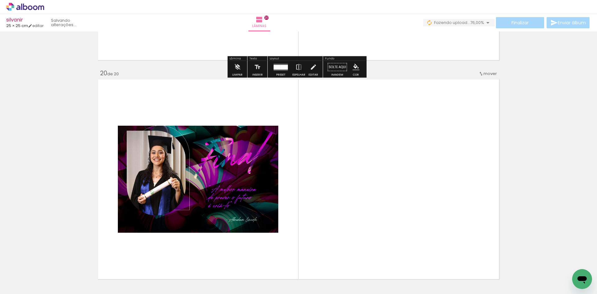
drag, startPoint x: 383, startPoint y: 242, endPoint x: 298, endPoint y: 246, distance: 85.0
click at [369, 218] on quentale-workspace at bounding box center [298, 147] width 597 height 294
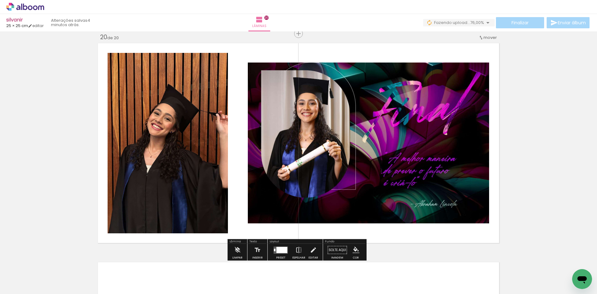
click at [278, 255] on div at bounding box center [280, 250] width 17 height 12
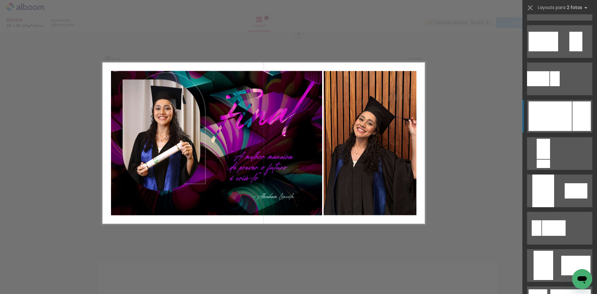
click at [553, 126] on div at bounding box center [549, 116] width 43 height 30
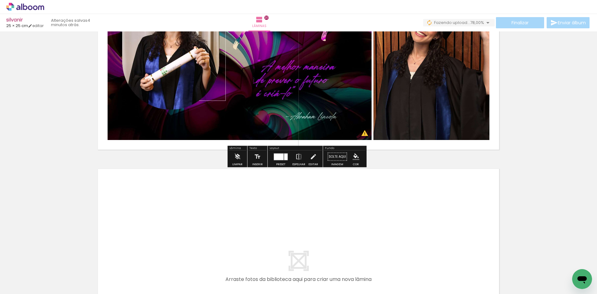
click at [435, 239] on quentale-workspace at bounding box center [298, 147] width 597 height 294
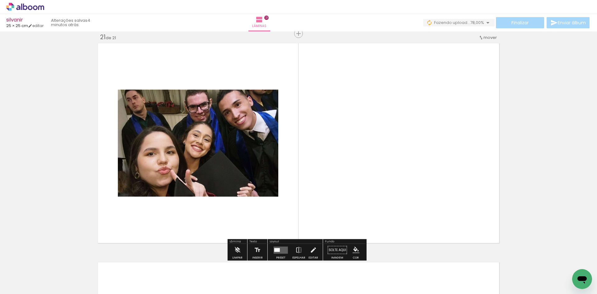
click at [416, 196] on quentale-workspace at bounding box center [298, 147] width 597 height 294
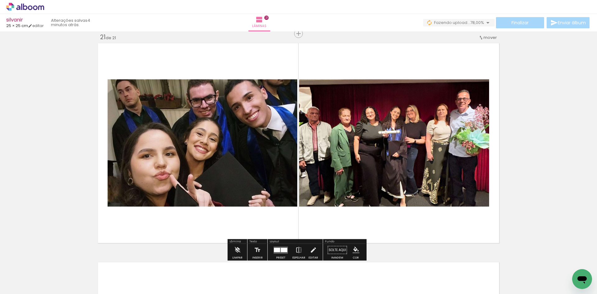
click at [275, 248] on div at bounding box center [277, 249] width 6 height 4
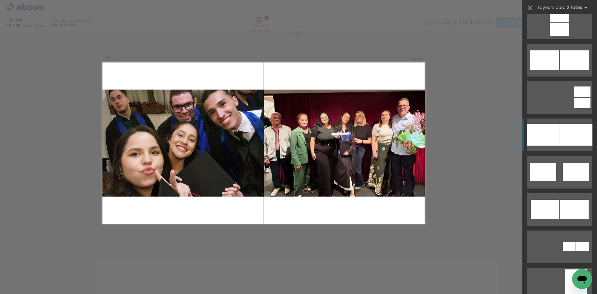
click at [542, 134] on div at bounding box center [543, 135] width 33 height 22
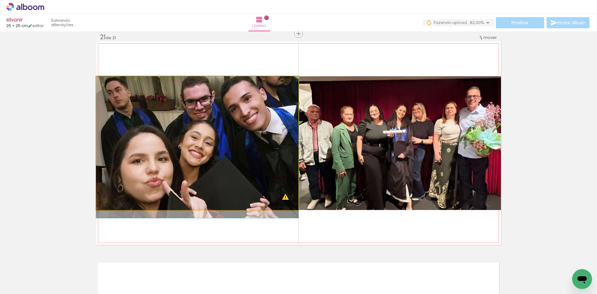
drag, startPoint x: 179, startPoint y: 175, endPoint x: 180, endPoint y: 184, distance: 9.1
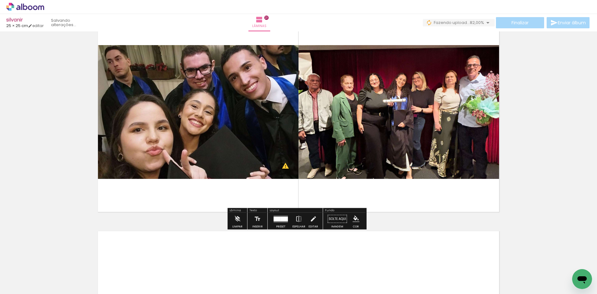
drag, startPoint x: 403, startPoint y: 181, endPoint x: 404, endPoint y: 152, distance: 29.2
click at [404, 179] on quentale-layouter at bounding box center [298, 111] width 405 height 203
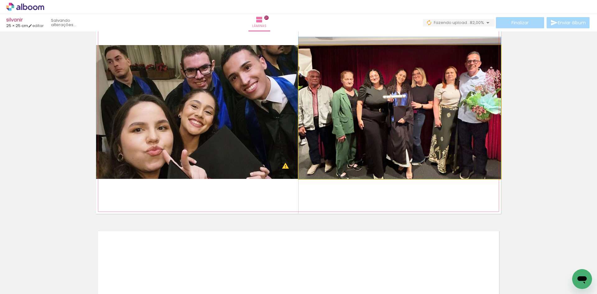
drag, startPoint x: 408, startPoint y: 117, endPoint x: 411, endPoint y: 106, distance: 11.2
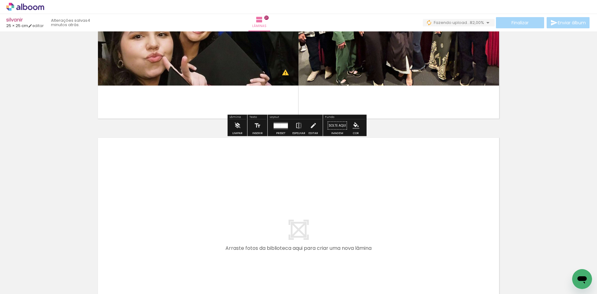
drag, startPoint x: 480, startPoint y: 259, endPoint x: 472, endPoint y: 263, distance: 8.6
click at [432, 231] on quentale-workspace at bounding box center [298, 147] width 597 height 294
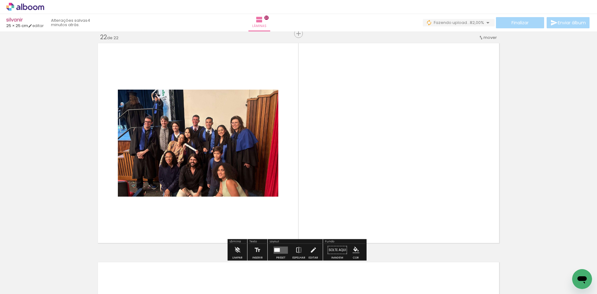
drag, startPoint x: 527, startPoint y: 269, endPoint x: 312, endPoint y: 202, distance: 225.8
click at [426, 174] on quentale-workspace at bounding box center [298, 147] width 597 height 294
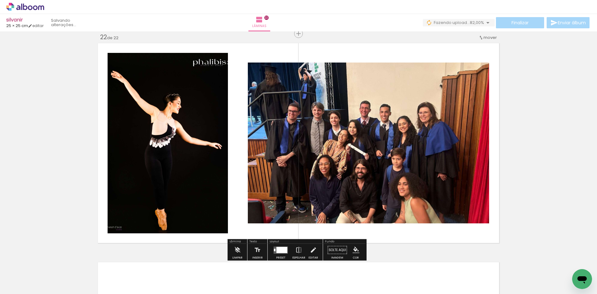
click at [271, 255] on paper-button "Preset" at bounding box center [281, 252] width 20 height 16
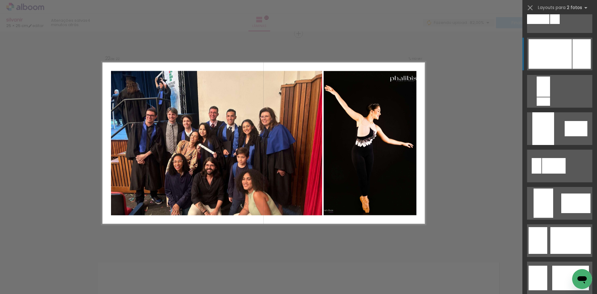
click at [577, 42] on div at bounding box center [581, 54] width 18 height 30
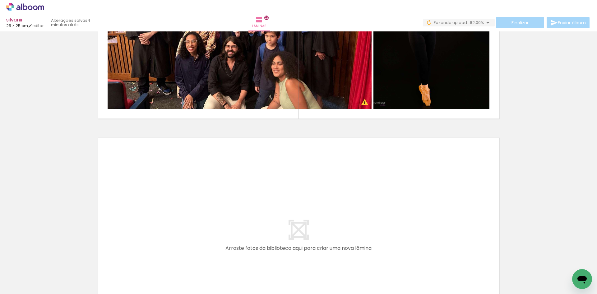
drag, startPoint x: 390, startPoint y: 268, endPoint x: 437, endPoint y: 276, distance: 47.6
click at [397, 246] on quentale-workspace at bounding box center [298, 147] width 597 height 294
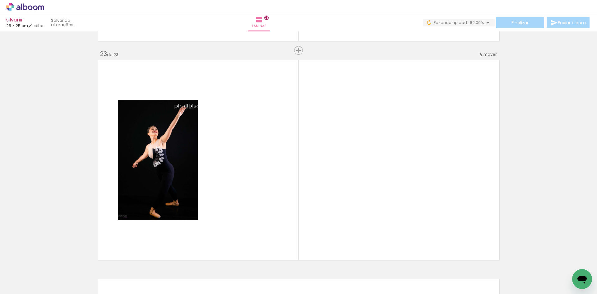
drag, startPoint x: 437, startPoint y: 276, endPoint x: 343, endPoint y: 192, distance: 126.1
click at [418, 169] on quentale-workspace at bounding box center [298, 147] width 597 height 294
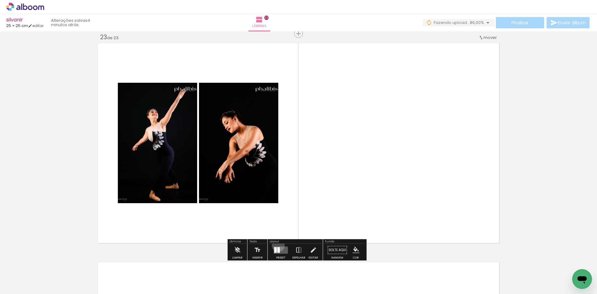
click at [277, 245] on div at bounding box center [280, 250] width 17 height 12
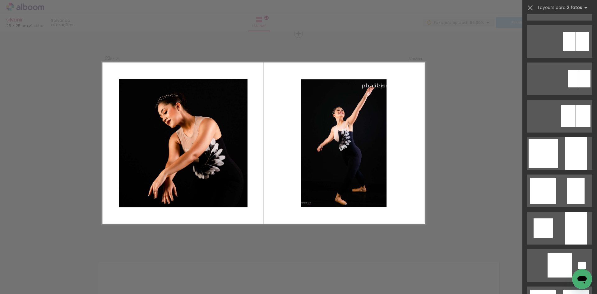
drag, startPoint x: 565, startPoint y: 203, endPoint x: 565, endPoint y: 193, distance: 10.3
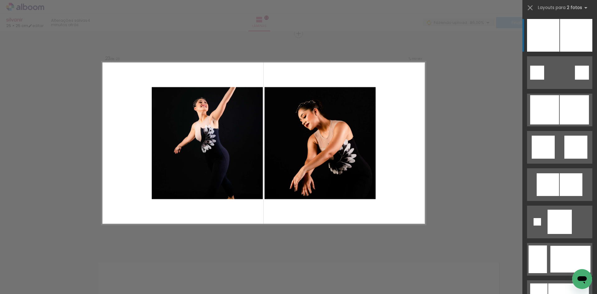
drag, startPoint x: 565, startPoint y: 193, endPoint x: 578, endPoint y: 23, distance: 170.5
click at [591, 17] on div at bounding box center [559, 32] width 75 height 37
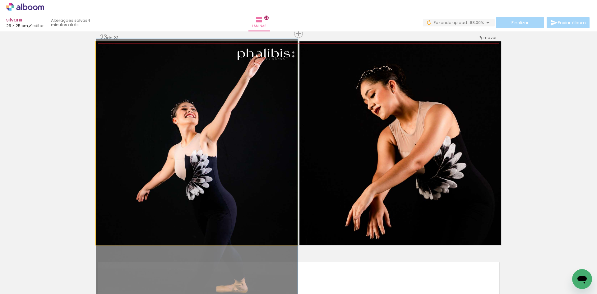
drag, startPoint x: 224, startPoint y: 159, endPoint x: 230, endPoint y: 199, distance: 40.3
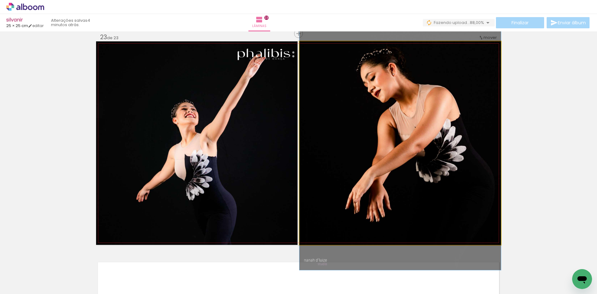
drag, startPoint x: 429, startPoint y: 185, endPoint x: 434, endPoint y: 164, distance: 21.1
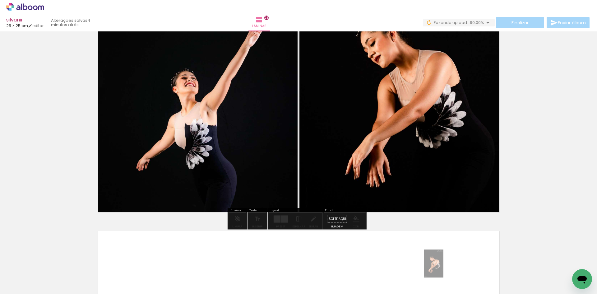
drag, startPoint x: 440, startPoint y: 262, endPoint x: 442, endPoint y: 268, distance: 7.0
click at [442, 268] on div at bounding box center [431, 272] width 21 height 31
drag, startPoint x: 462, startPoint y: 275, endPoint x: 491, endPoint y: 279, distance: 29.2
click at [462, 251] on quentale-workspace at bounding box center [298, 147] width 597 height 294
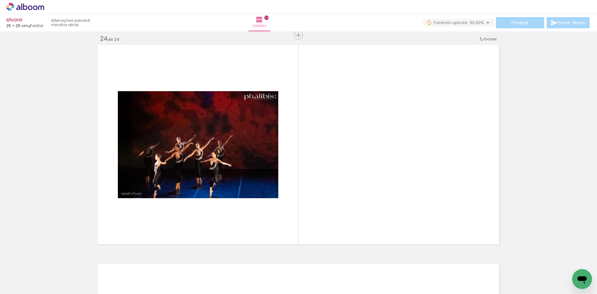
click at [352, 202] on quentale-workspace at bounding box center [298, 147] width 597 height 294
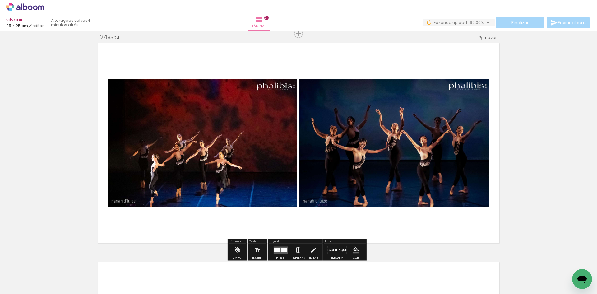
click at [282, 249] on div at bounding box center [284, 249] width 7 height 4
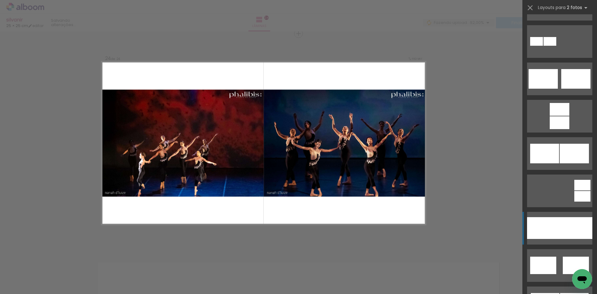
click at [559, 213] on quentale-layouter at bounding box center [559, 228] width 65 height 33
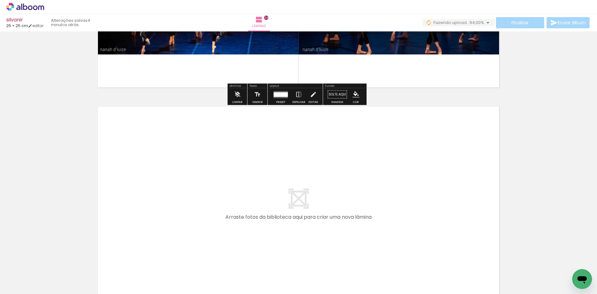
drag, startPoint x: 528, startPoint y: 267, endPoint x: 596, endPoint y: 292, distance: 72.9
click at [442, 231] on quentale-workspace at bounding box center [298, 147] width 597 height 294
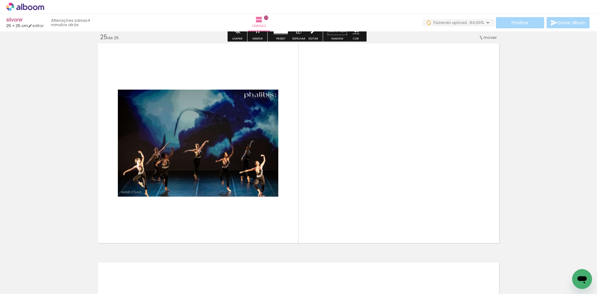
drag, startPoint x: 559, startPoint y: 273, endPoint x: 301, endPoint y: 262, distance: 258.5
click at [481, 219] on quentale-workspace at bounding box center [298, 147] width 597 height 294
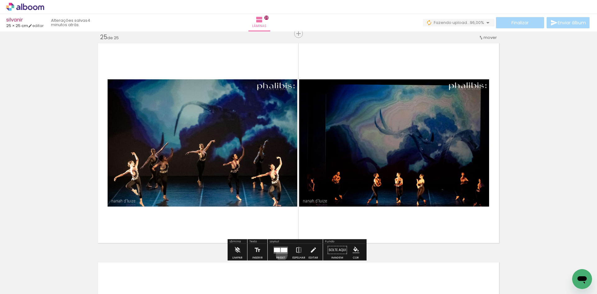
click at [280, 255] on div at bounding box center [280, 250] width 17 height 12
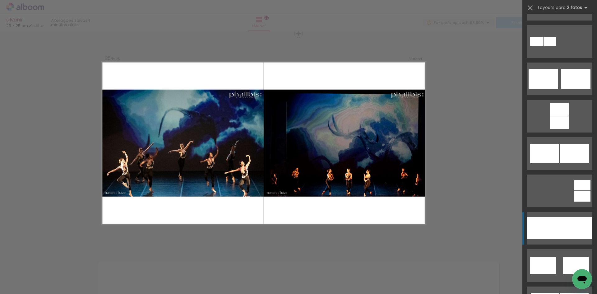
click at [563, 223] on div at bounding box center [575, 228] width 33 height 22
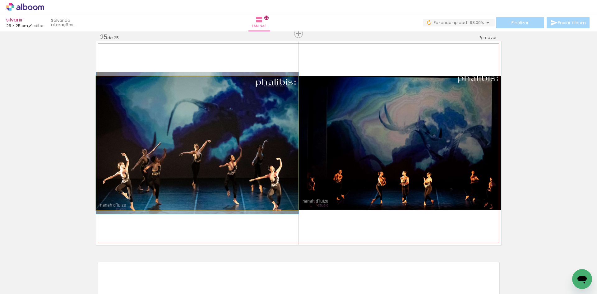
drag, startPoint x: 261, startPoint y: 154, endPoint x: 274, endPoint y: 114, distance: 42.7
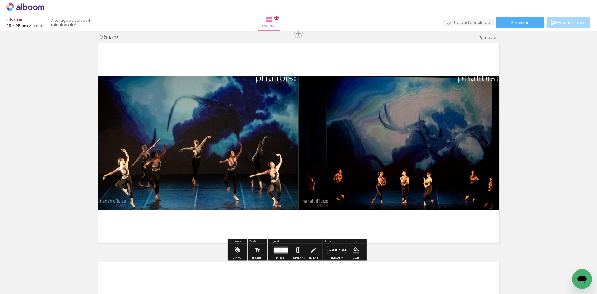
drag, startPoint x: 513, startPoint y: 32, endPoint x: 508, endPoint y: 28, distance: 6.4
click at [507, 26] on paper-button "Finalizar" at bounding box center [520, 22] width 48 height 11
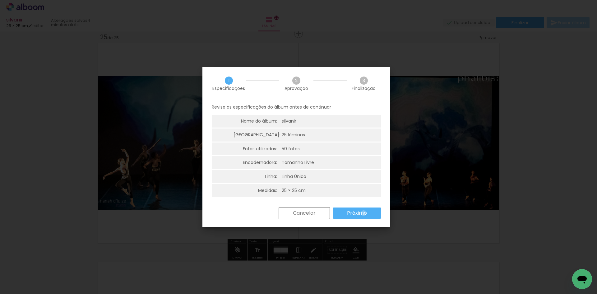
drag, startPoint x: 363, startPoint y: 213, endPoint x: 329, endPoint y: 196, distance: 38.0
click at [0, 0] on slot "Próximo" at bounding box center [0, 0] width 0 height 0
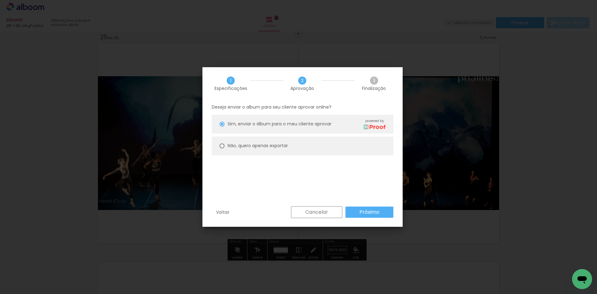
click at [251, 154] on paper-radio-button "Não, quero apenas exportar" at bounding box center [303, 145] width 182 height 19
type paper-radio-button "on"
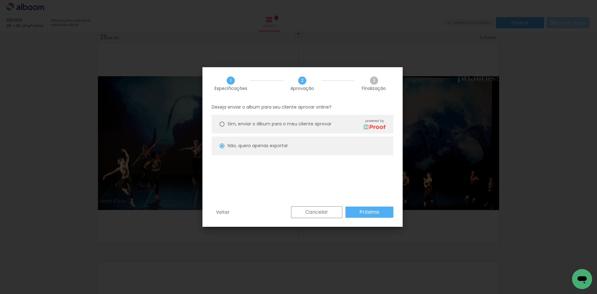
click at [0, 0] on slot "Próximo" at bounding box center [0, 0] width 0 height 0
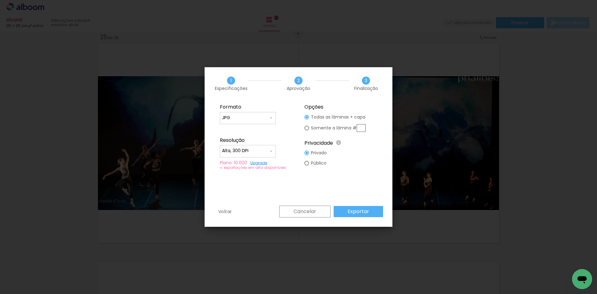
click at [0, 0] on slot "Exportar" at bounding box center [0, 0] width 0 height 0
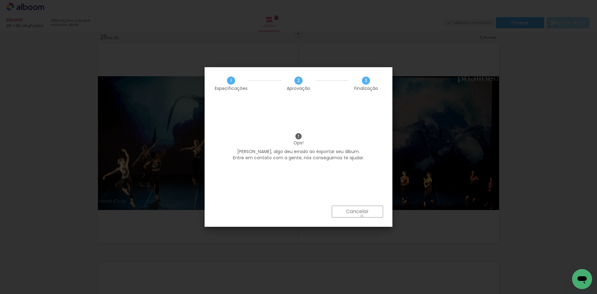
click at [0, 0] on paper-button "Cancelar" at bounding box center [0, 0] width 0 height 0
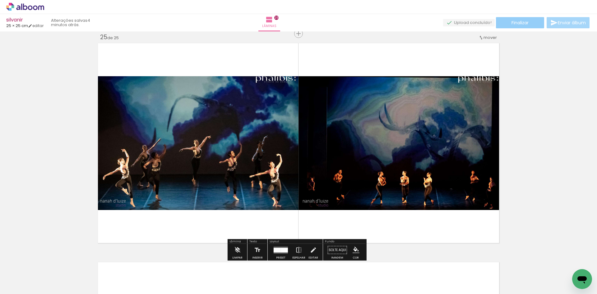
click at [515, 25] on span "Finalizar" at bounding box center [519, 23] width 17 height 4
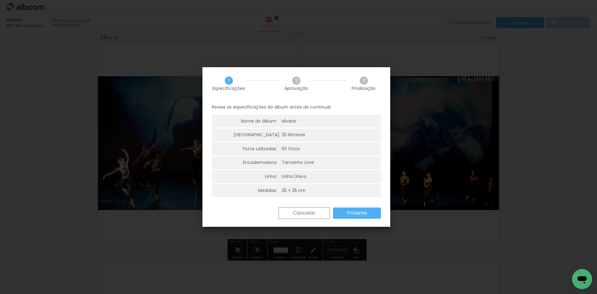
click at [0, 0] on slot "Próximo" at bounding box center [0, 0] width 0 height 0
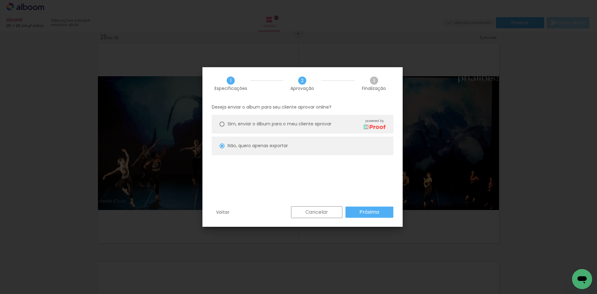
click at [0, 0] on slot "Próximo" at bounding box center [0, 0] width 0 height 0
type input "Alta, 300 DPI"
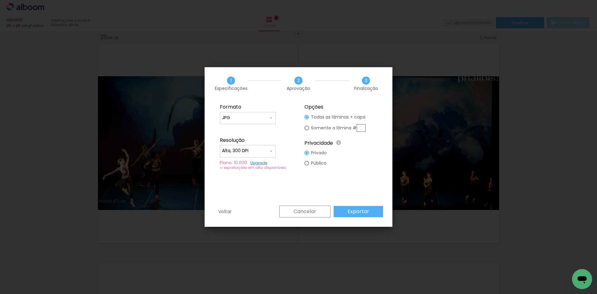
click at [0, 0] on paper-button "Exportar" at bounding box center [0, 0] width 0 height 0
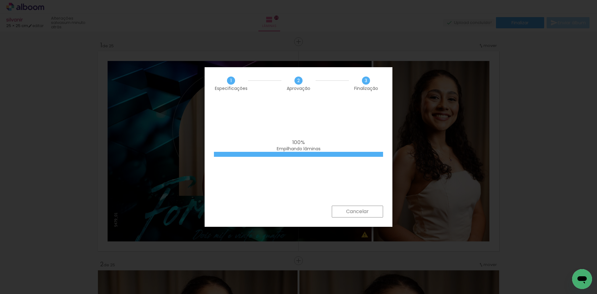
scroll to position [0, 1197]
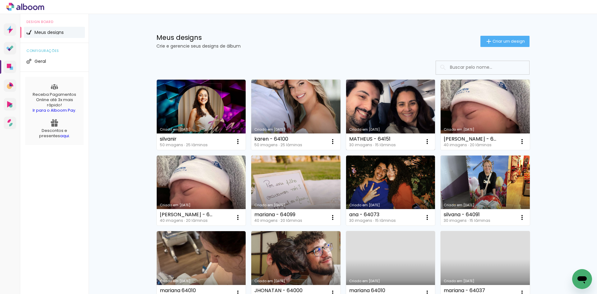
click at [391, 122] on link "Criado em [DATE]" at bounding box center [390, 115] width 89 height 70
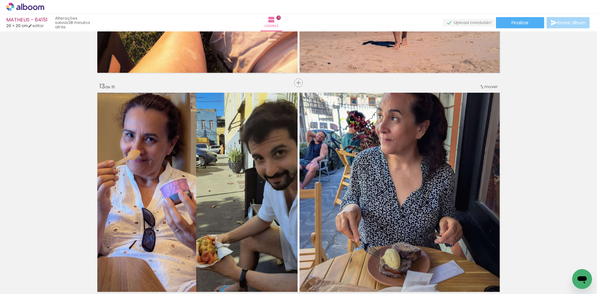
scroll to position [2593, 0]
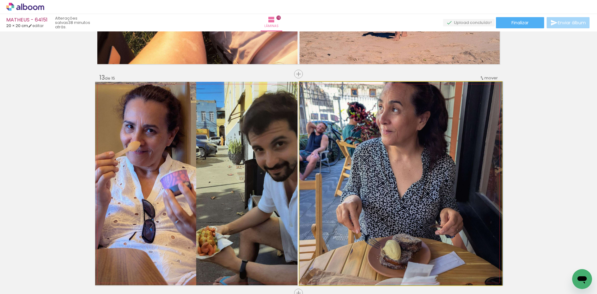
drag, startPoint x: 433, startPoint y: 194, endPoint x: 436, endPoint y: 209, distance: 15.6
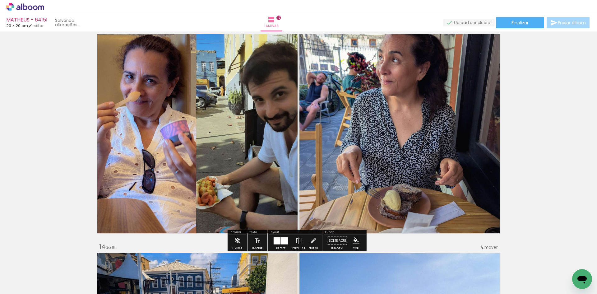
scroll to position [2656, 0]
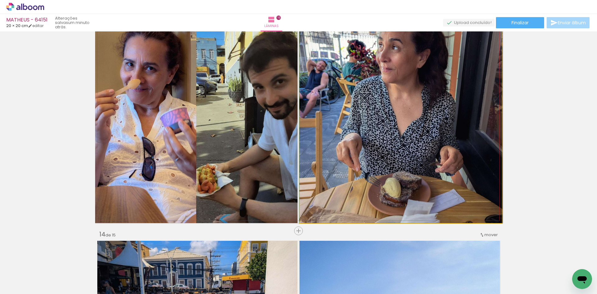
drag, startPoint x: 415, startPoint y: 124, endPoint x: 427, endPoint y: 206, distance: 83.6
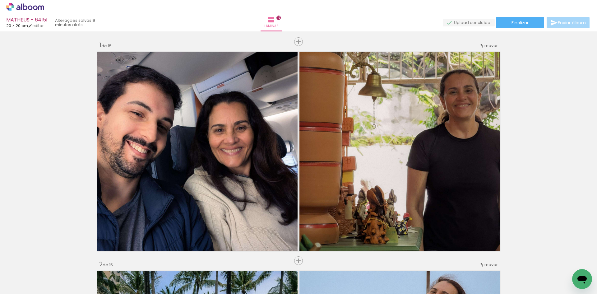
scroll to position [2656, 0]
